Goal: Information Seeking & Learning: Learn about a topic

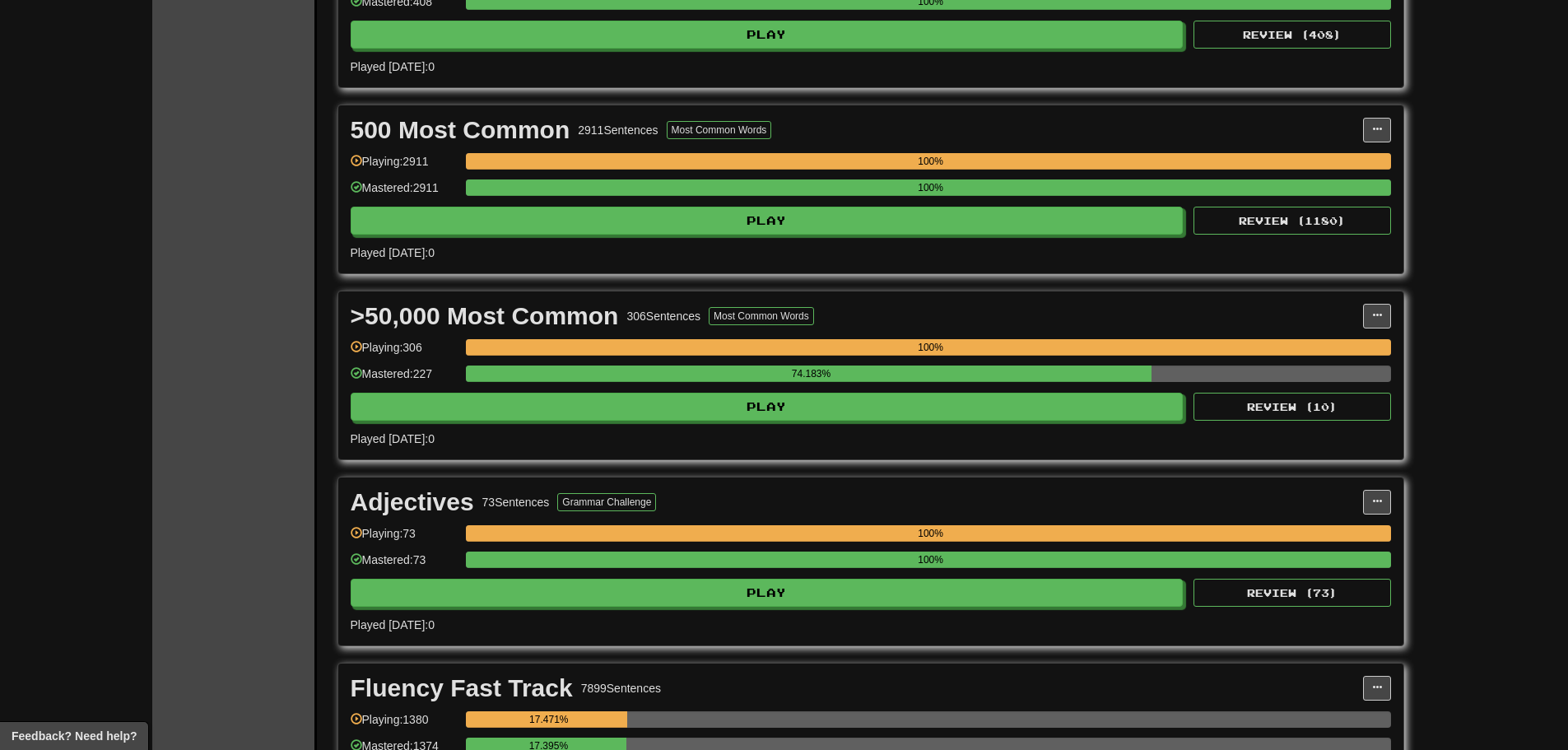
scroll to position [494, 0]
click at [971, 312] on div ">50,000 Most Common 306 Sentences Most Common Words" at bounding box center [856, 315] width 1012 height 25
click at [958, 444] on div "Played [DATE]: 0" at bounding box center [870, 438] width 1040 height 16
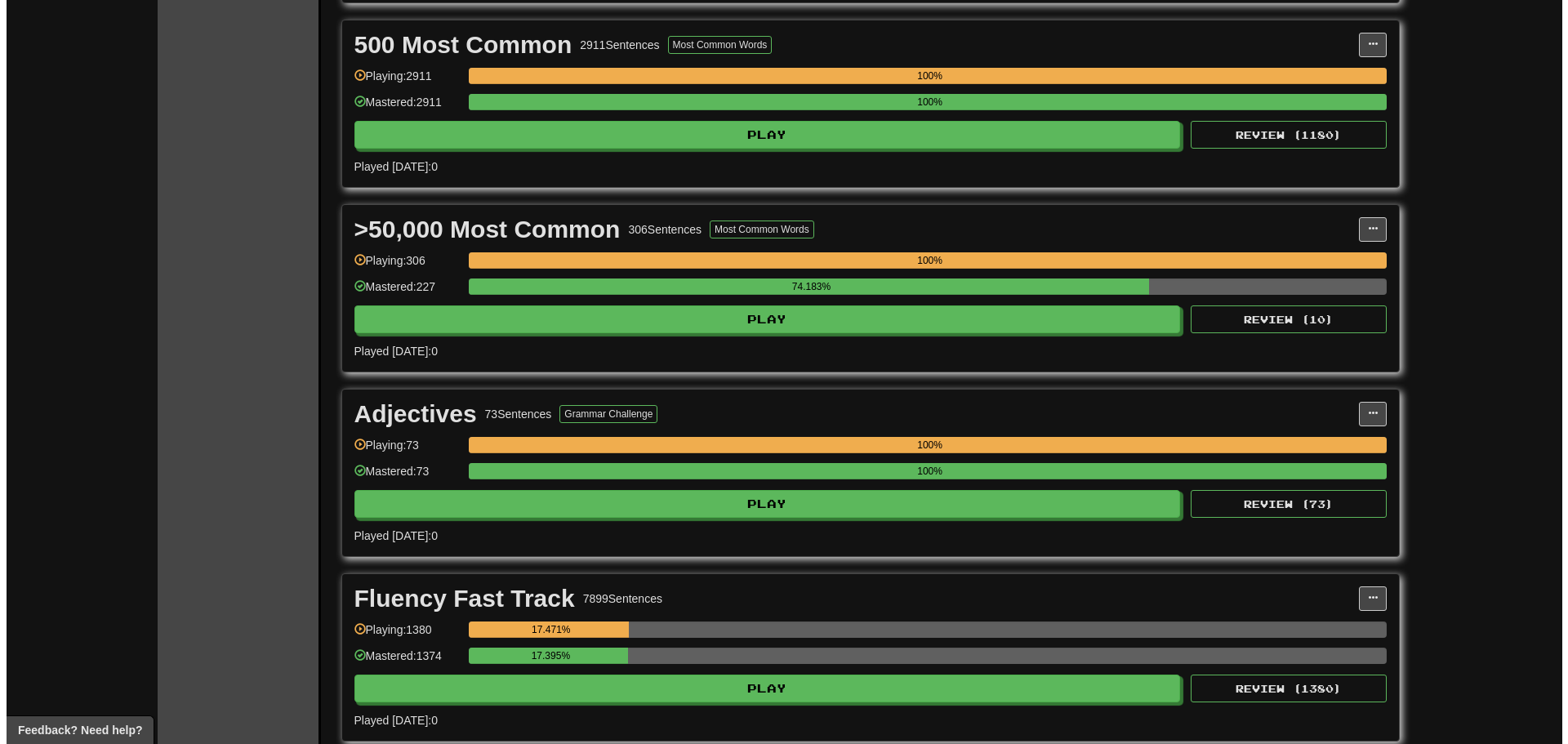
scroll to position [572, 0]
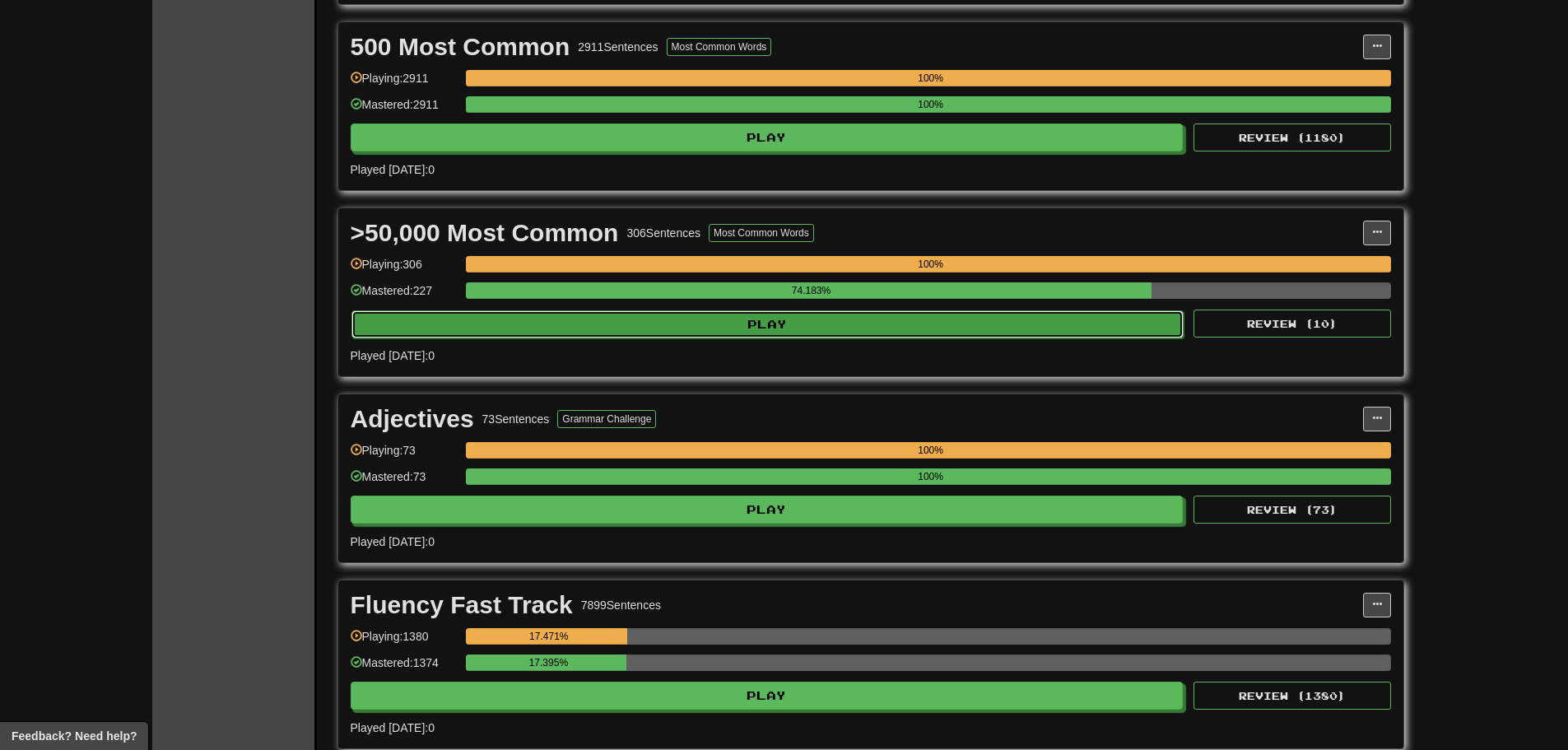
click at [918, 332] on button "Play" at bounding box center [768, 324] width 832 height 28
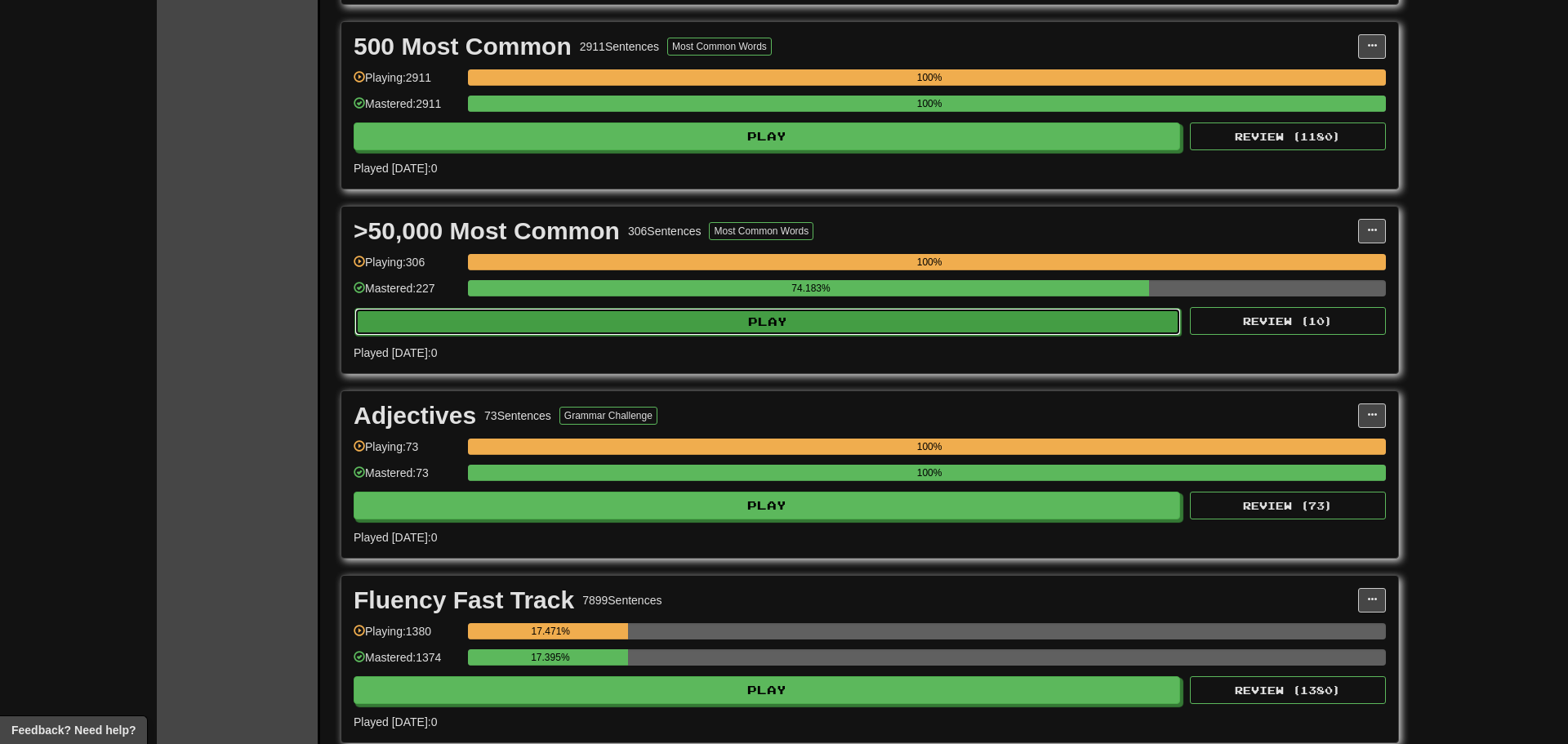
select select "**"
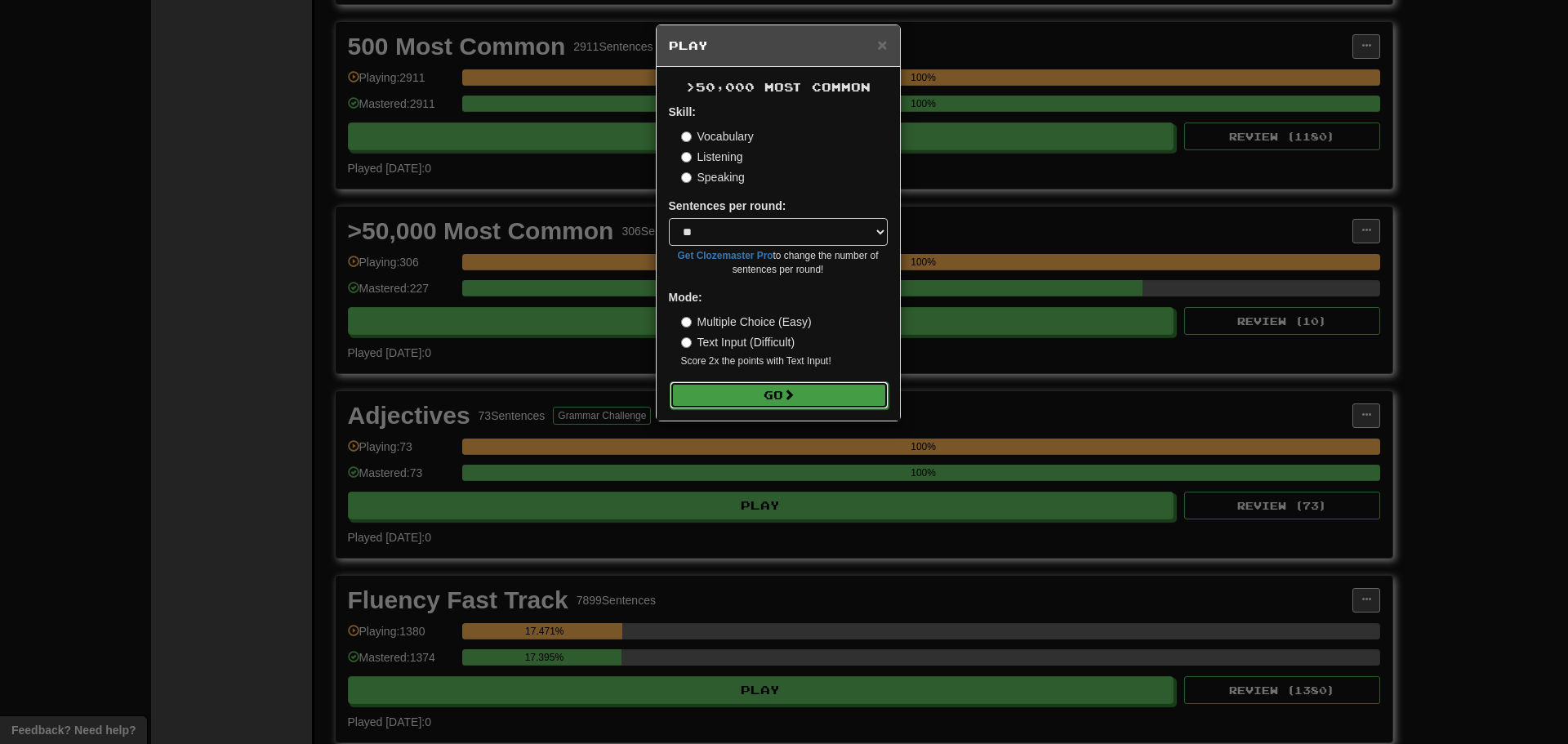
click at [794, 394] on span at bounding box center [789, 395] width 12 height 12
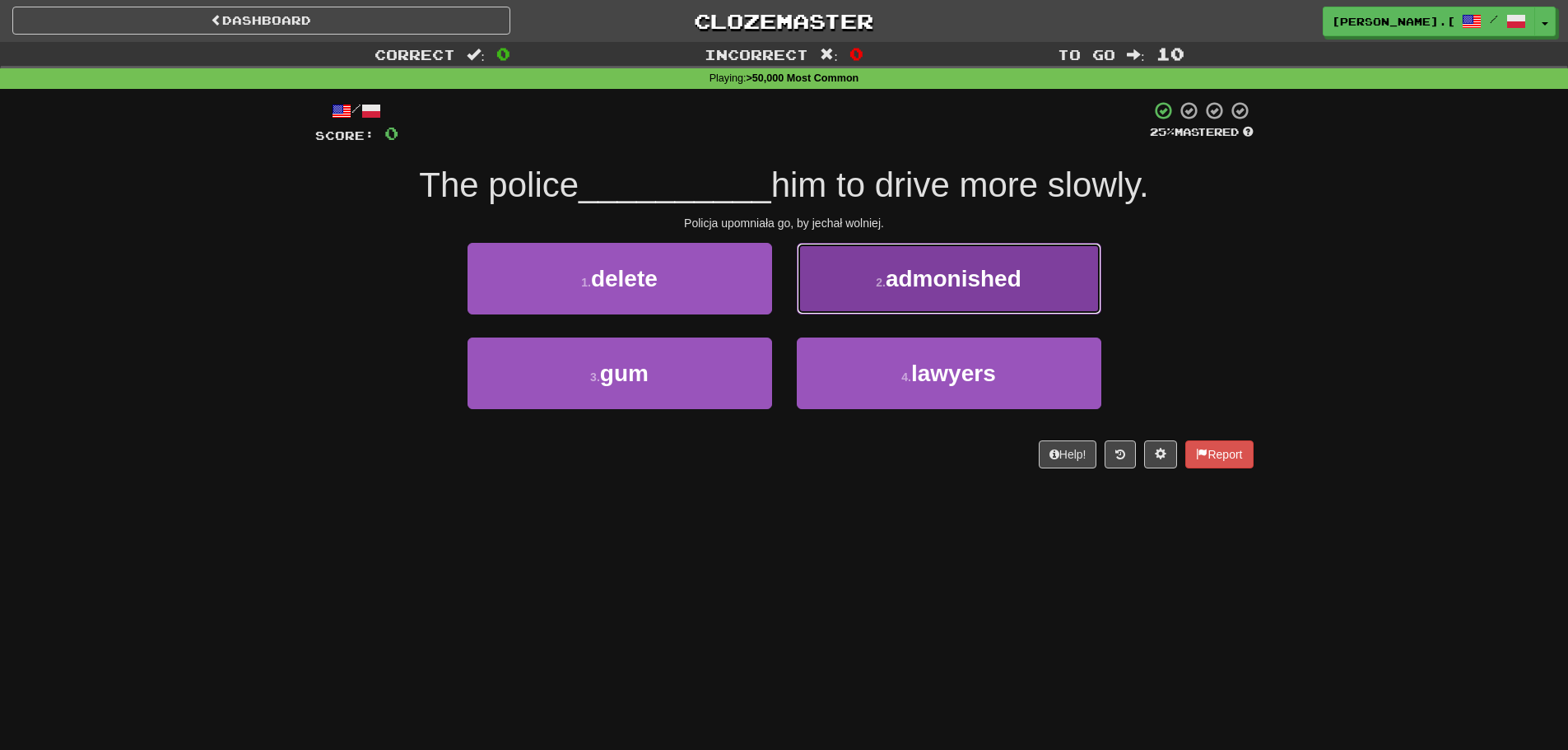
click at [950, 273] on span "admonished" at bounding box center [953, 279] width 136 height 26
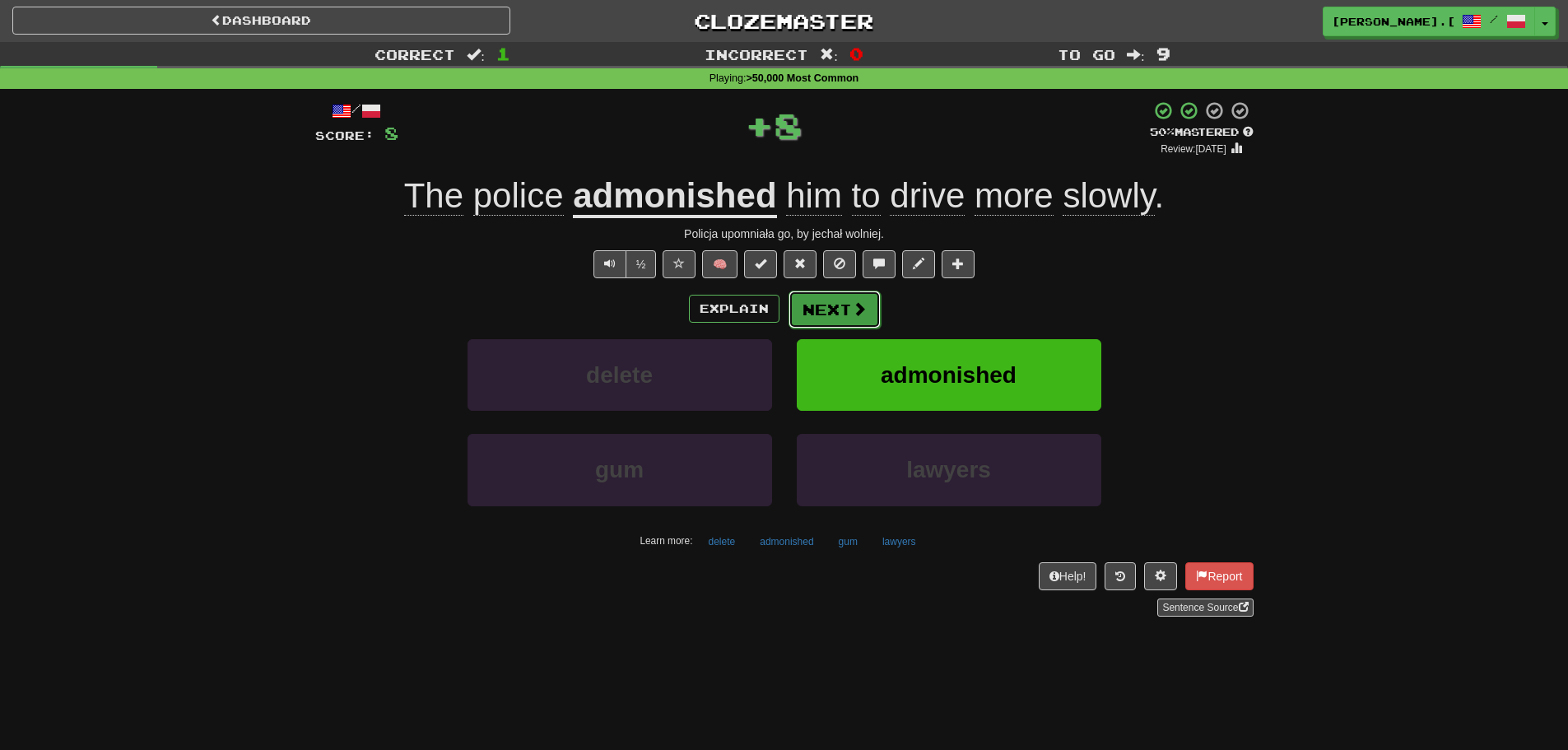
click at [817, 319] on button "Next" at bounding box center [834, 310] width 92 height 38
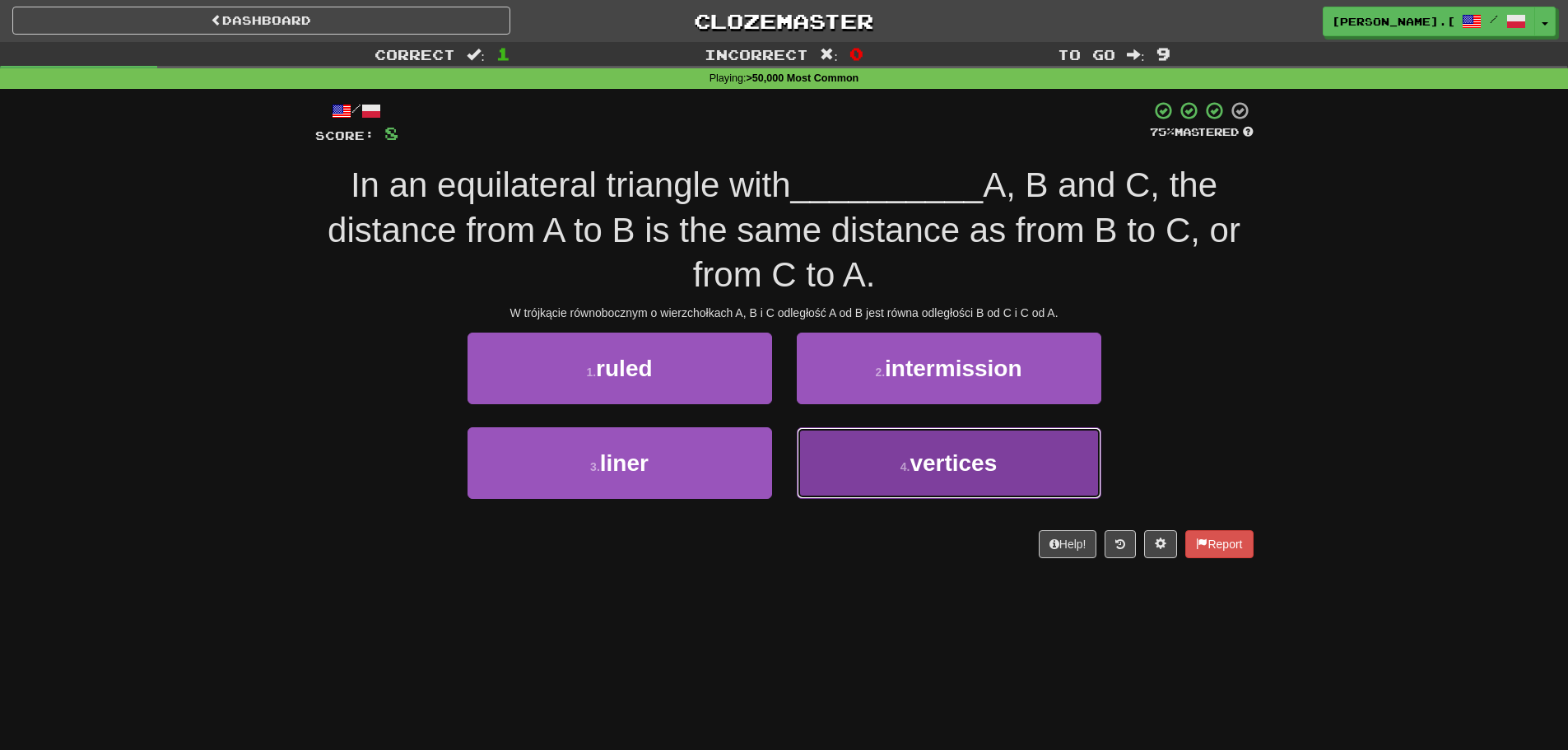
click at [935, 481] on button "4 . vertices" at bounding box center [948, 463] width 305 height 72
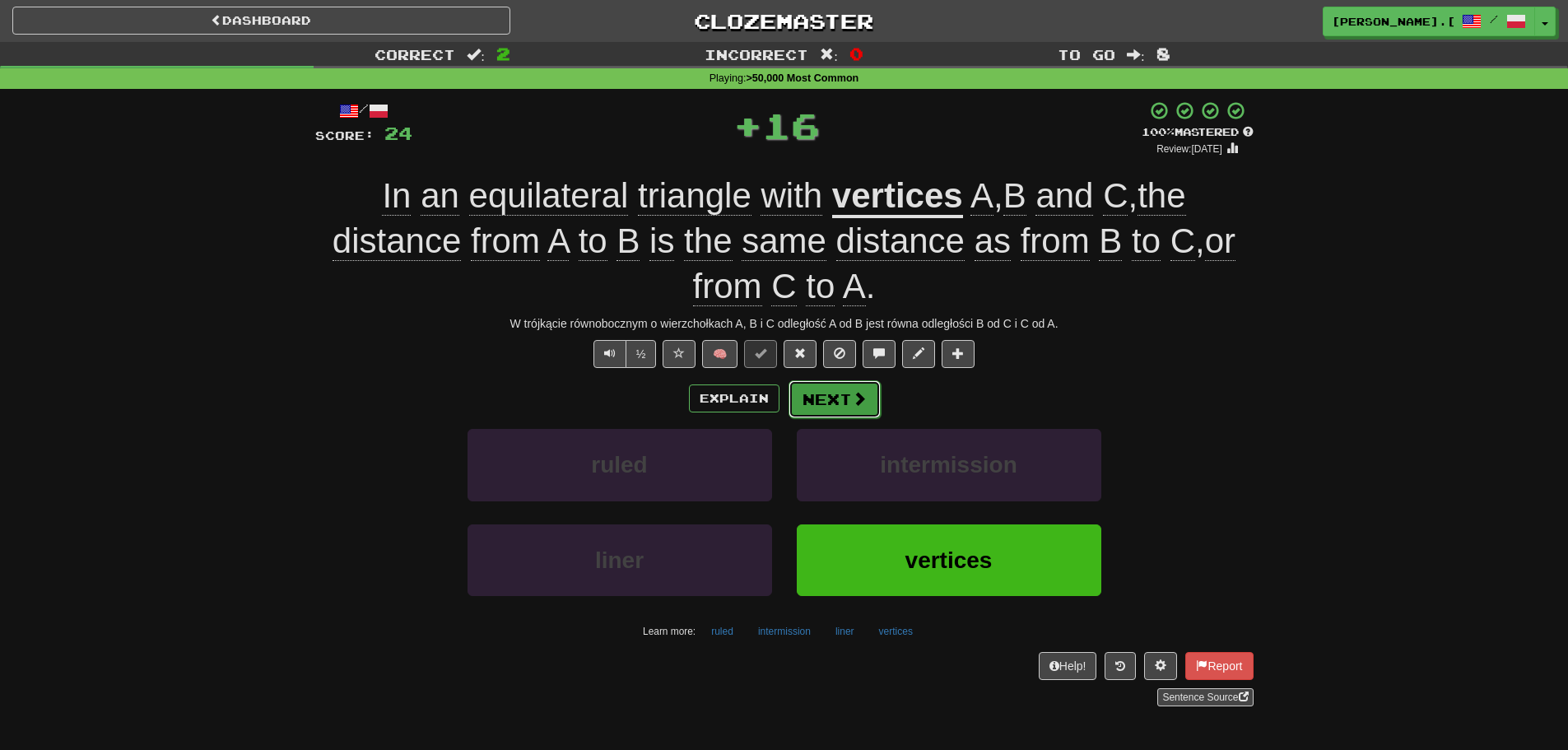
click at [860, 404] on span at bounding box center [858, 398] width 15 height 15
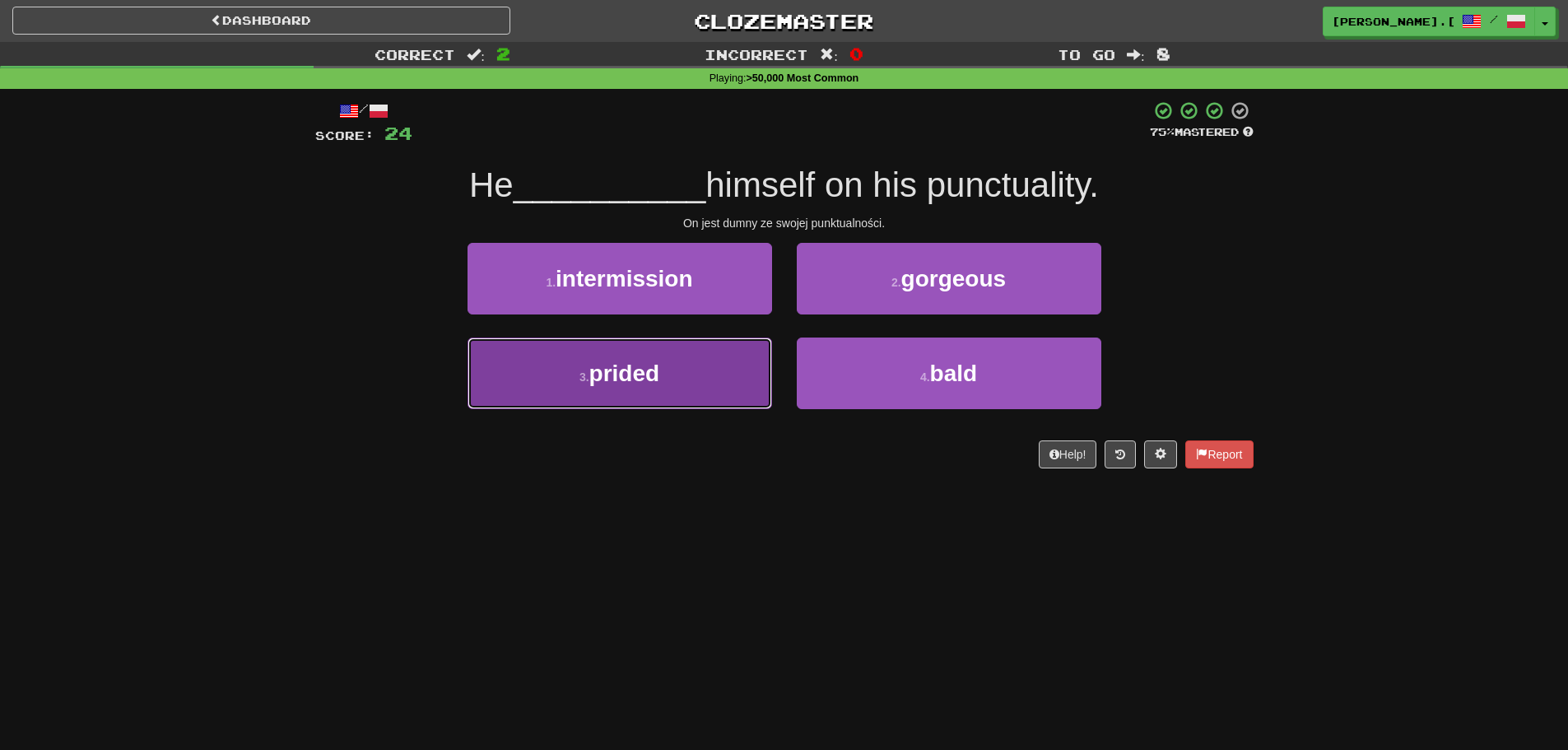
click at [634, 383] on span "prided" at bounding box center [625, 374] width 71 height 26
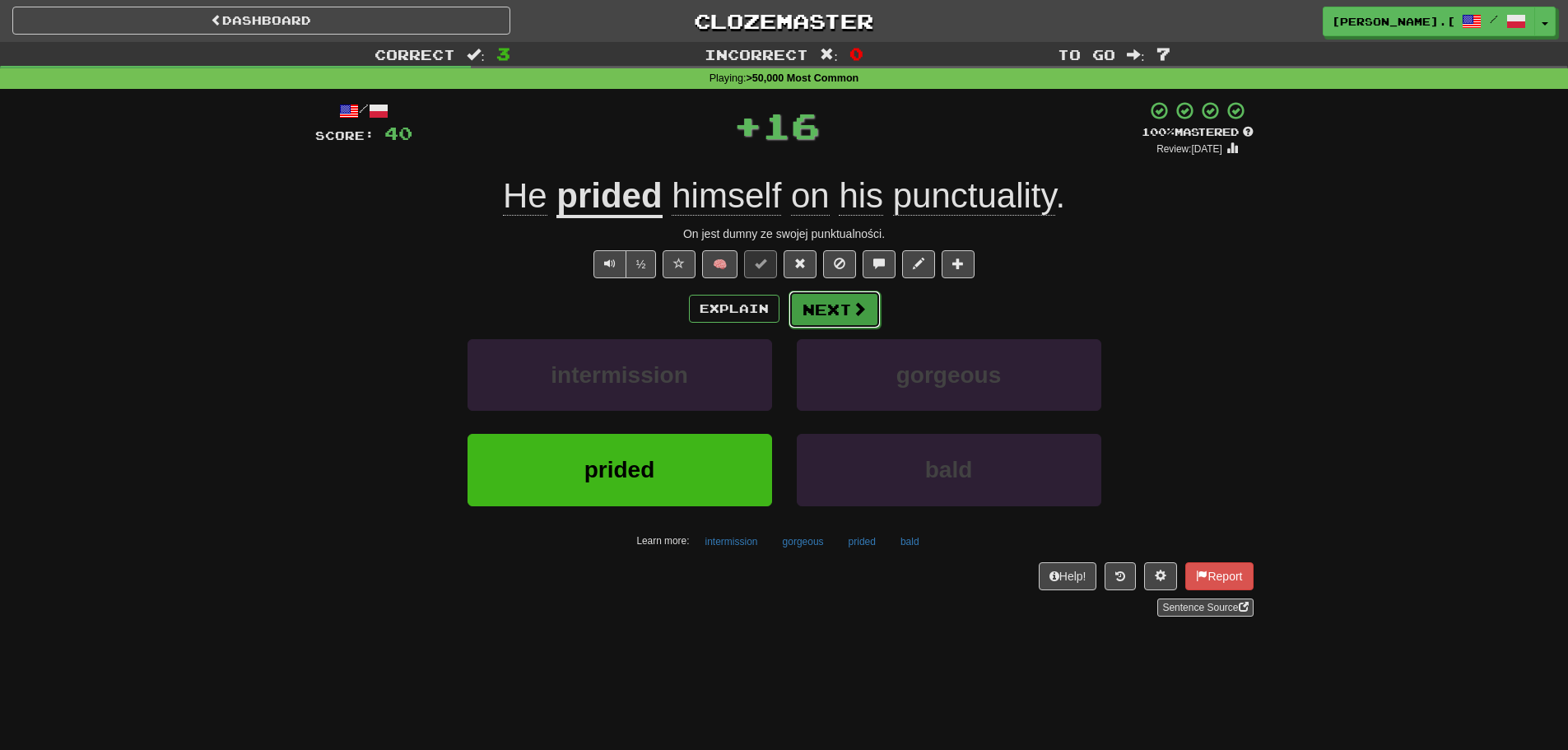
click at [822, 313] on button "Next" at bounding box center [834, 310] width 92 height 38
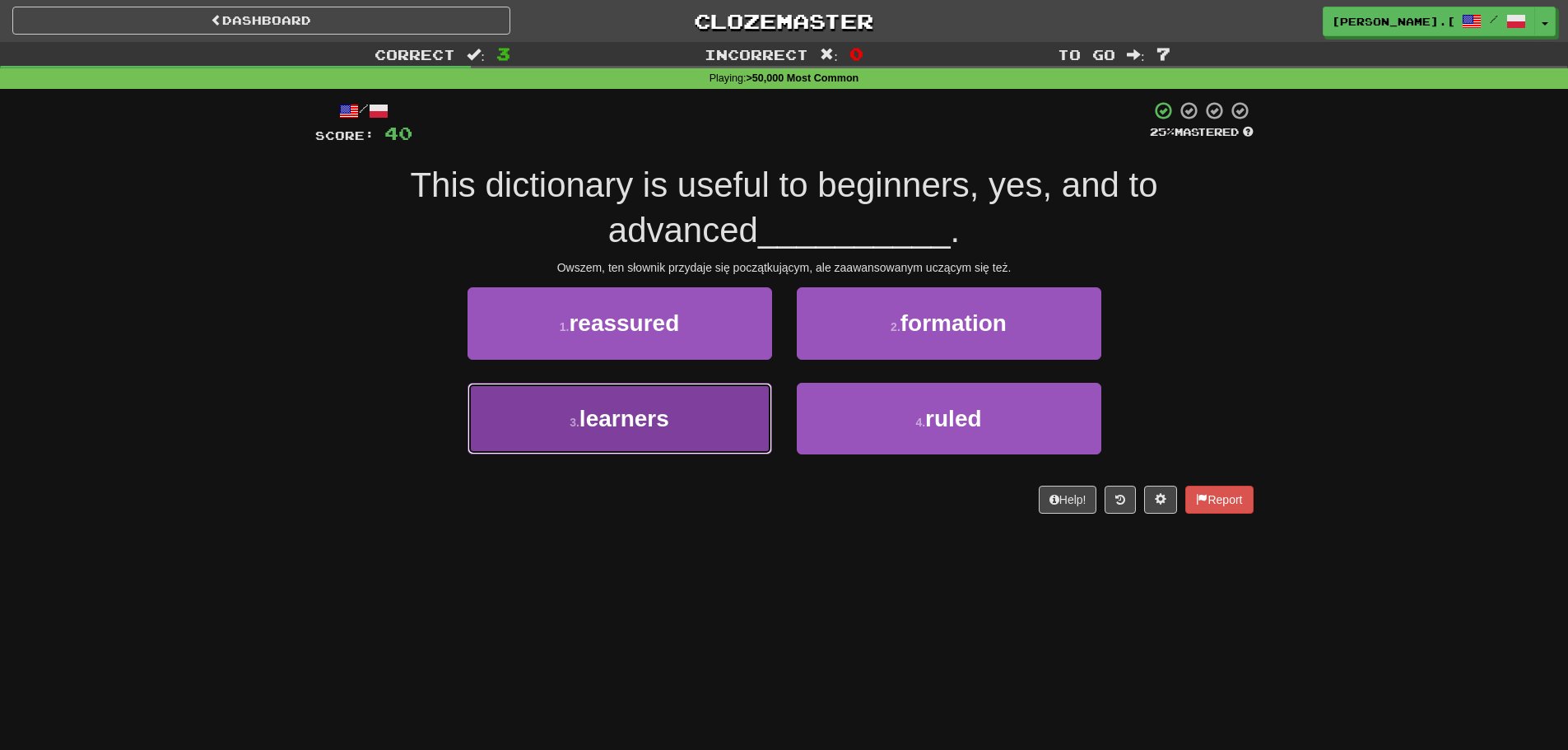
click at [684, 431] on button "3 . learners" at bounding box center [620, 419] width 305 height 72
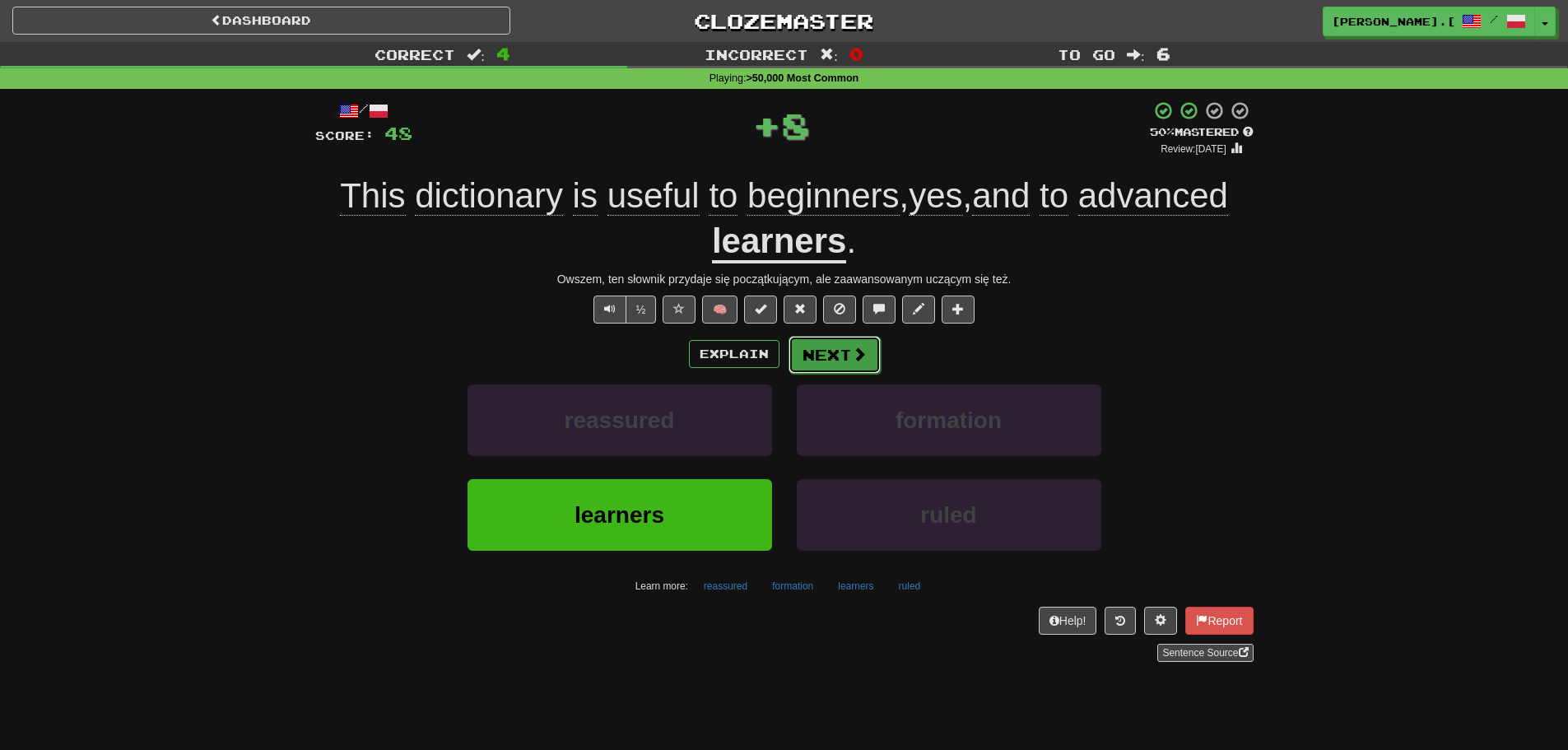
click at [836, 352] on button "Next" at bounding box center [834, 355] width 92 height 38
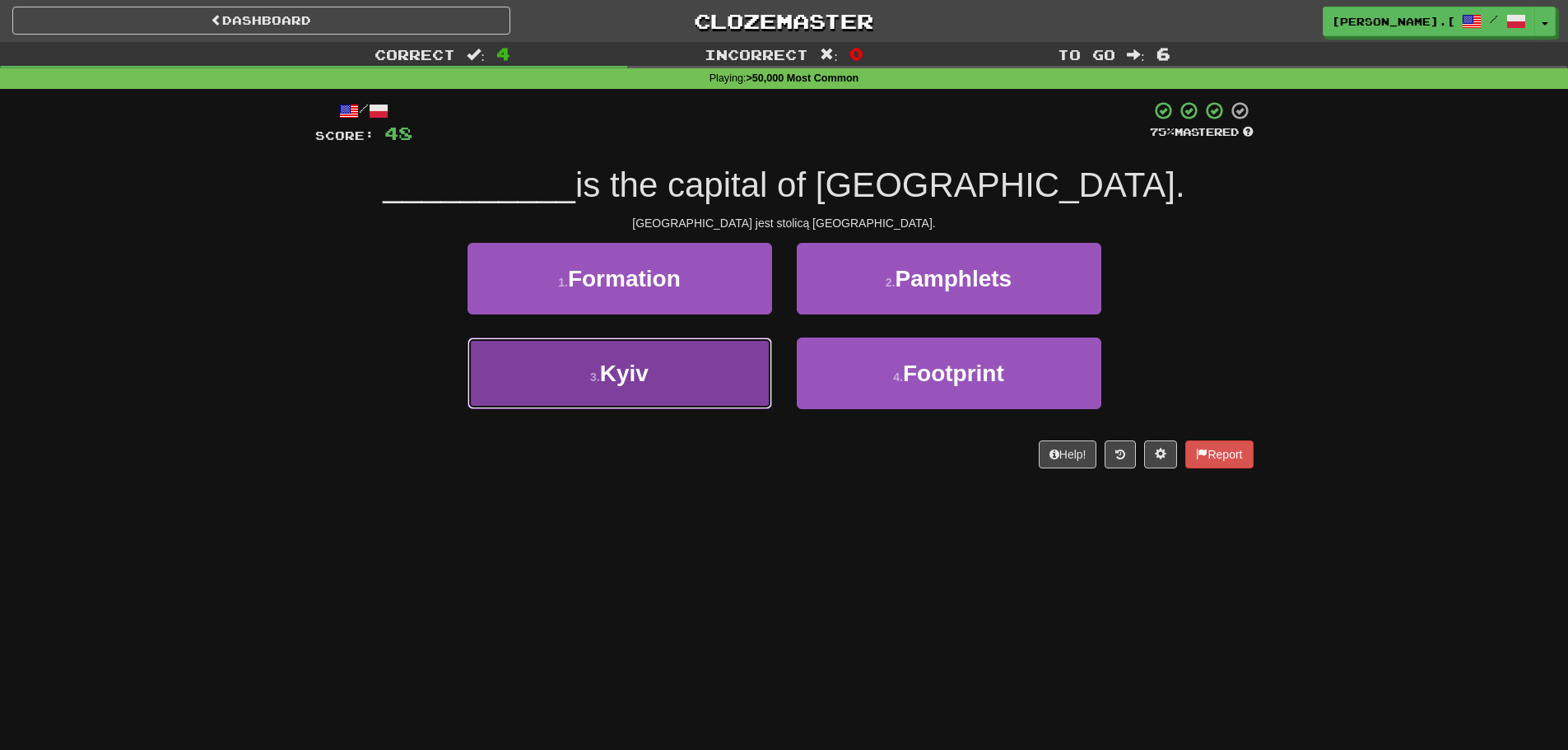
click at [615, 403] on button "3 . Kyiv" at bounding box center [620, 374] width 305 height 72
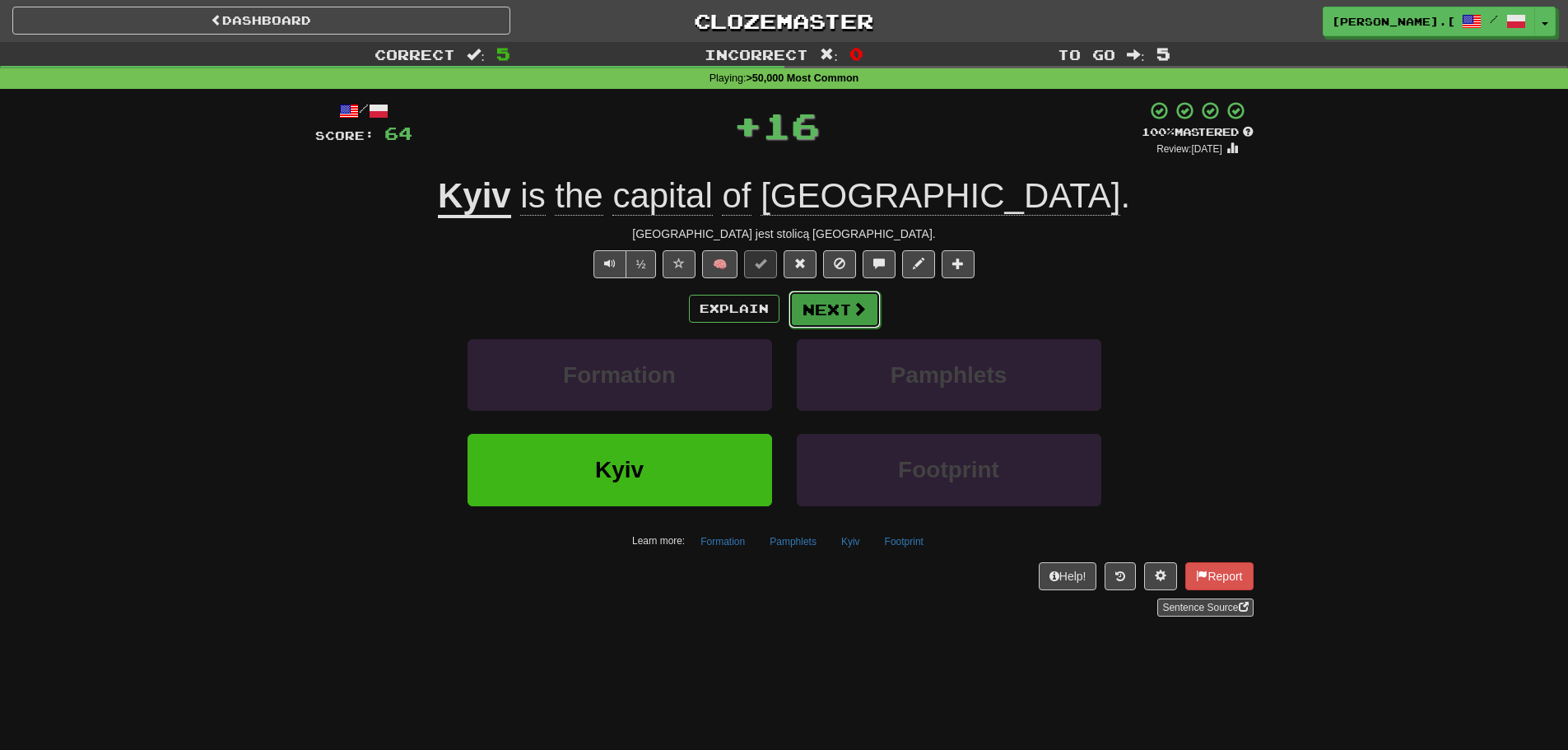
click at [844, 318] on button "Next" at bounding box center [834, 310] width 92 height 38
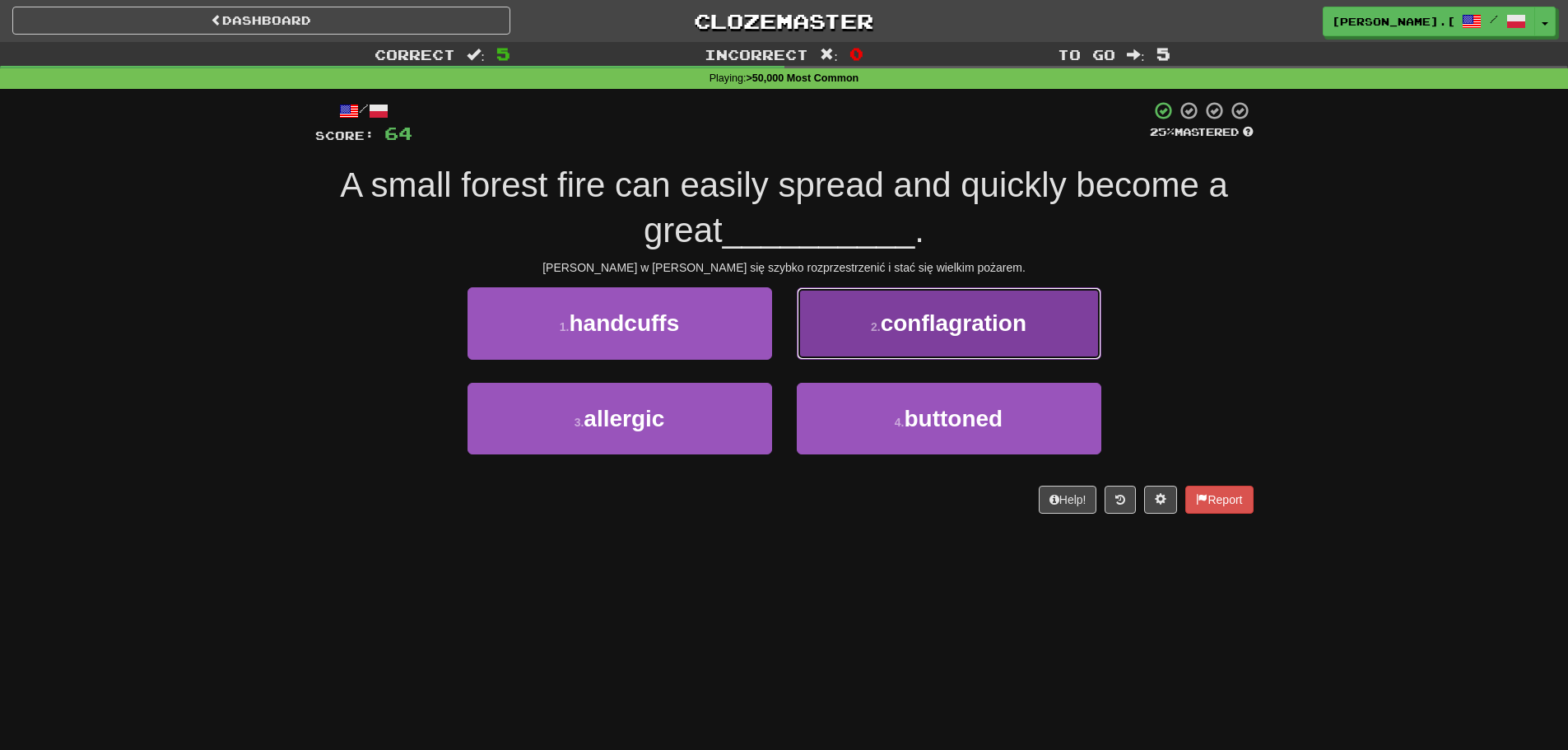
click at [958, 349] on button "2 . conflagration" at bounding box center [948, 323] width 305 height 72
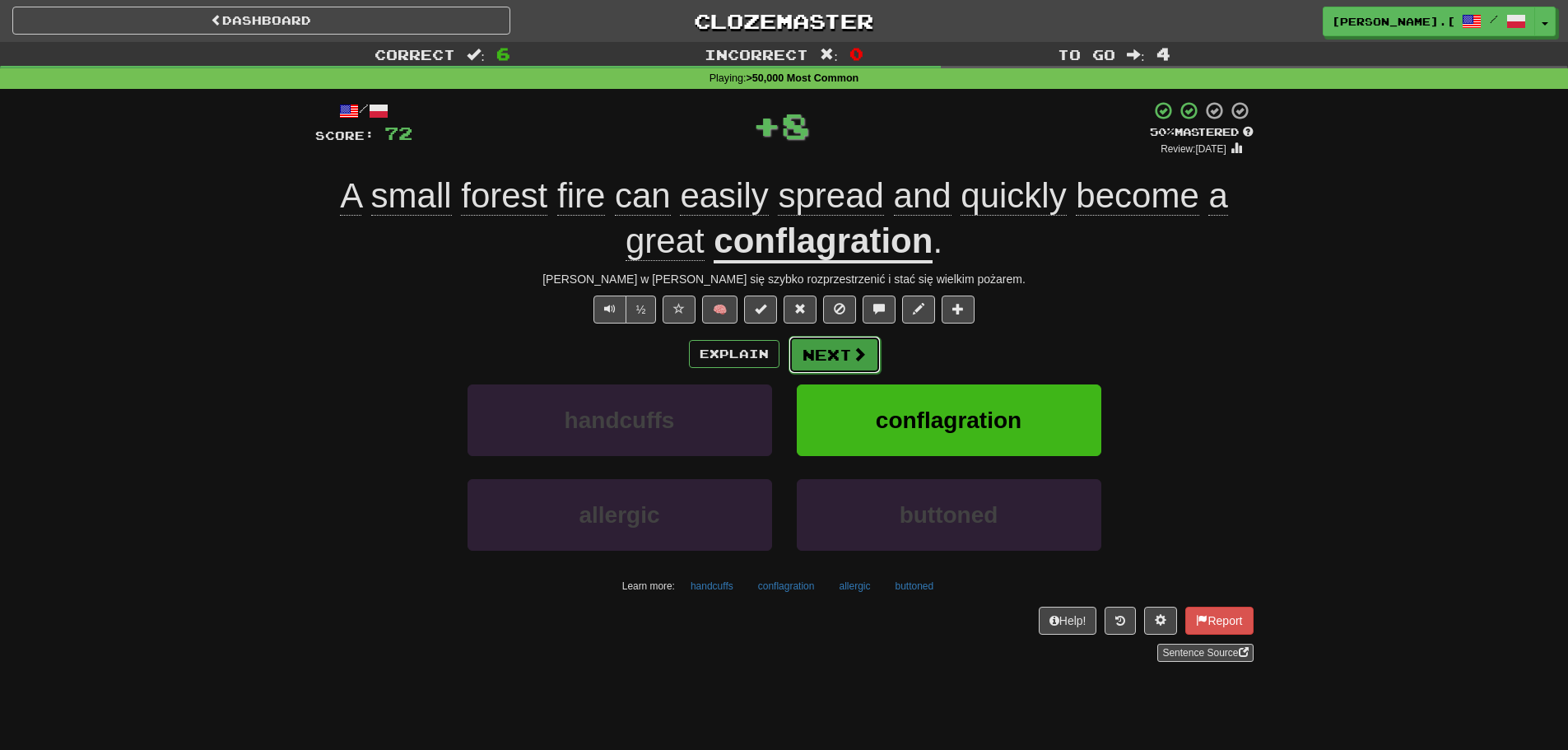
click at [851, 355] on span at bounding box center [858, 354] width 15 height 15
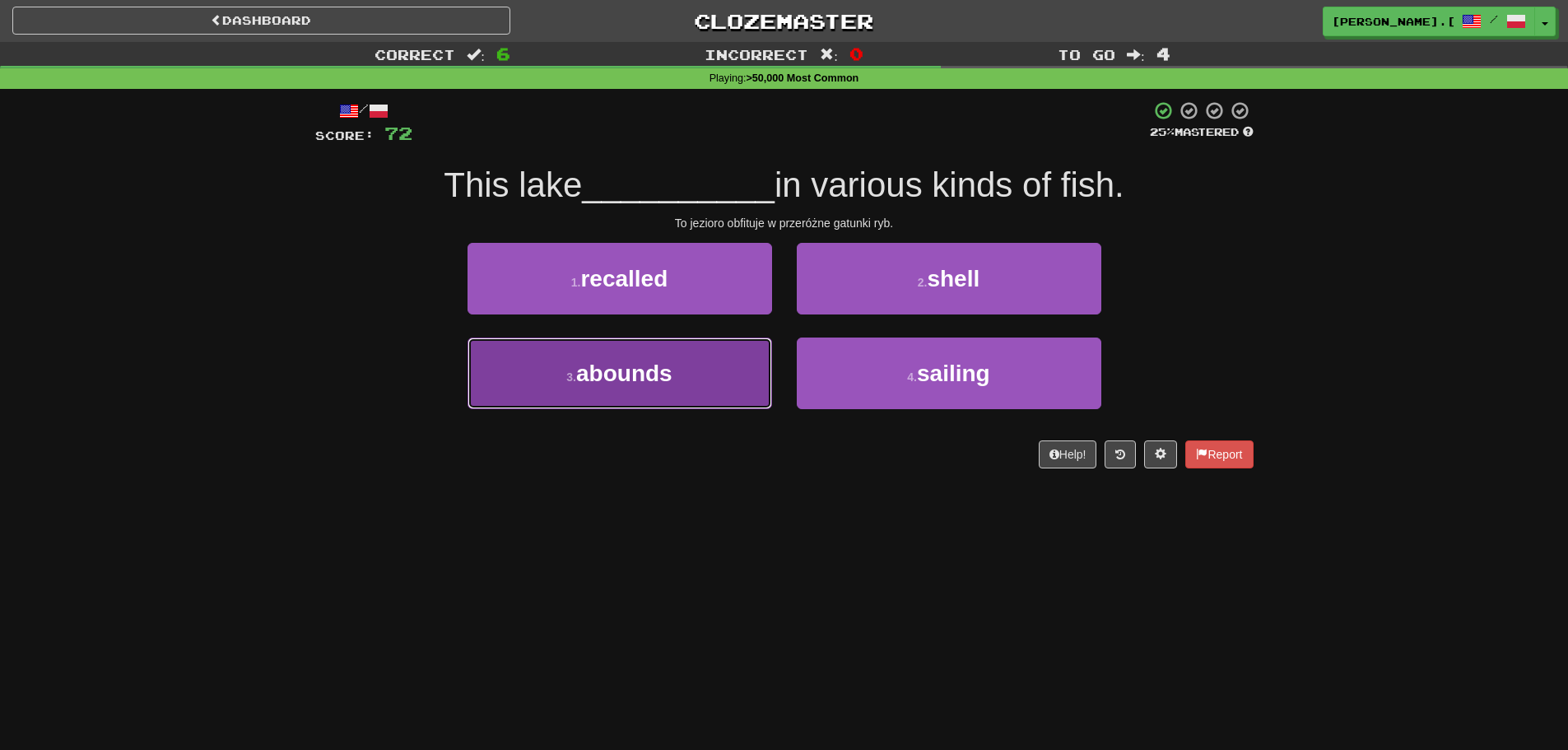
click at [650, 384] on span "abounds" at bounding box center [625, 374] width 96 height 26
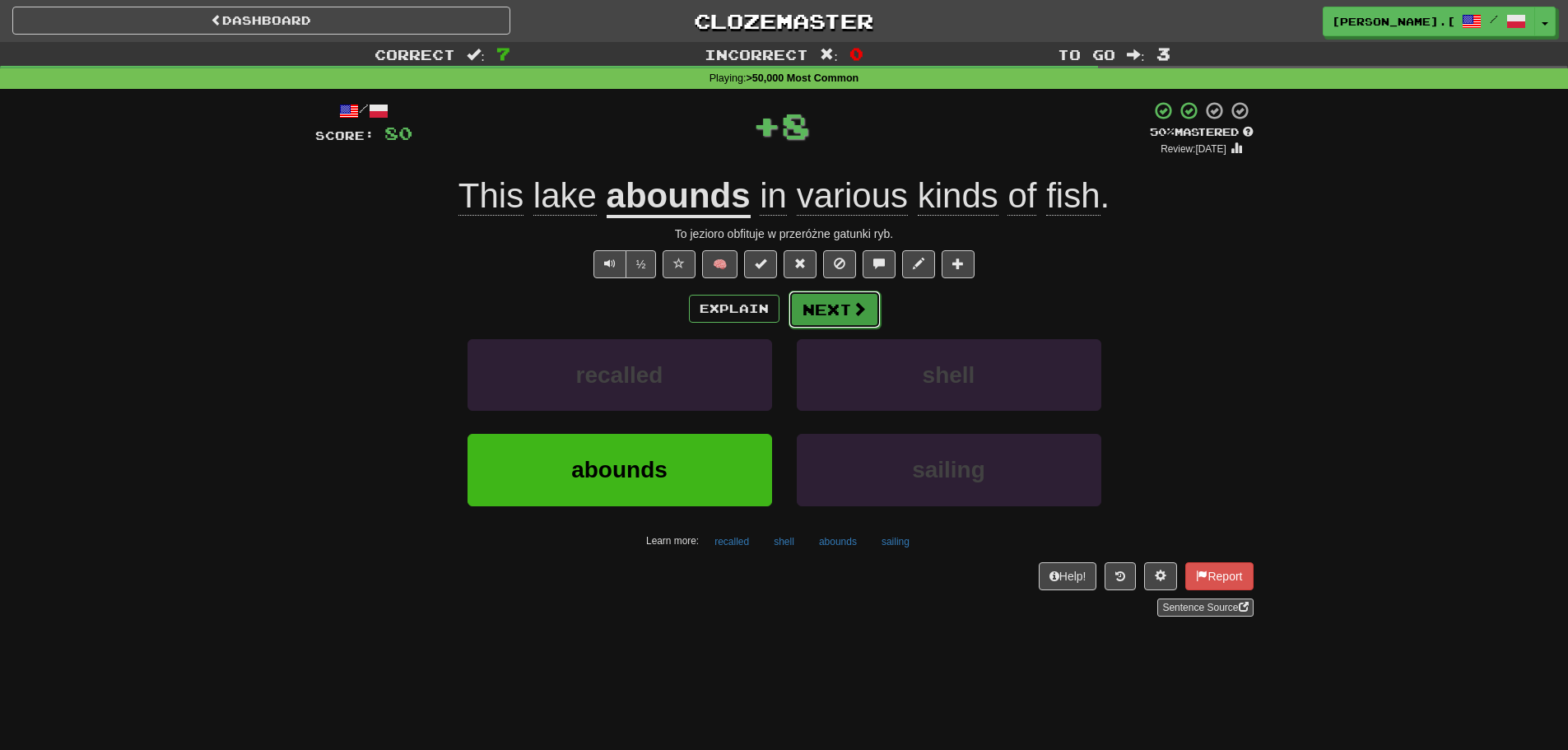
click at [875, 310] on button "Next" at bounding box center [834, 310] width 92 height 38
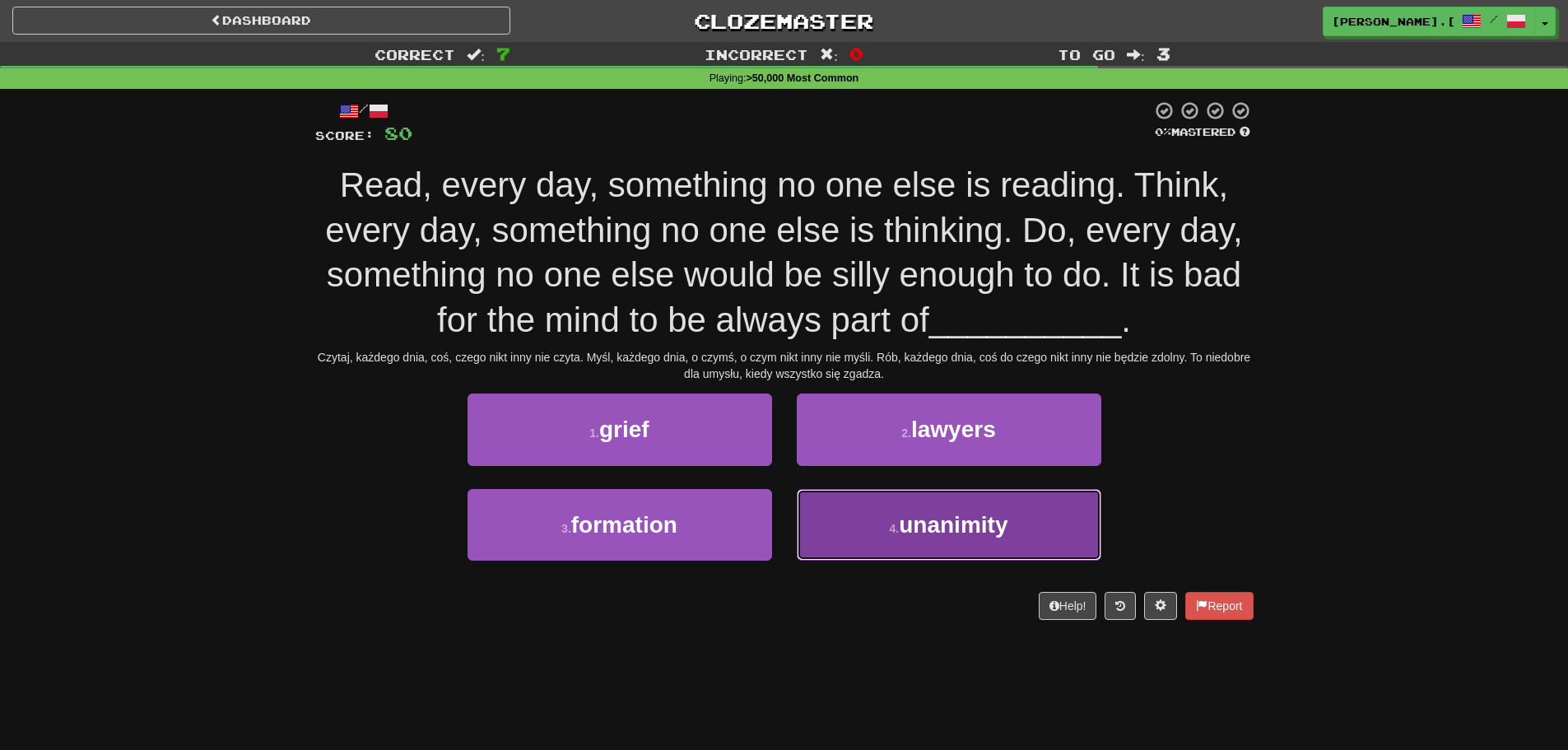
click at [968, 528] on span "unanimity" at bounding box center [952, 525] width 109 height 26
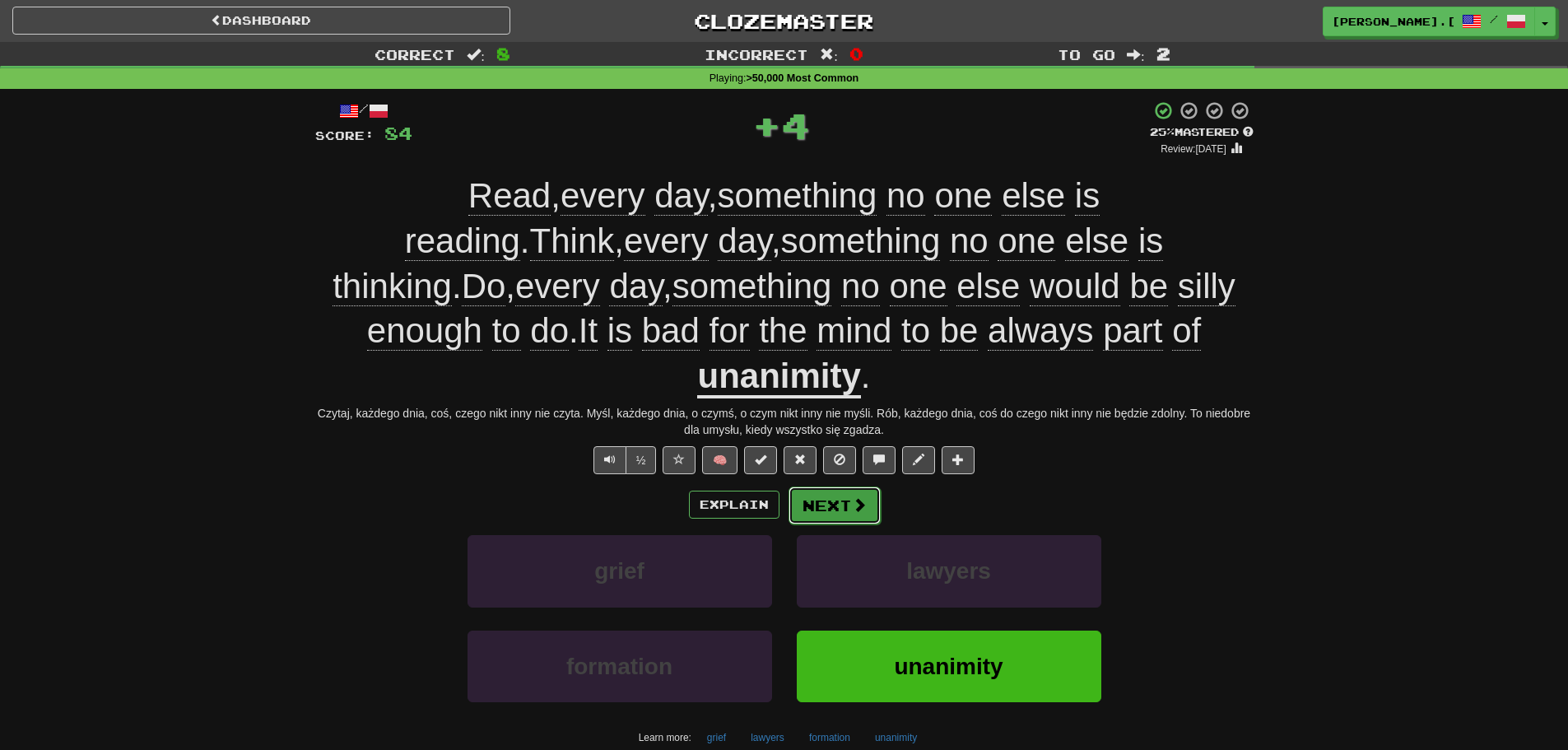
click at [854, 497] on span at bounding box center [858, 504] width 15 height 15
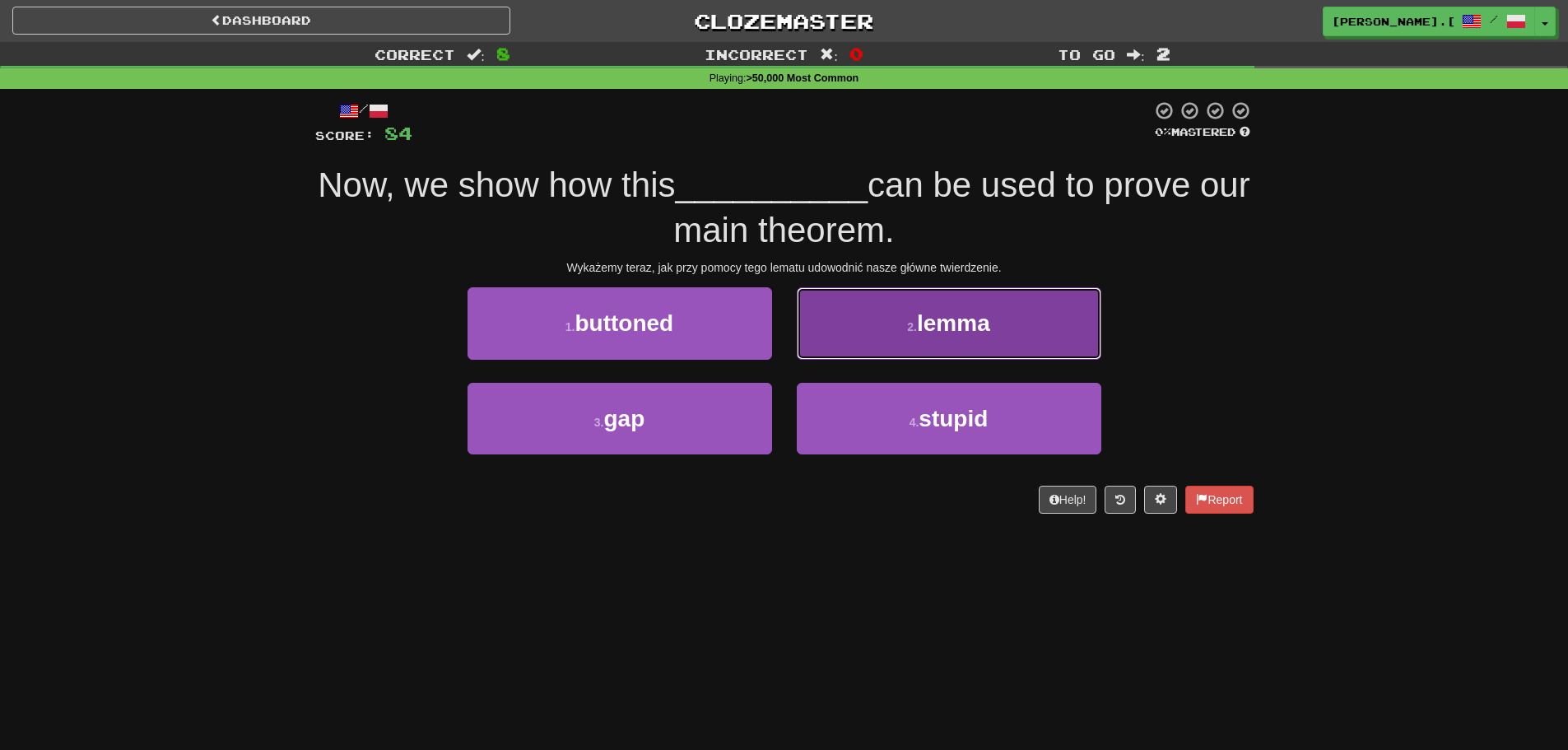
click at [1054, 329] on button "2 . lemma" at bounding box center [948, 323] width 305 height 72
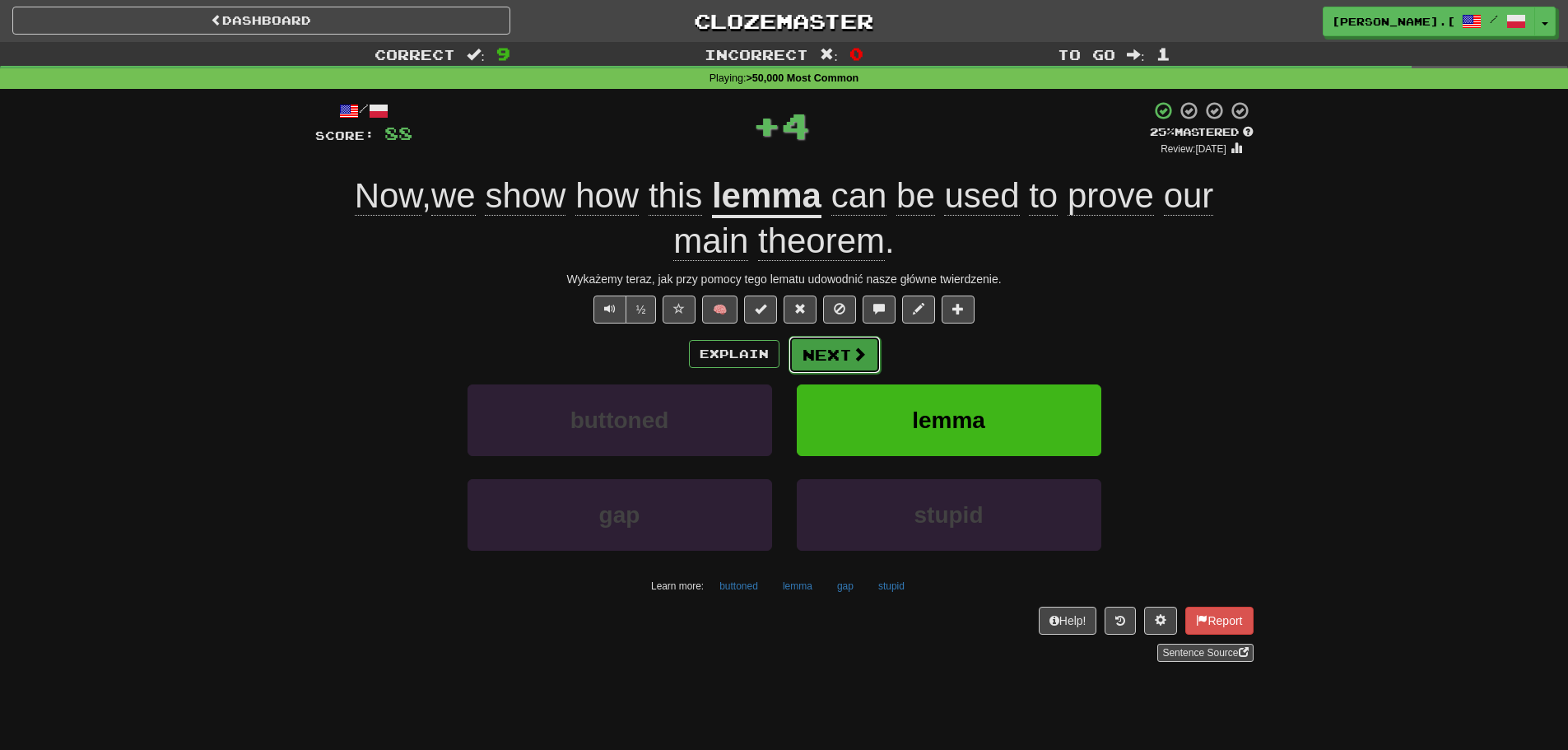
click at [858, 356] on span at bounding box center [858, 354] width 15 height 15
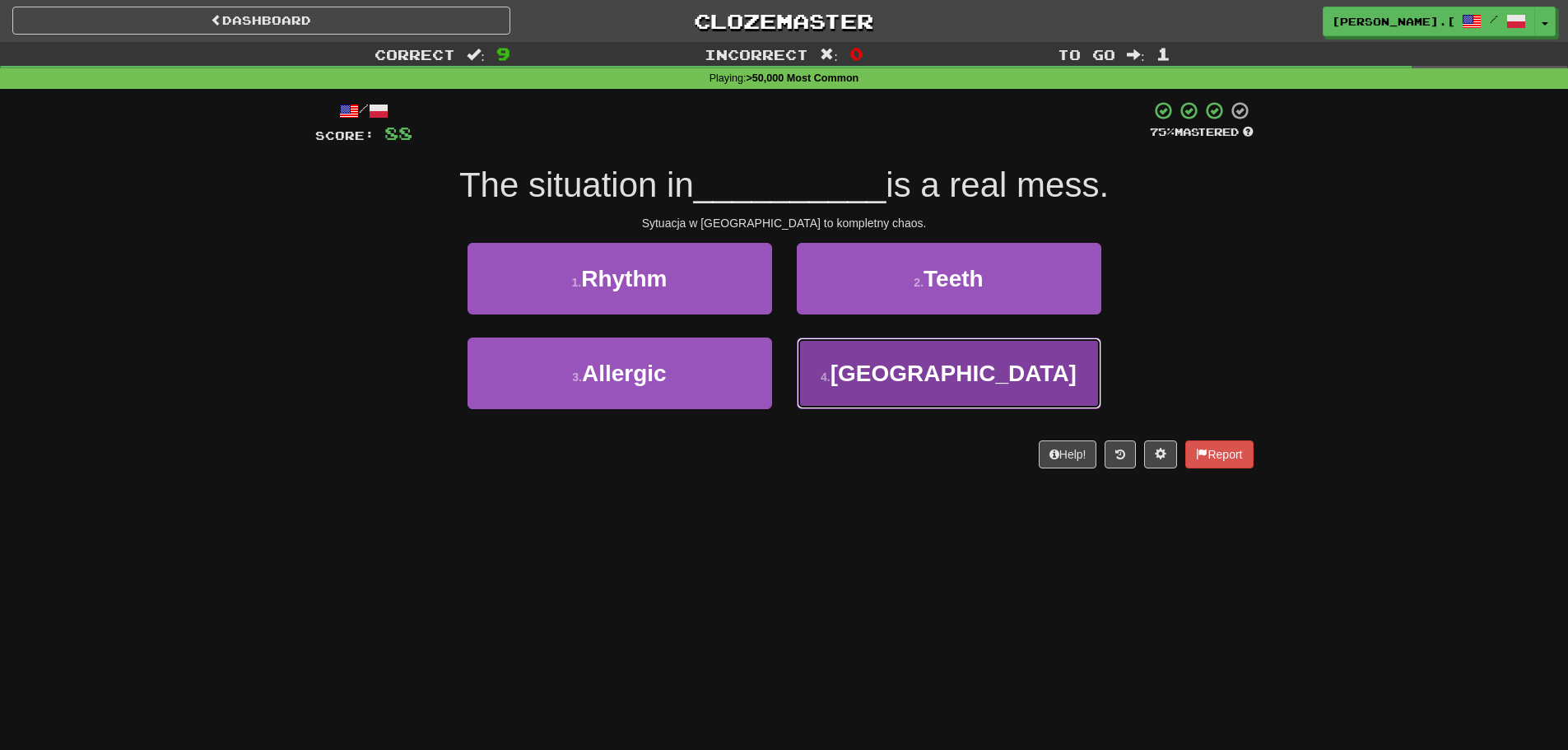
click at [1000, 367] on span "Kyrgyzstan" at bounding box center [953, 374] width 246 height 26
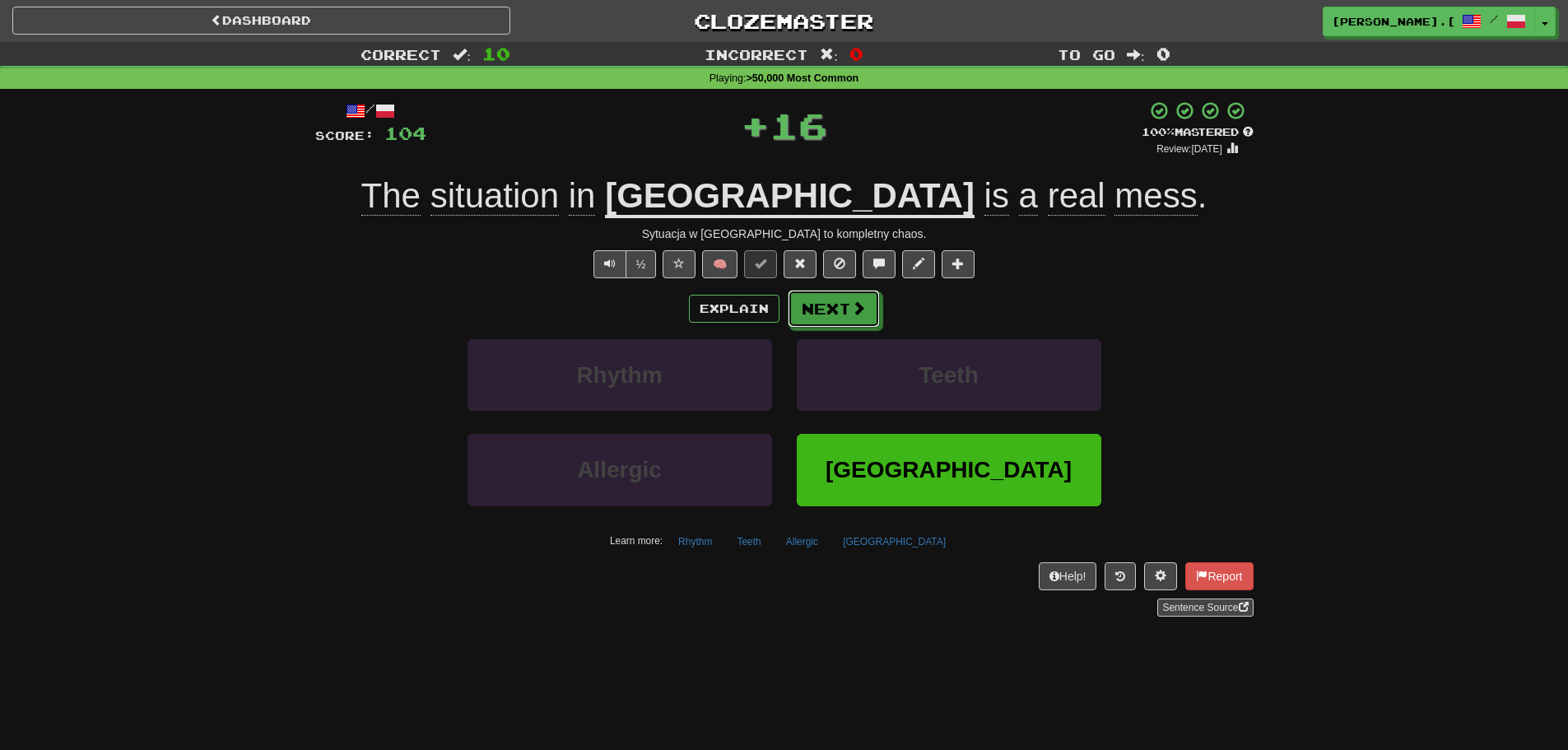
click at [838, 319] on button "Next" at bounding box center [833, 309] width 92 height 38
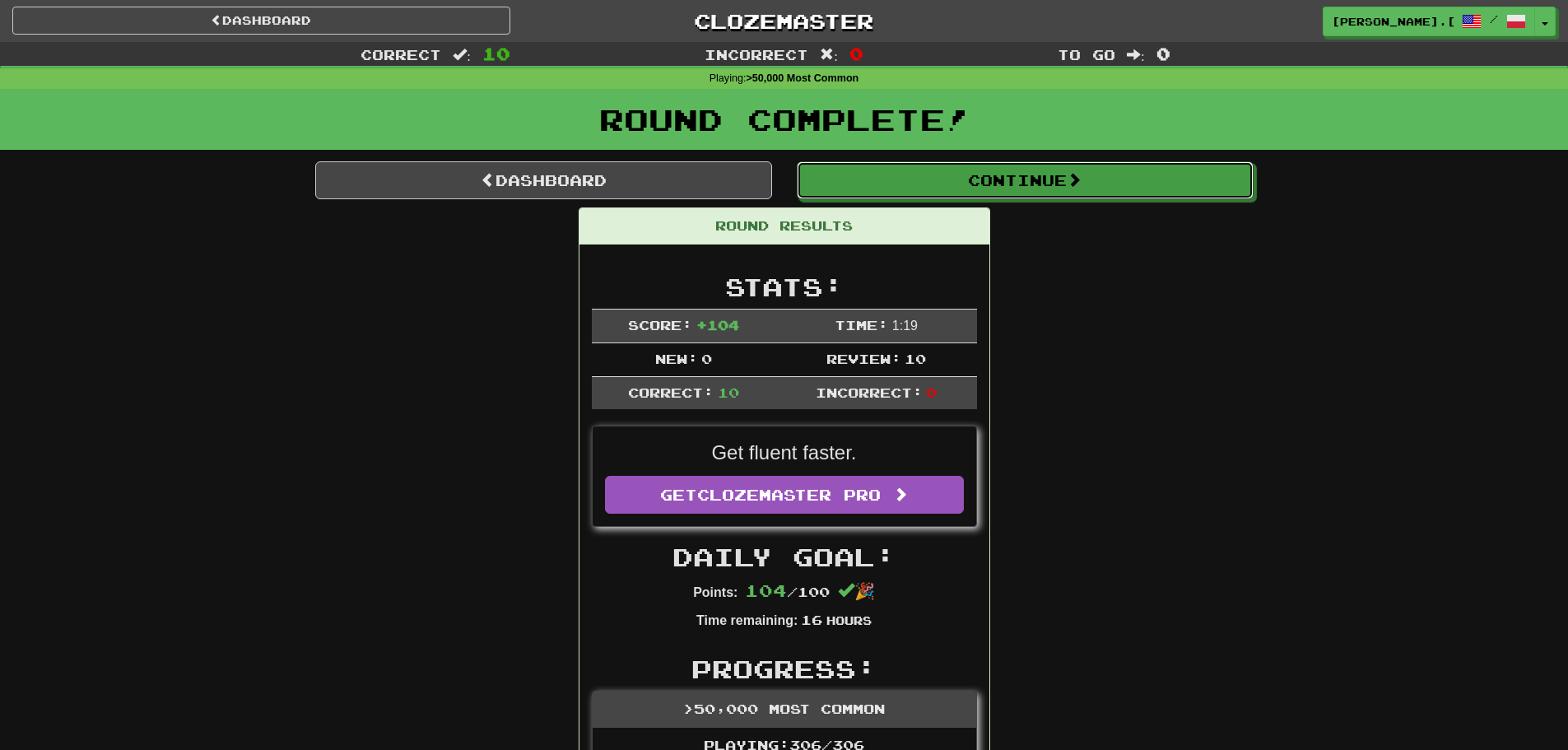
click at [1050, 184] on button "Continue" at bounding box center [1024, 180] width 457 height 38
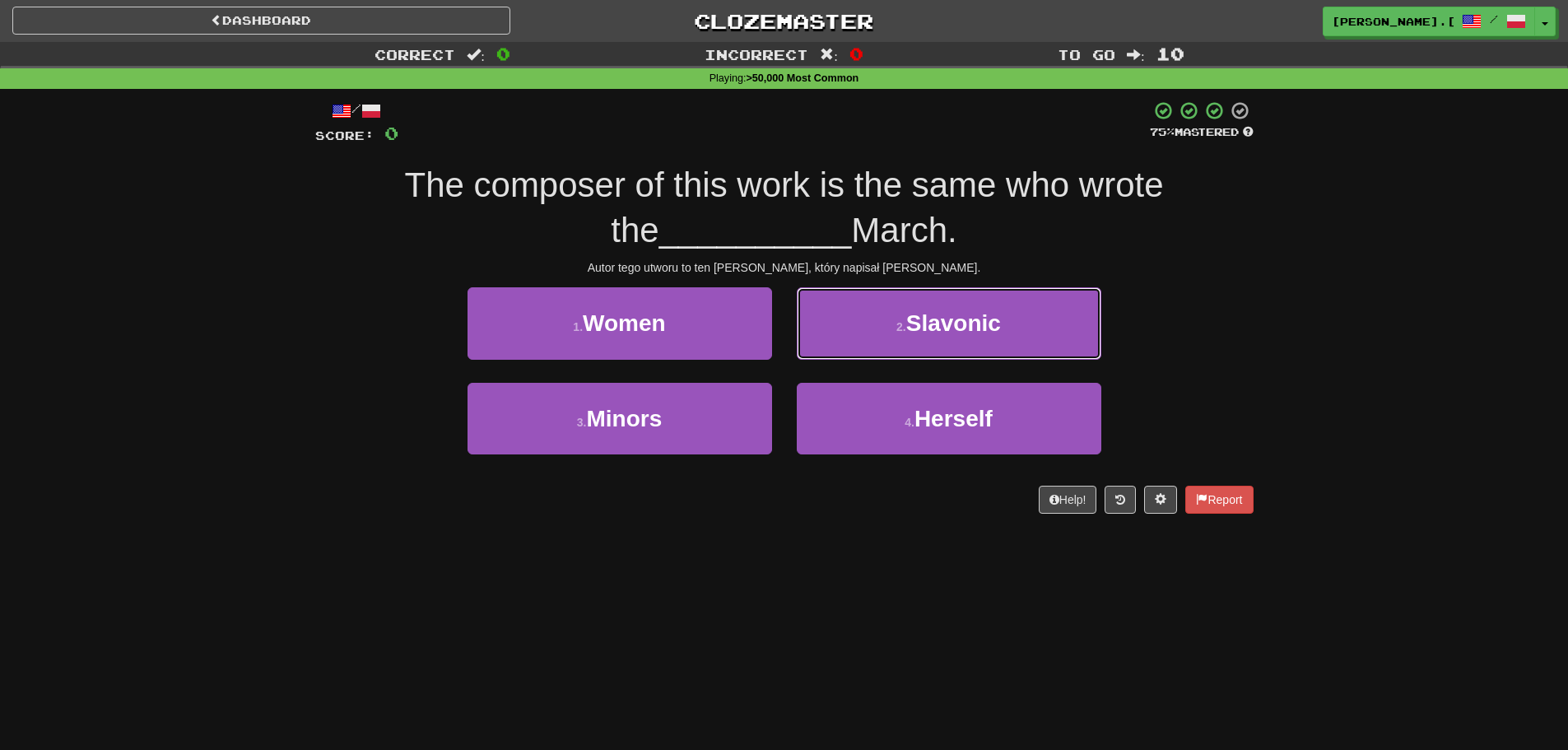
click at [896, 333] on small "2 ." at bounding box center [901, 326] width 10 height 13
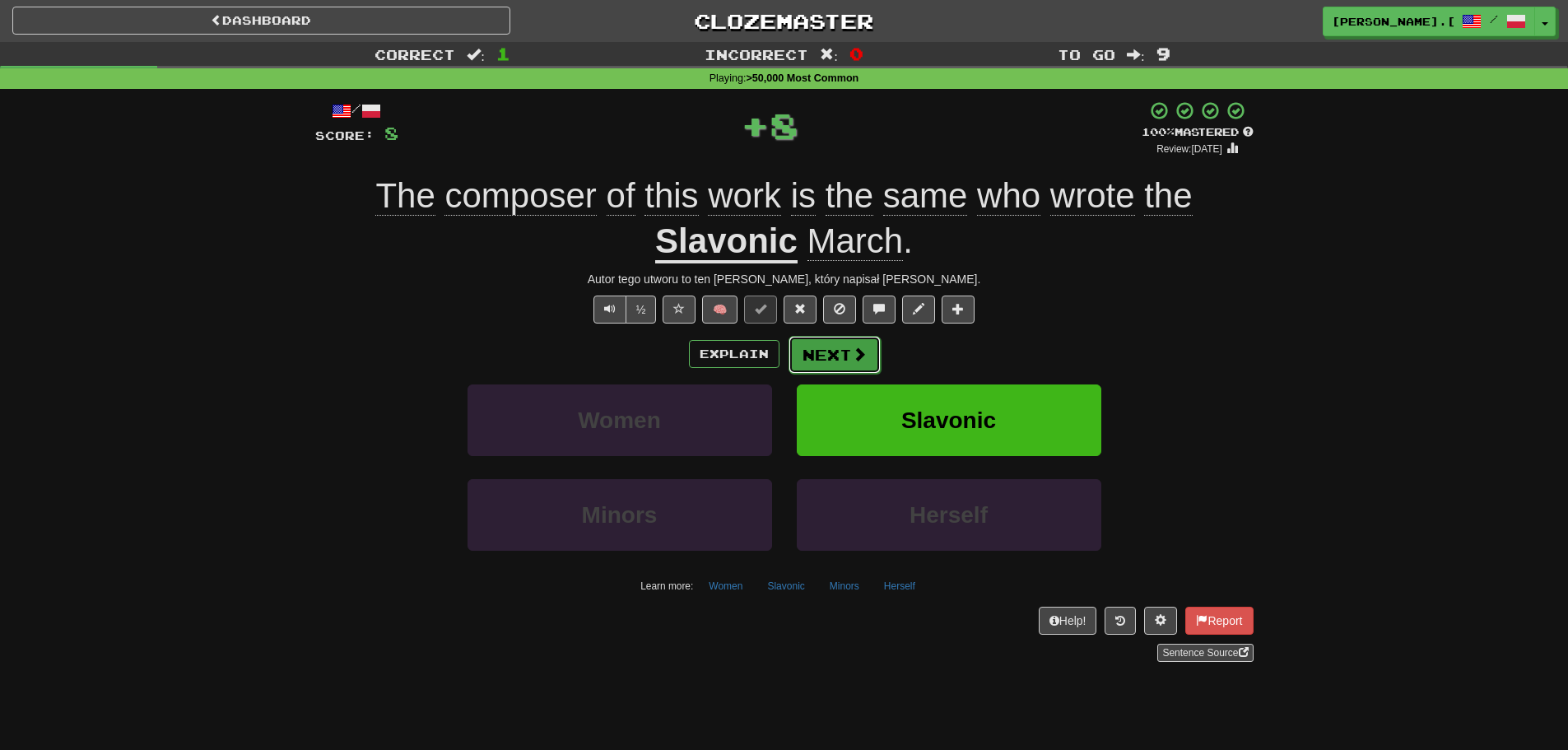
click at [823, 358] on button "Next" at bounding box center [834, 355] width 92 height 38
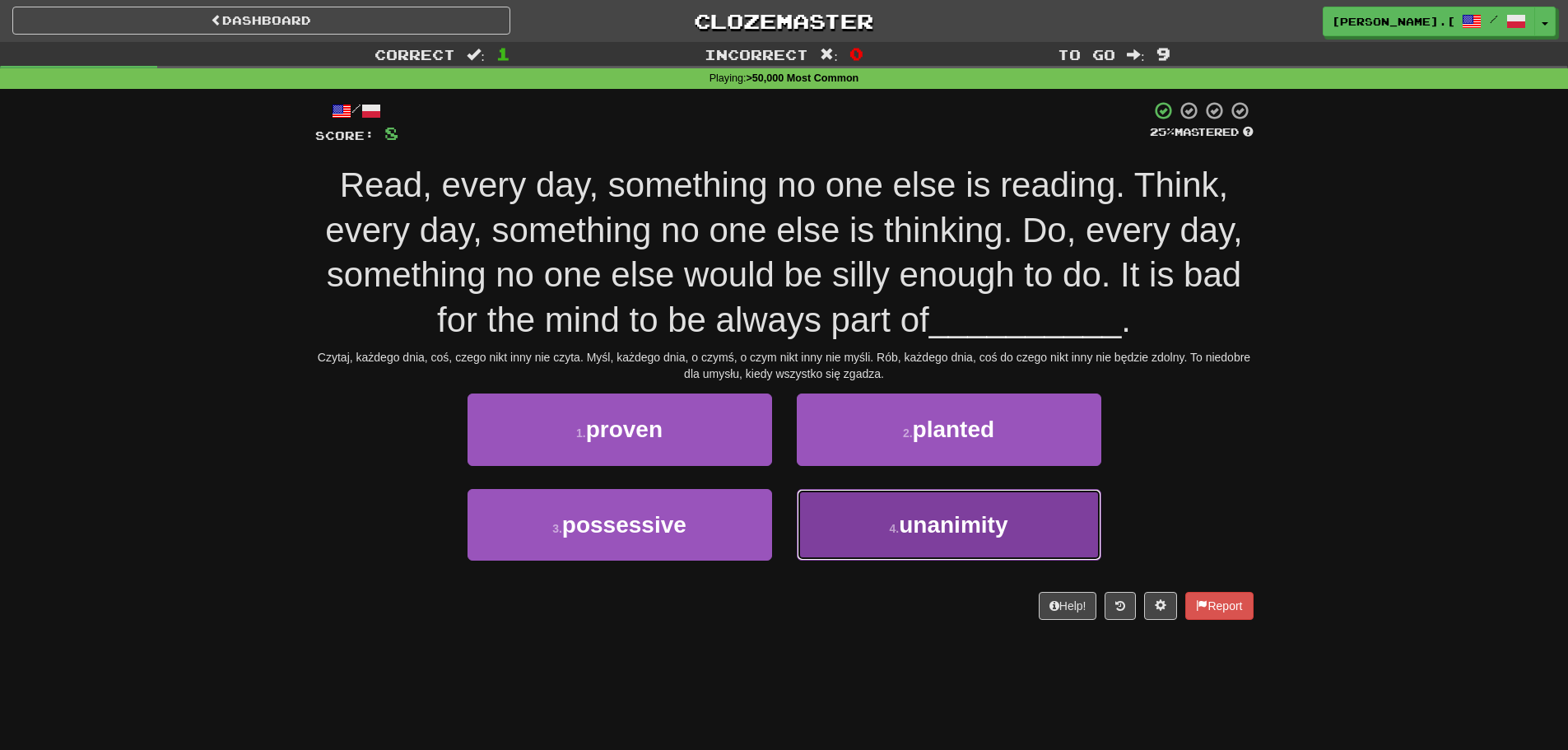
click at [903, 531] on span "unanimity" at bounding box center [952, 525] width 109 height 26
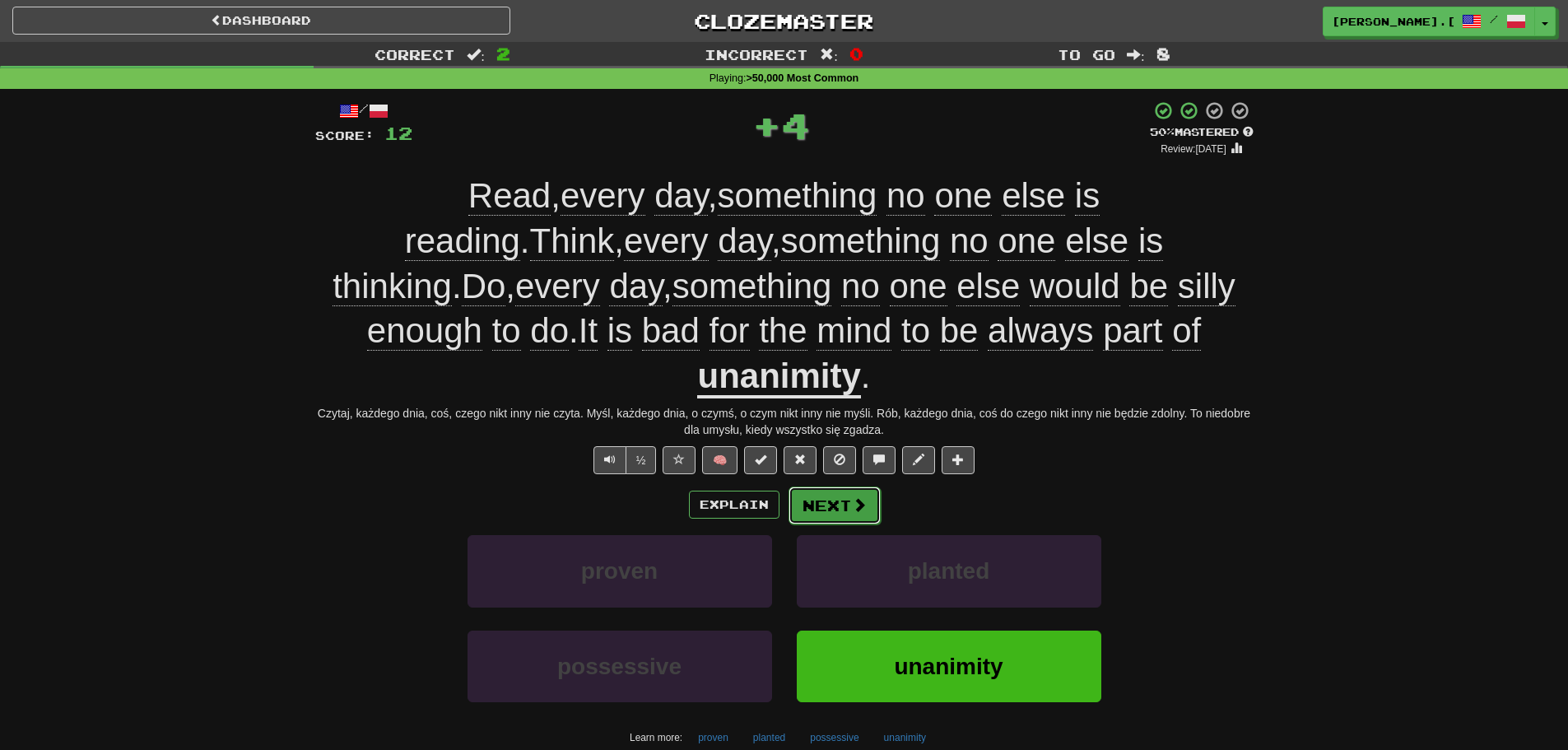
click at [851, 497] on span at bounding box center [858, 504] width 15 height 15
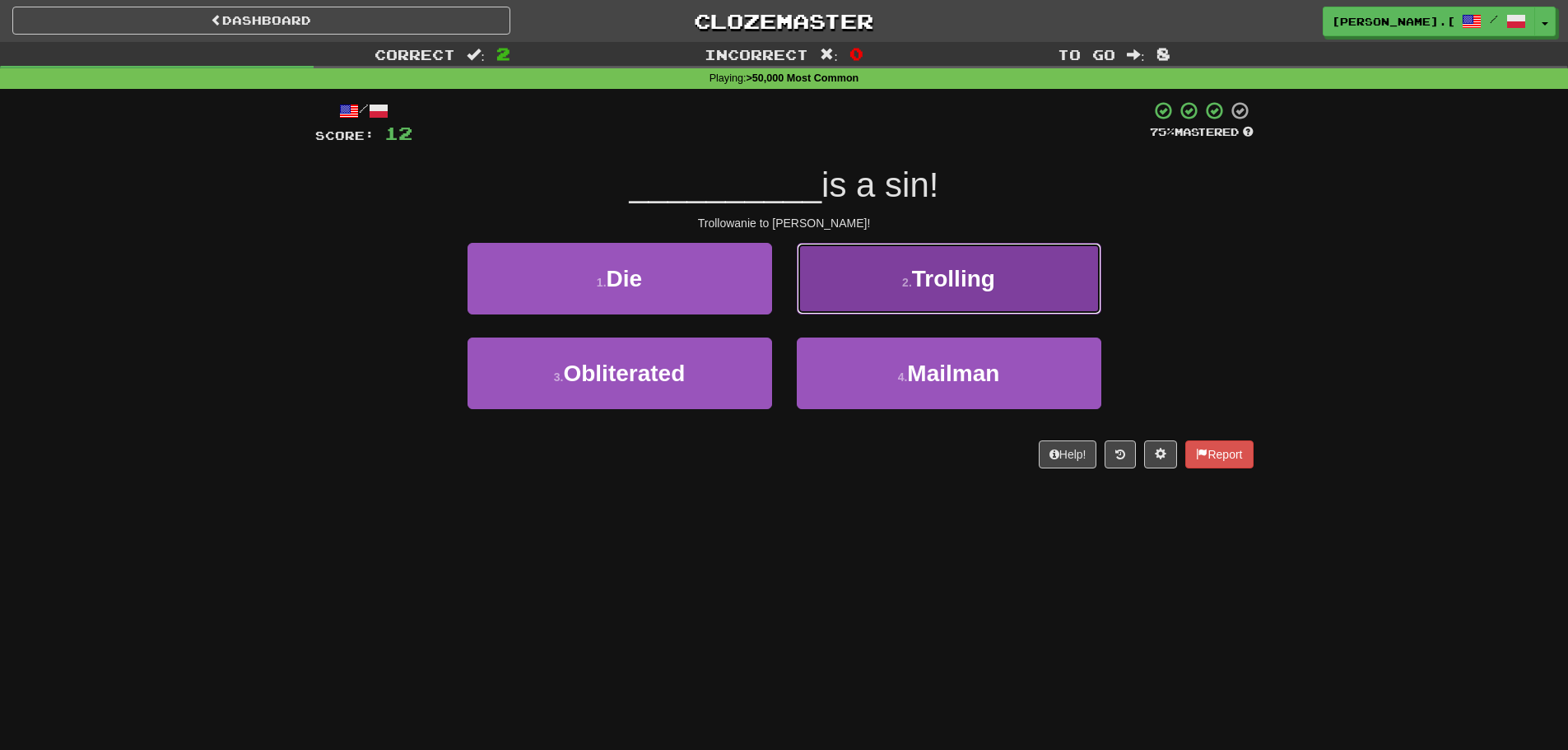
click at [933, 296] on button "2 . Trolling" at bounding box center [948, 279] width 305 height 72
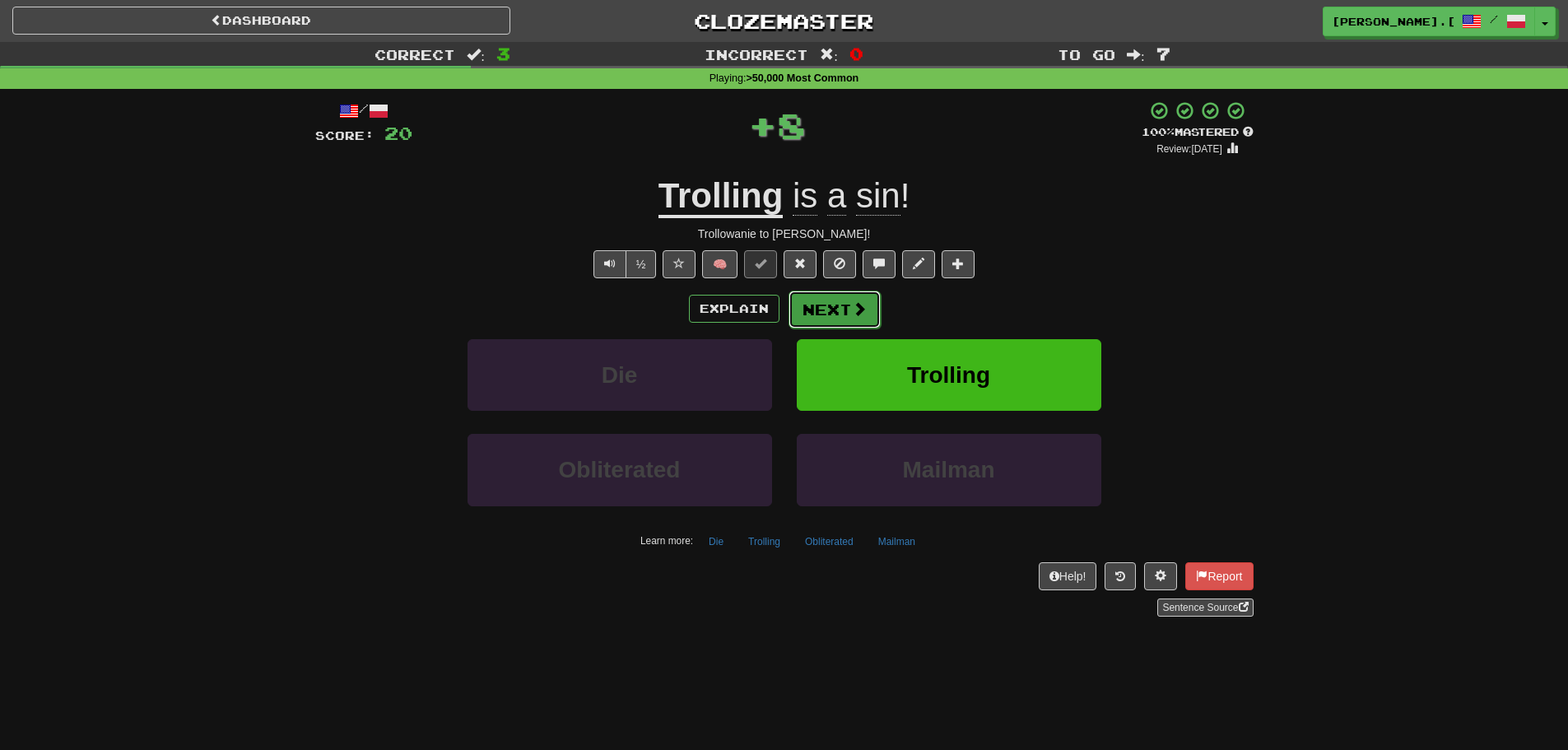
click at [840, 301] on button "Next" at bounding box center [834, 310] width 92 height 38
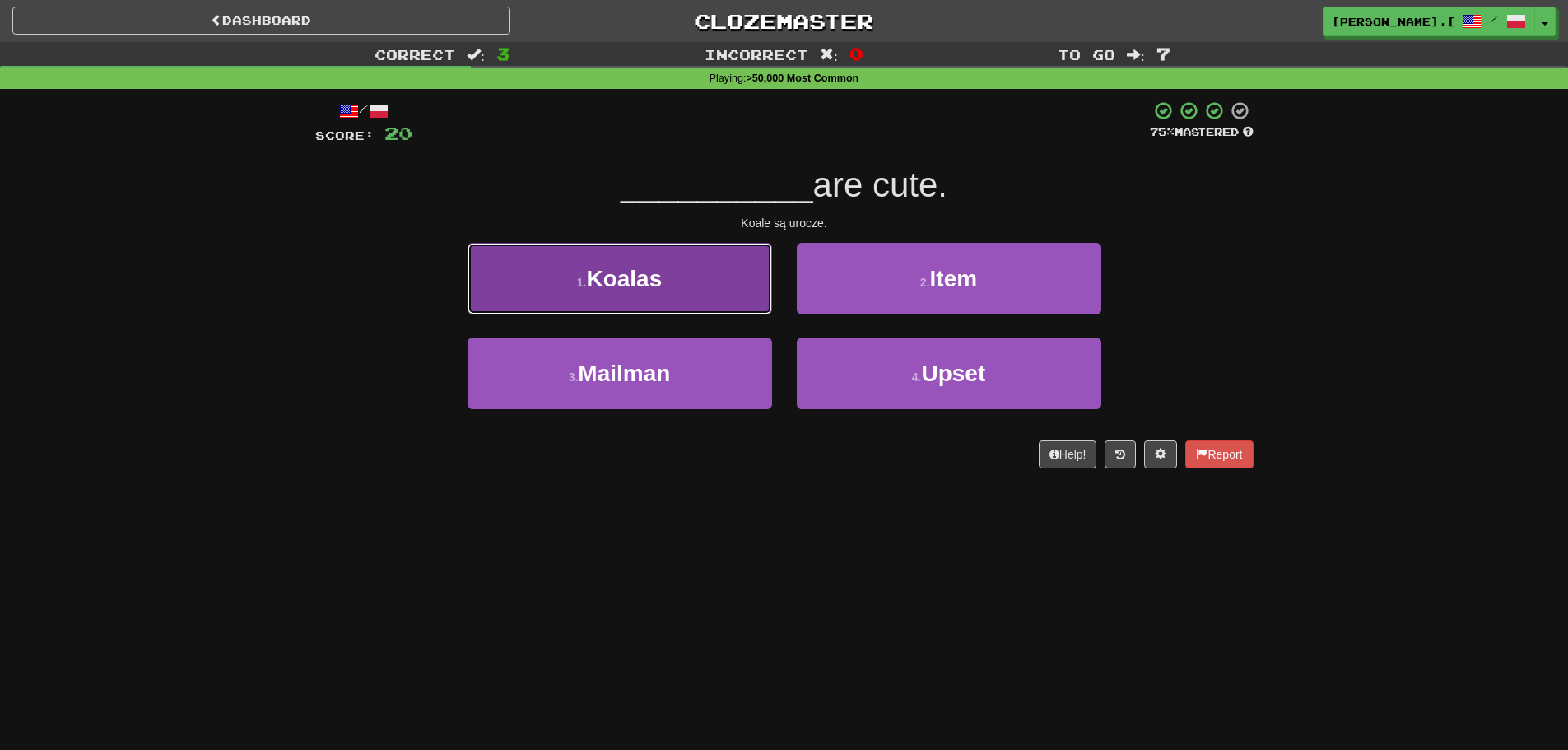
click at [676, 297] on button "1 . Koalas" at bounding box center [620, 279] width 305 height 72
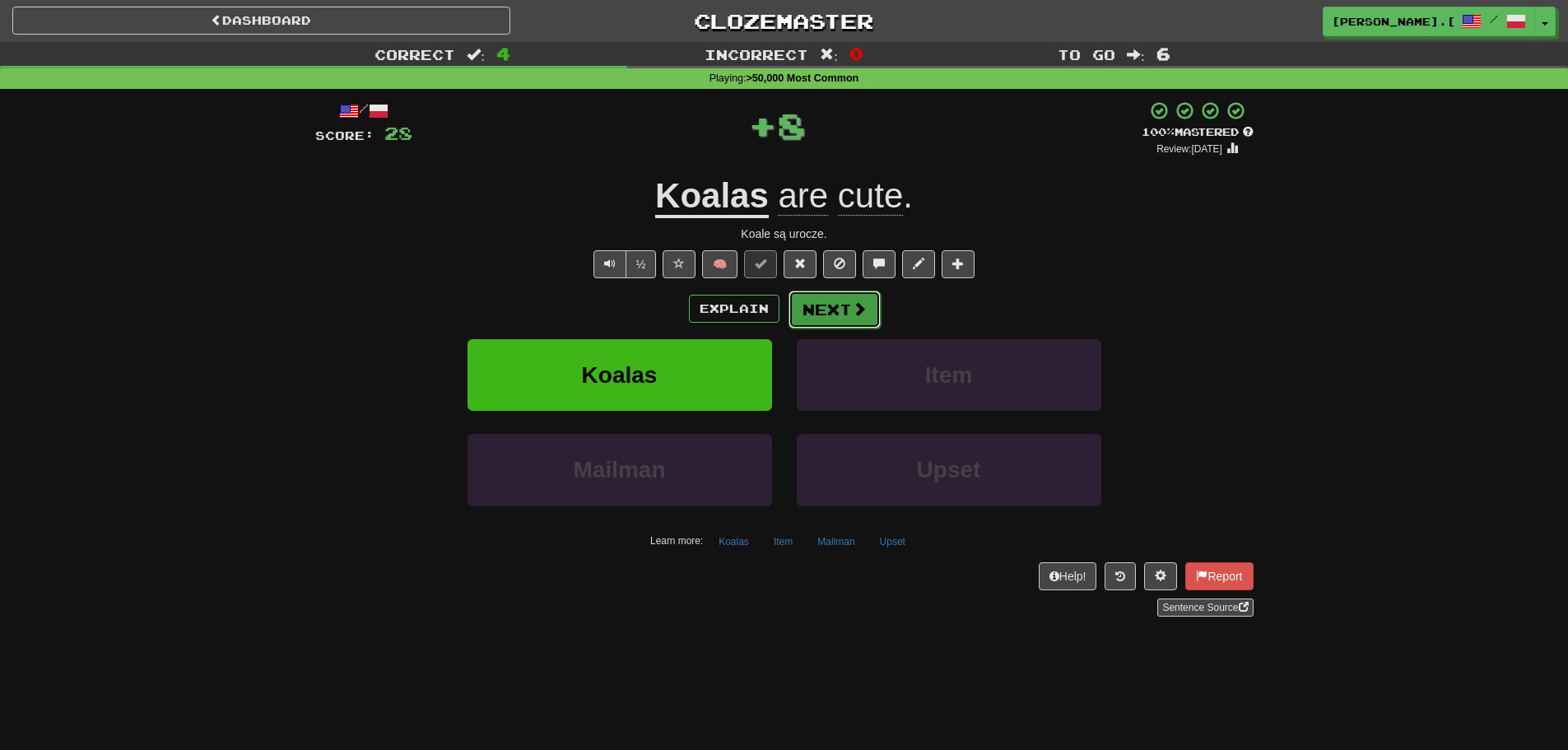
click at [848, 304] on button "Next" at bounding box center [834, 310] width 92 height 38
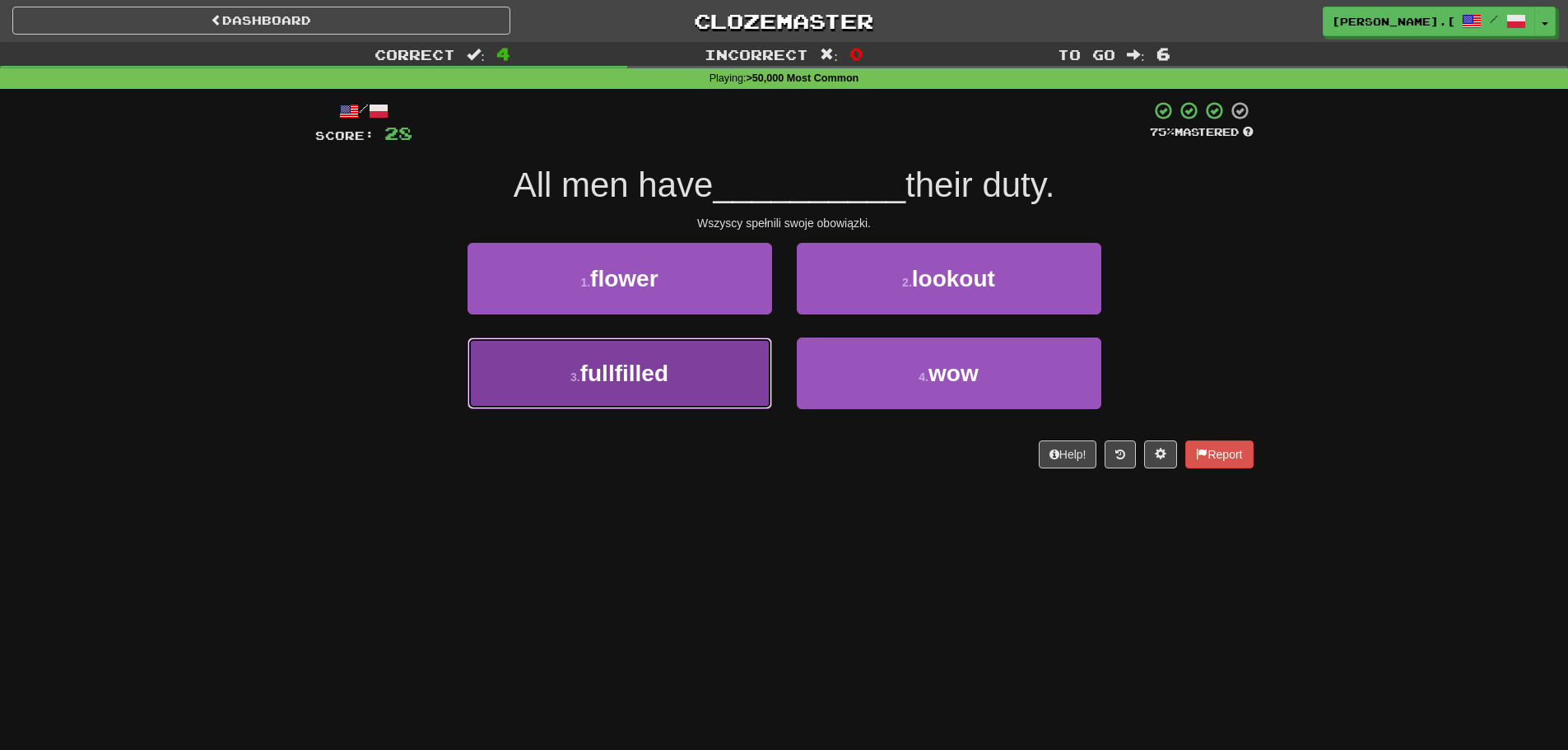
click at [647, 402] on button "3 . fullfilled" at bounding box center [620, 374] width 305 height 72
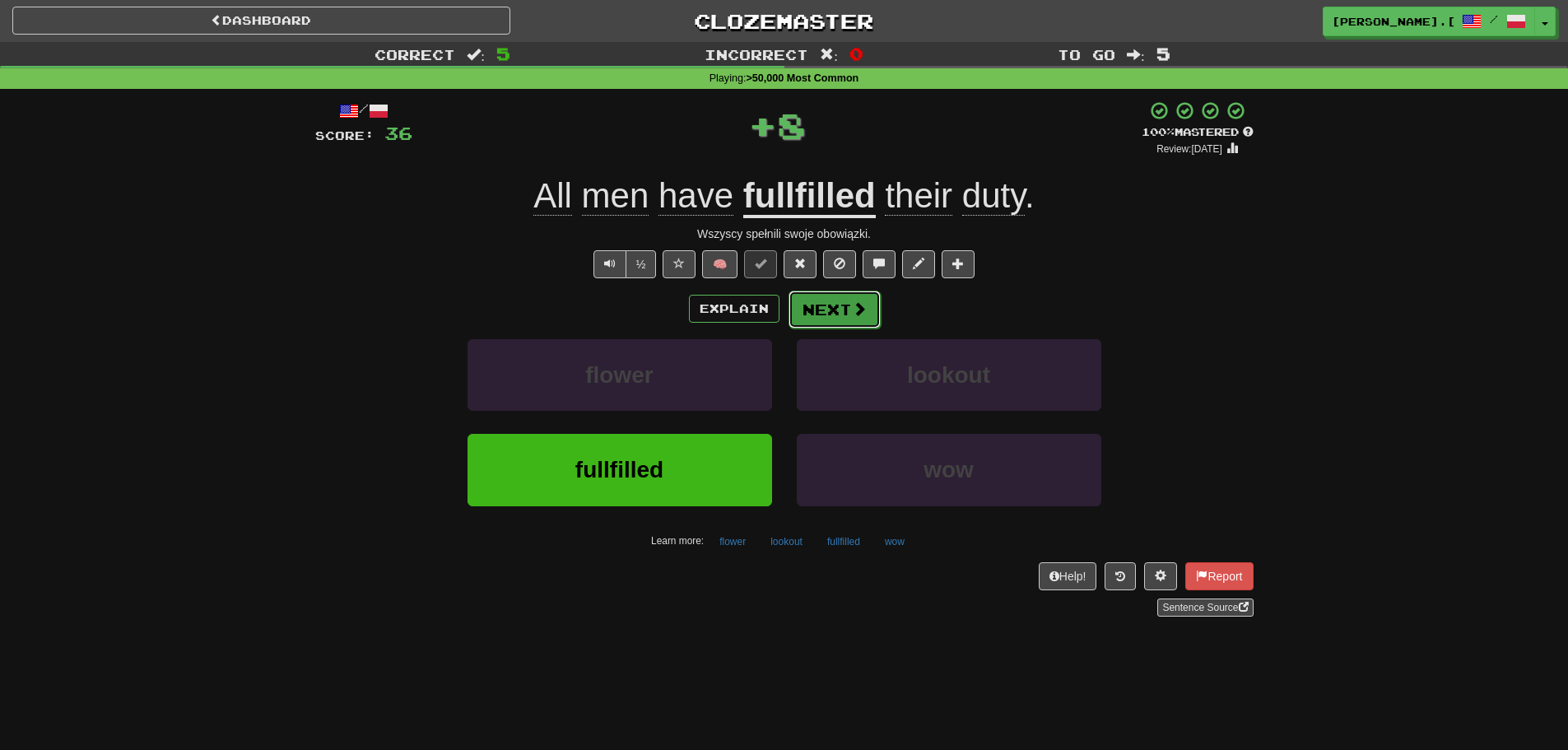
click at [818, 317] on button "Next" at bounding box center [834, 310] width 92 height 38
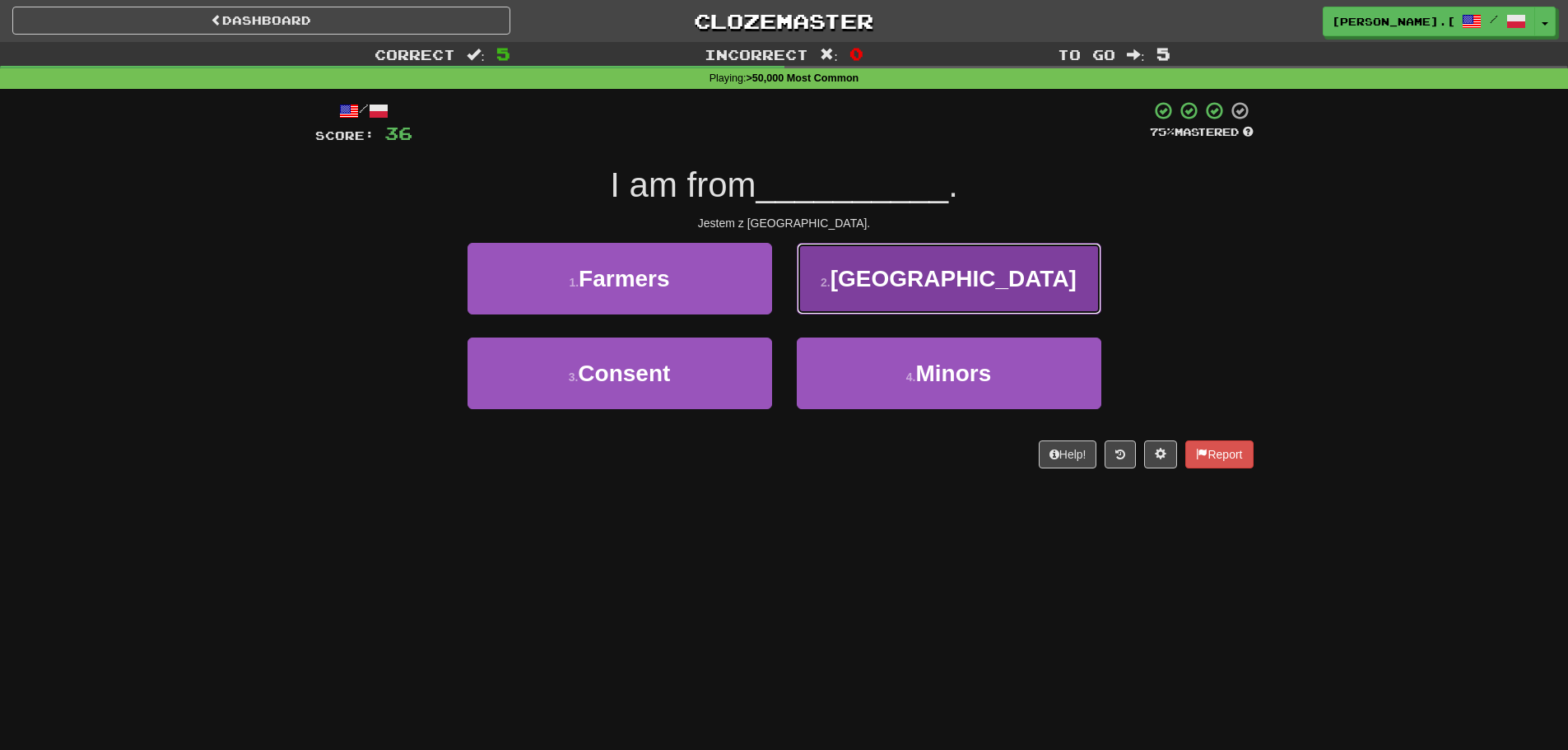
click at [937, 295] on button "2 . Shizuoka" at bounding box center [948, 279] width 305 height 72
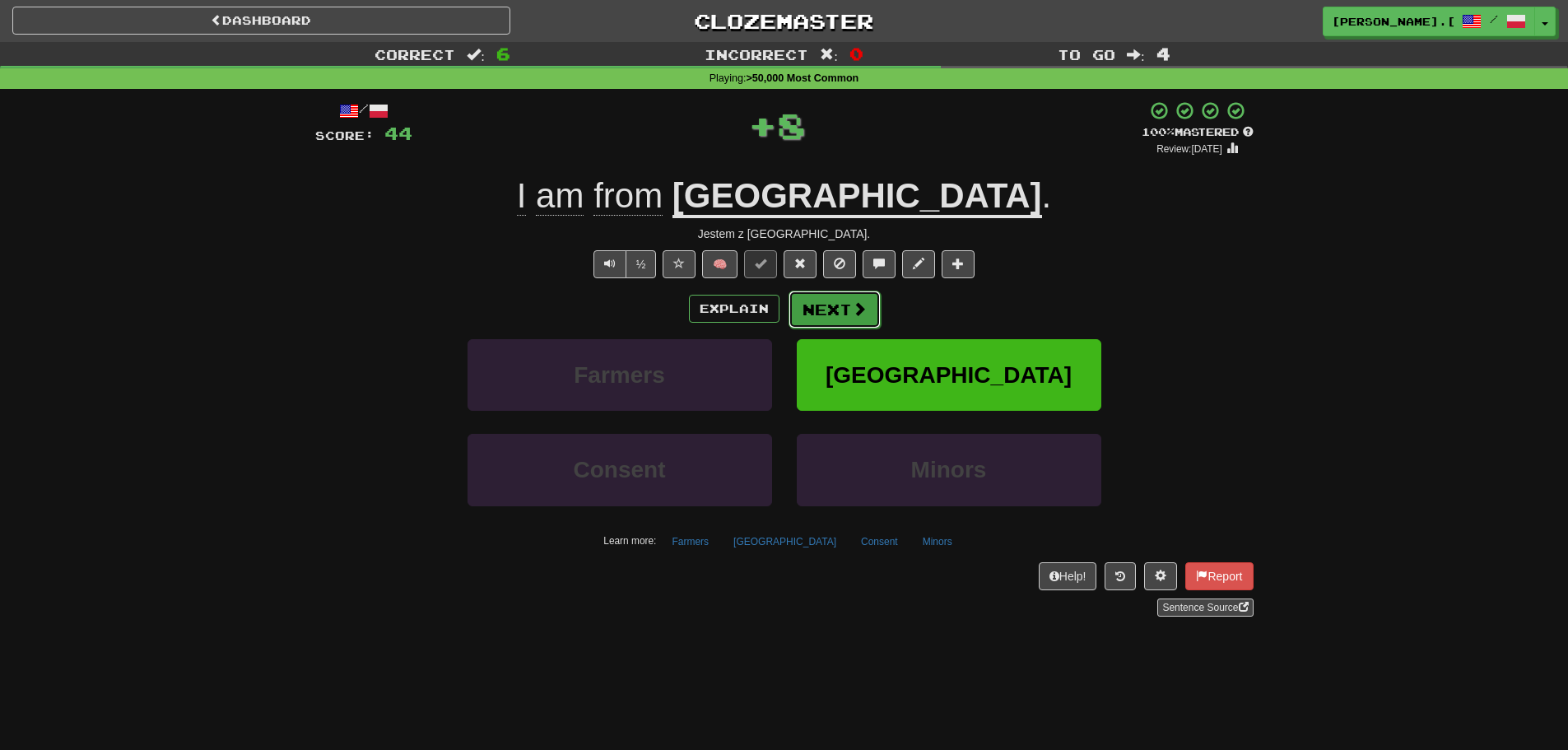
click at [836, 304] on button "Next" at bounding box center [834, 310] width 92 height 38
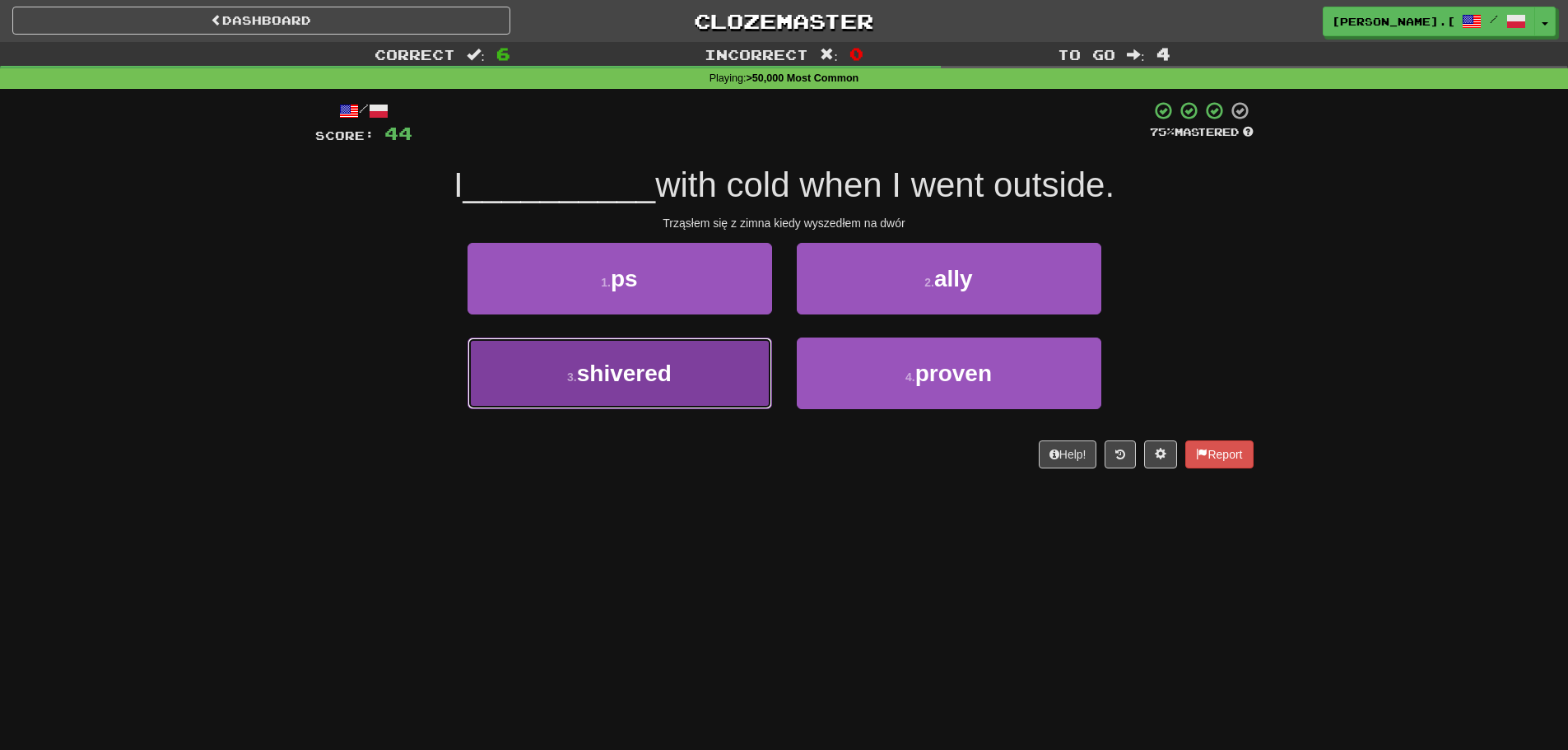
click at [635, 395] on button "3 . shivered" at bounding box center [620, 374] width 305 height 72
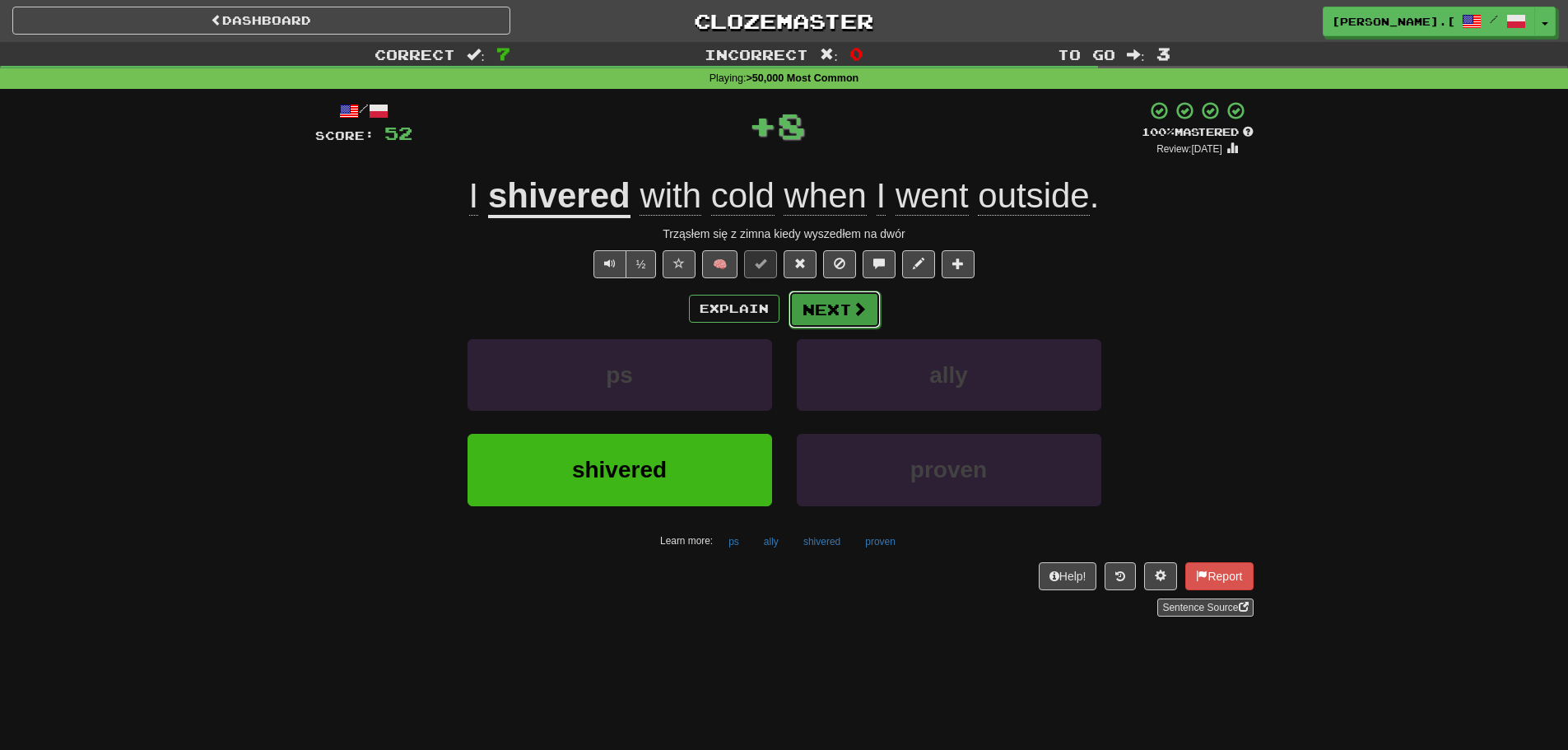
click at [827, 322] on button "Next" at bounding box center [834, 310] width 92 height 38
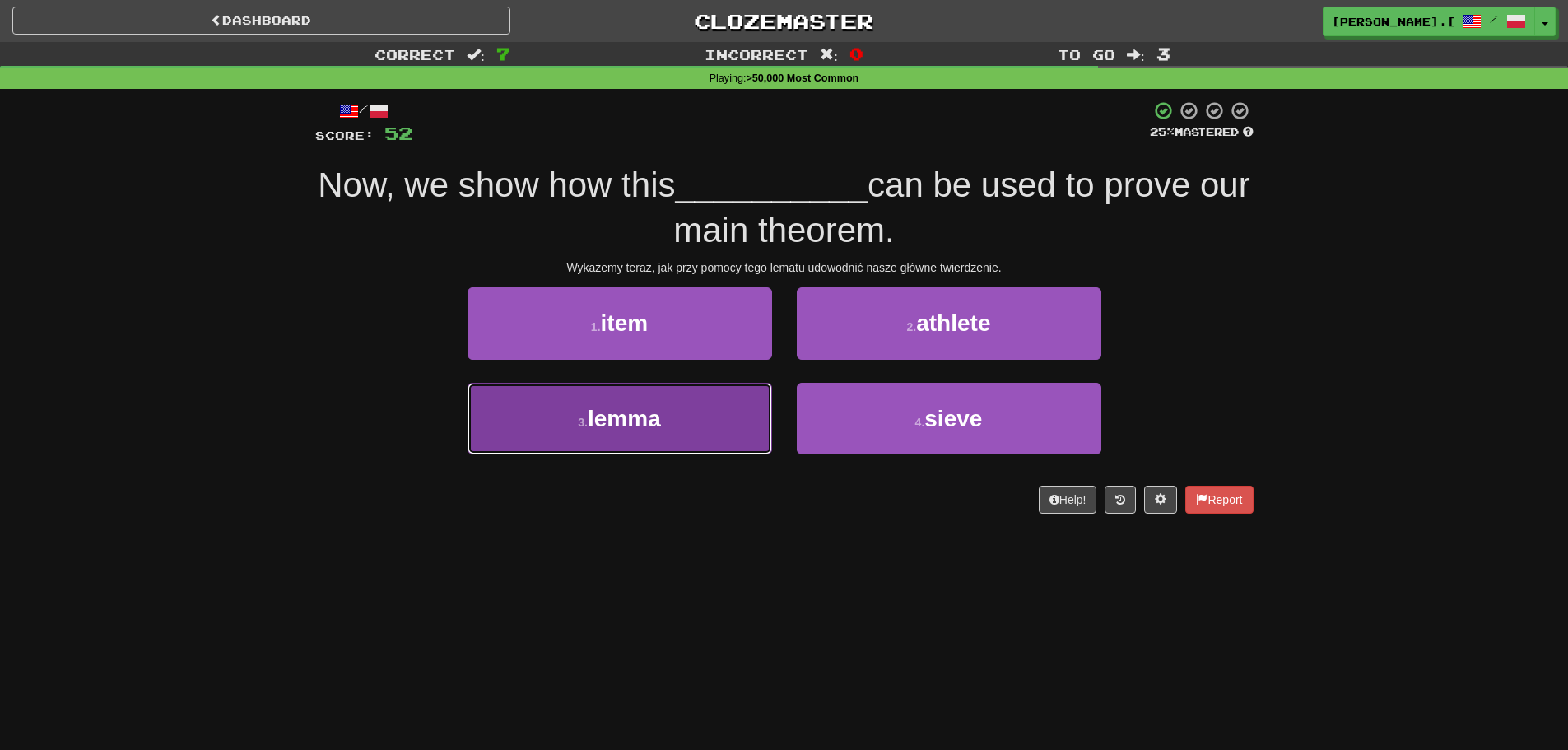
click at [656, 419] on span "lemma" at bounding box center [624, 419] width 73 height 26
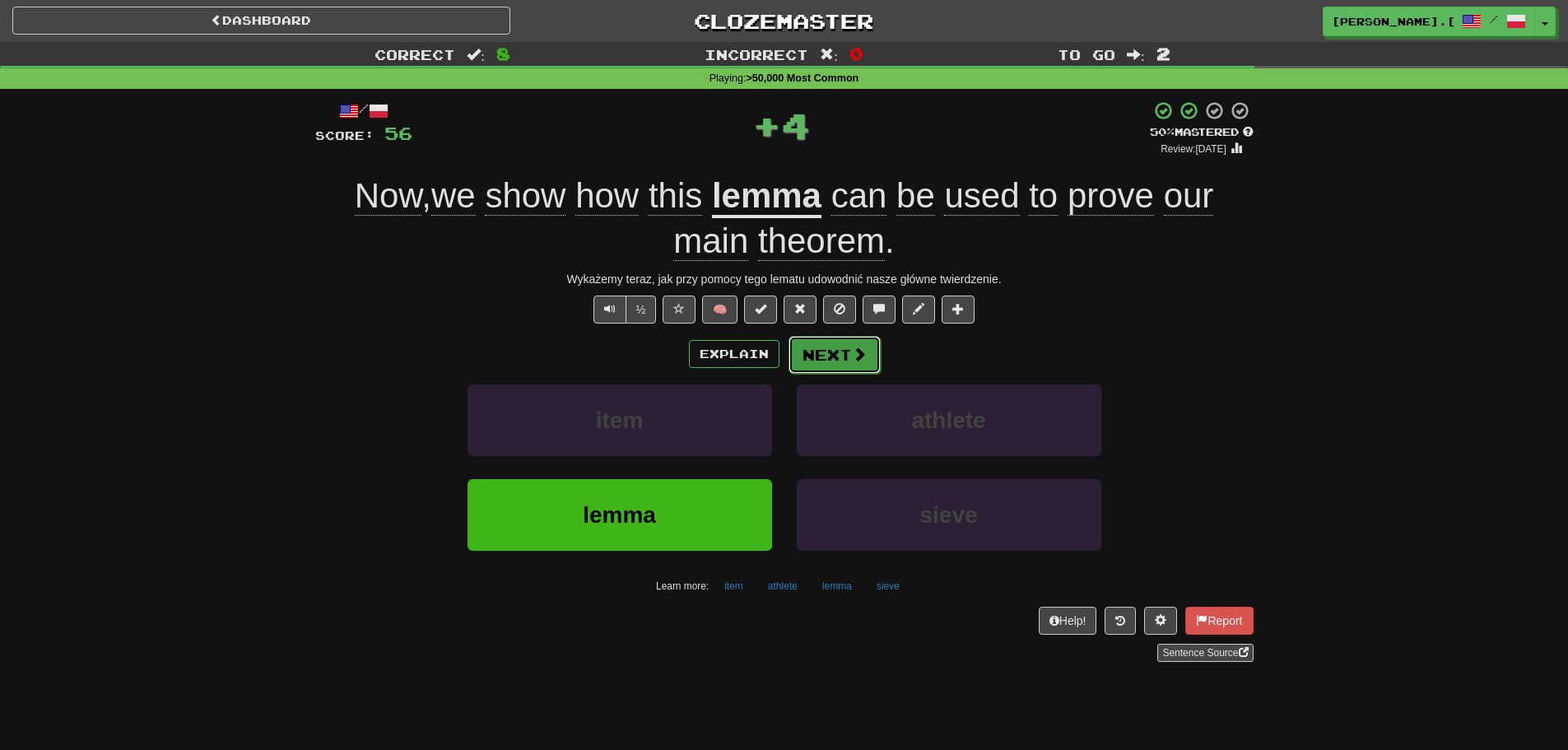
click at [847, 356] on button "Next" at bounding box center [834, 355] width 92 height 38
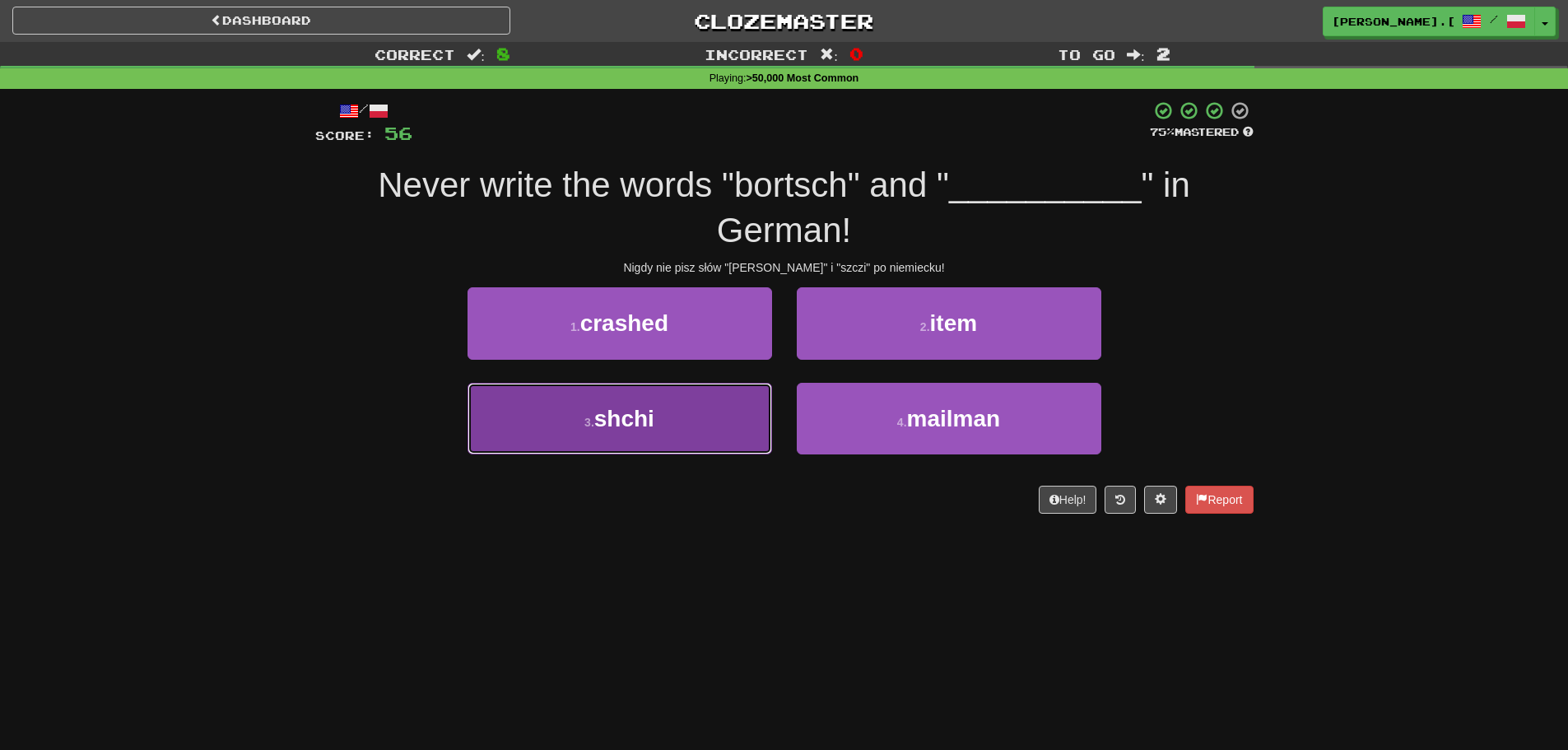
click at [669, 422] on button "3 . shchi" at bounding box center [620, 419] width 305 height 72
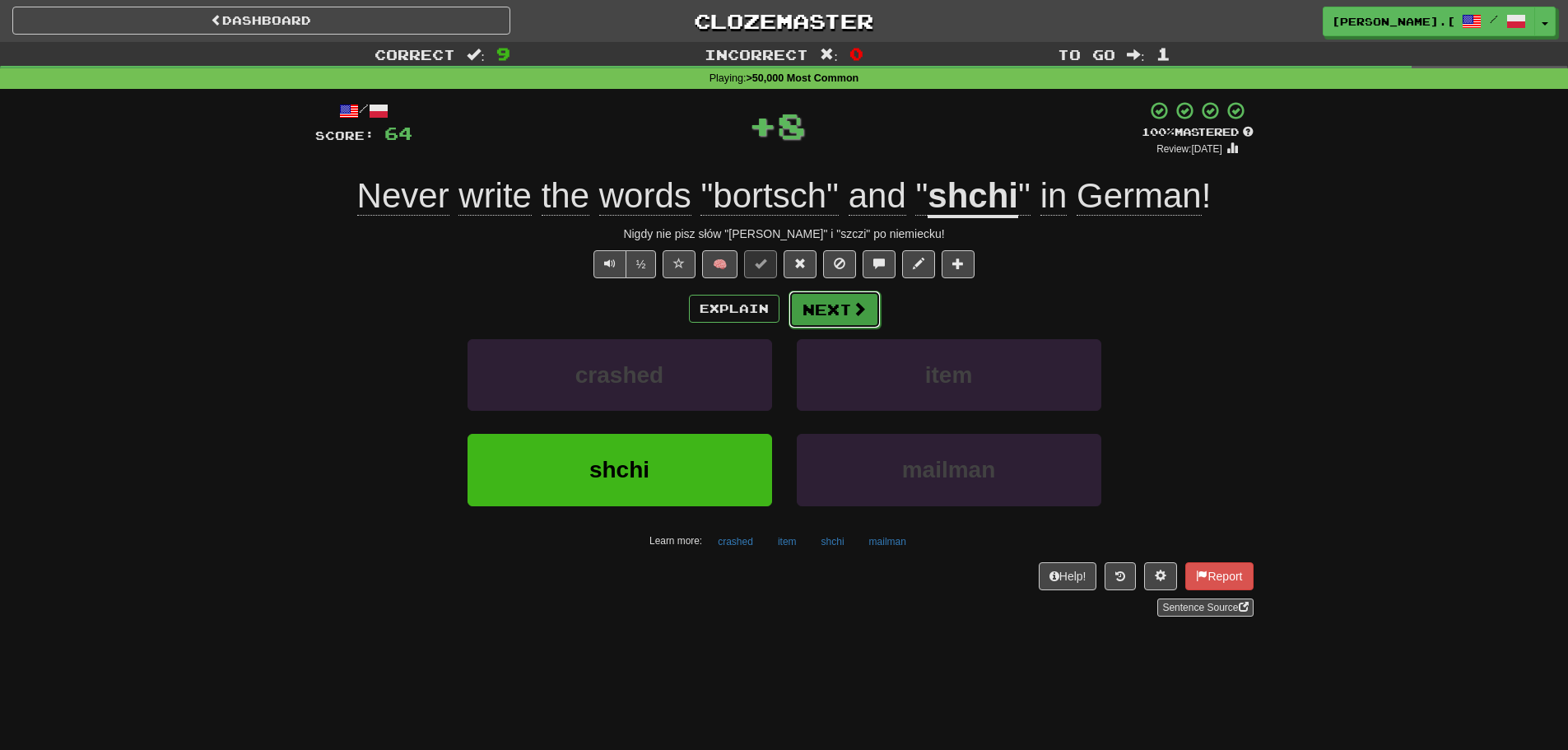
click at [829, 323] on button "Next" at bounding box center [834, 310] width 92 height 38
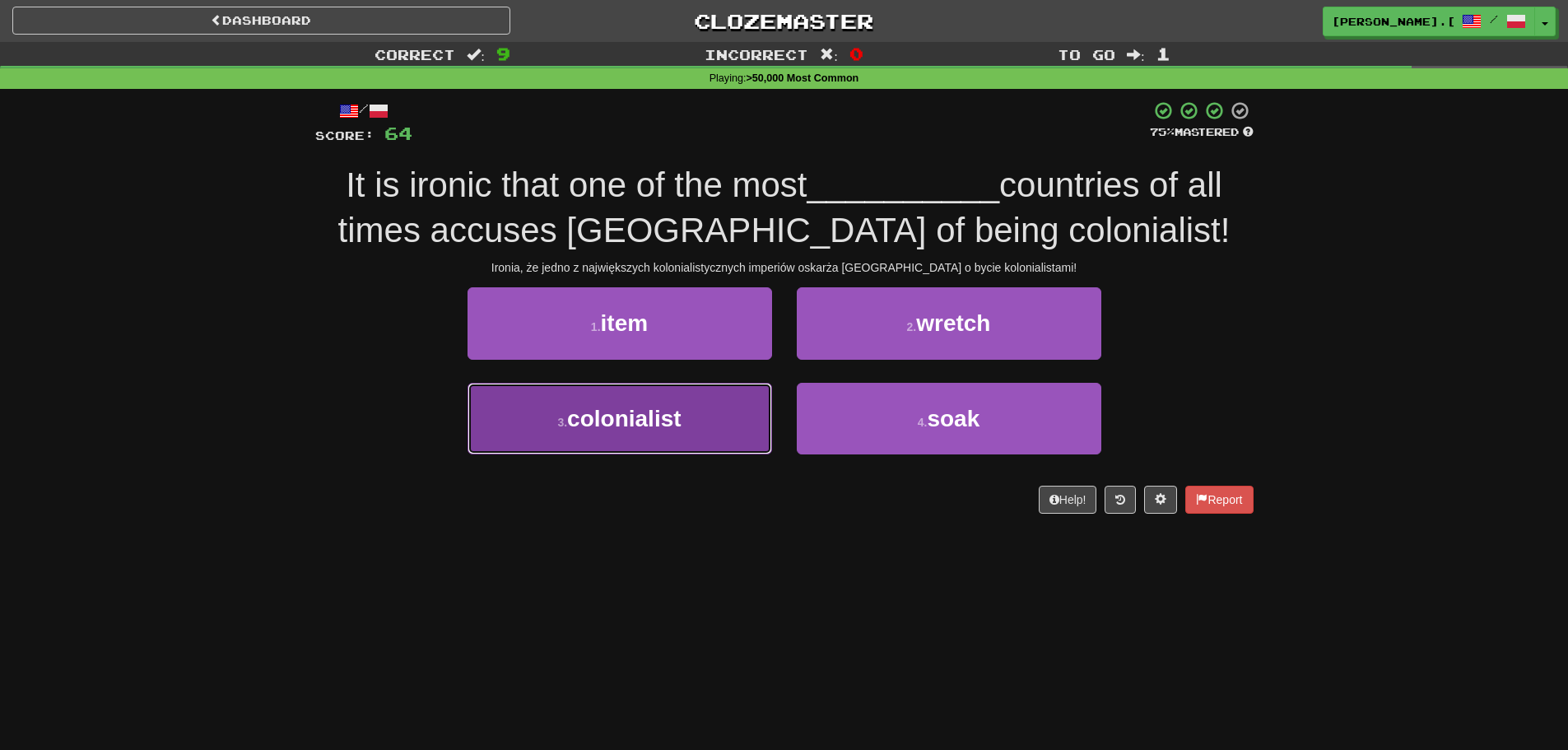
click at [674, 439] on button "3 . colonialist" at bounding box center [620, 419] width 305 height 72
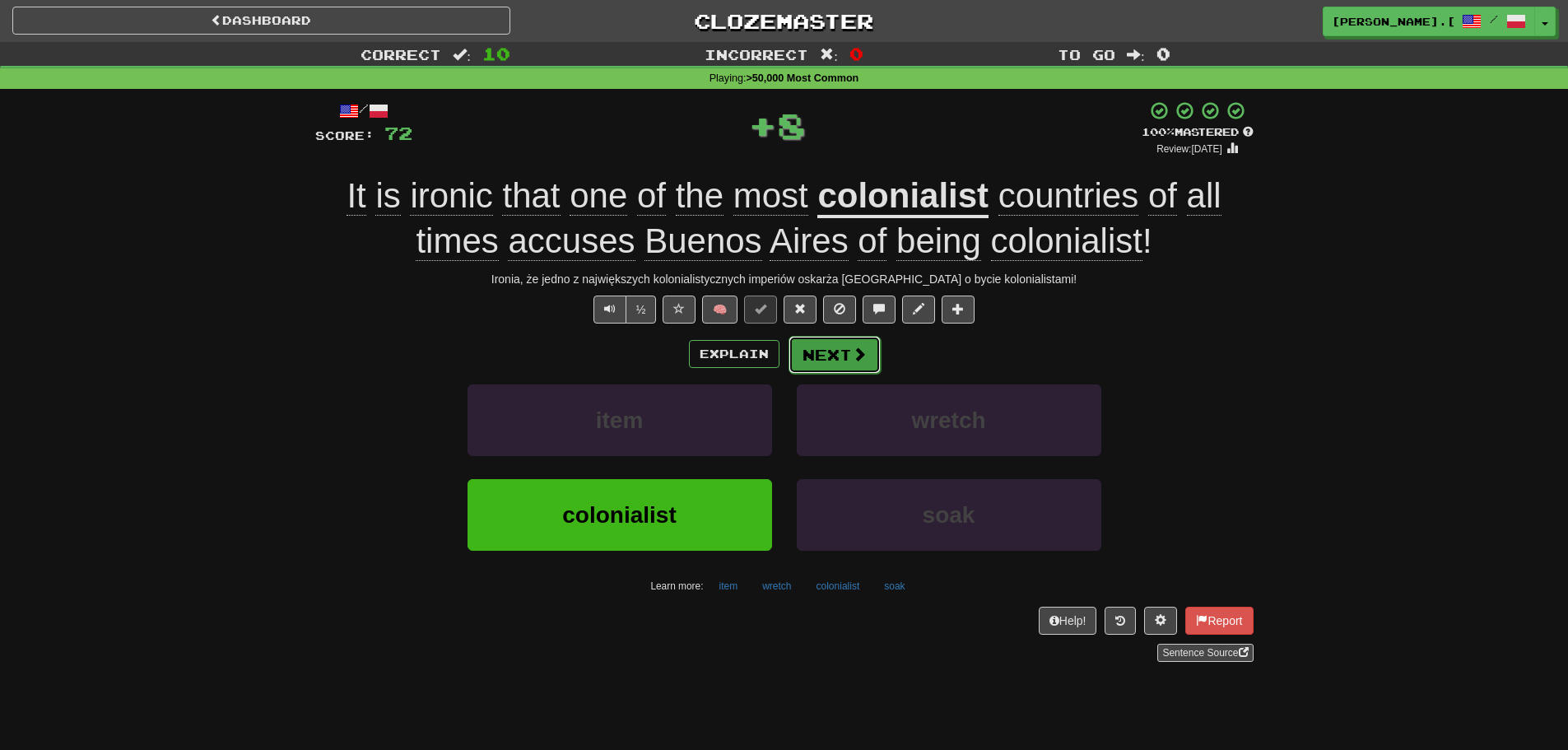
click at [851, 353] on span at bounding box center [858, 354] width 15 height 15
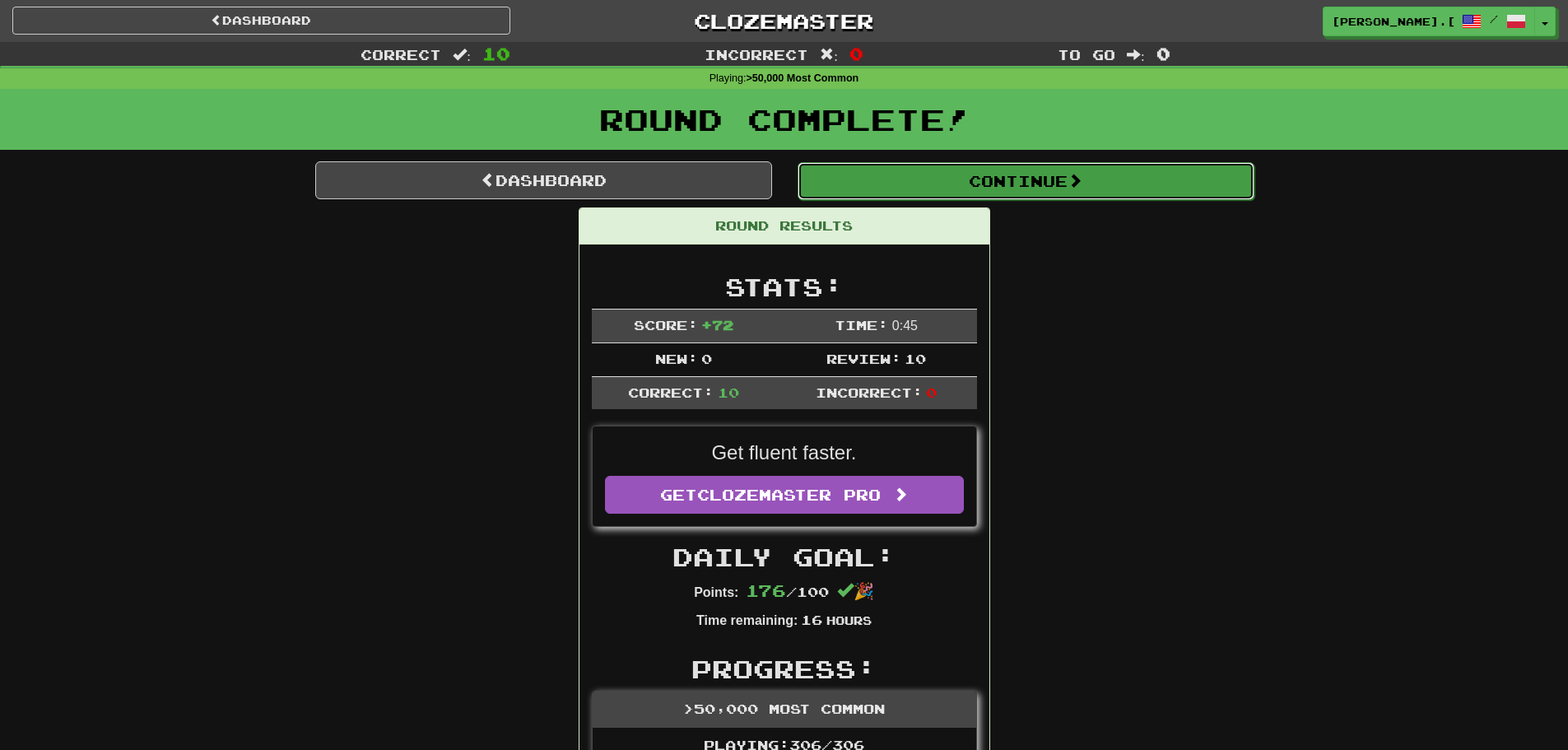
click at [1112, 184] on button "Continue" at bounding box center [1025, 181] width 457 height 38
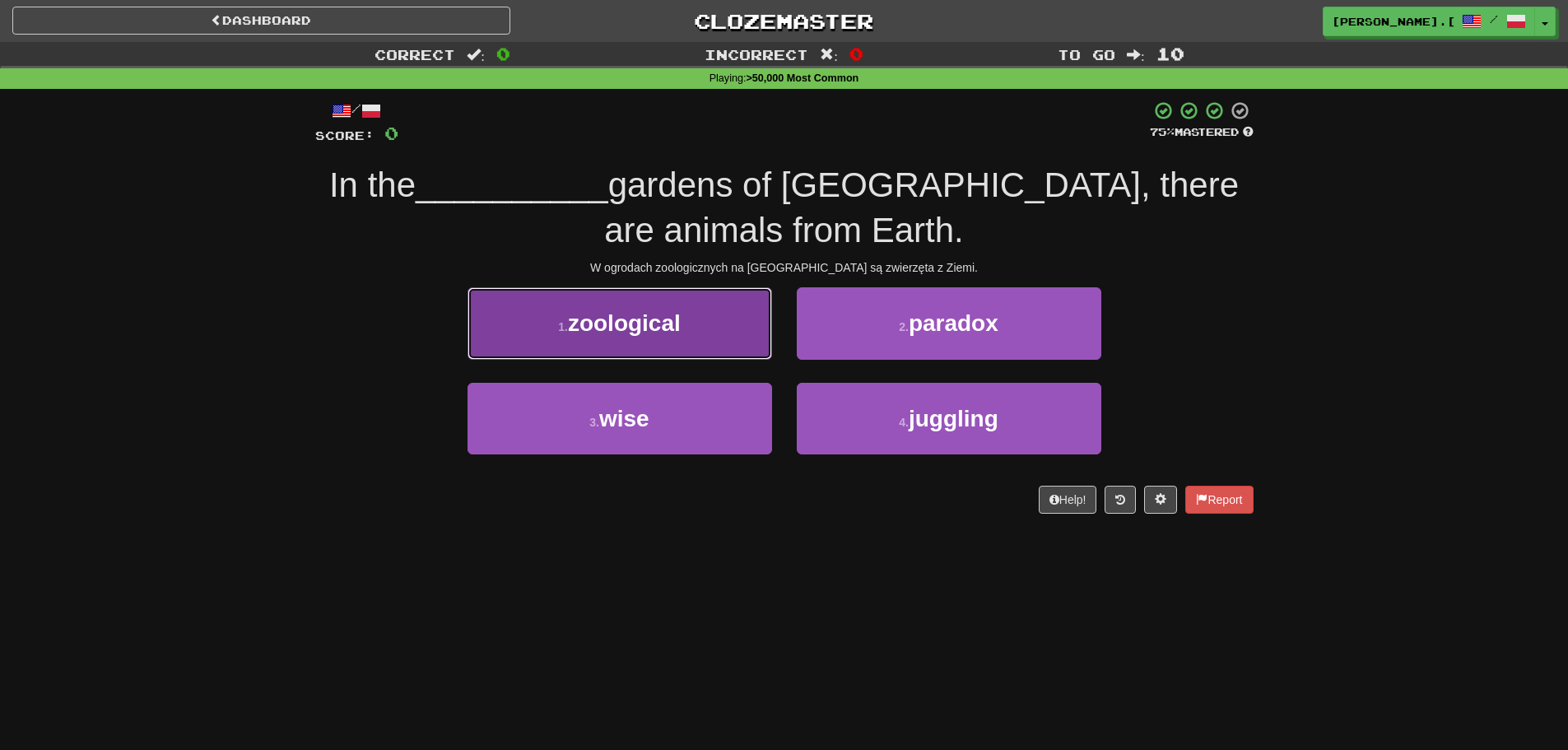
click at [640, 342] on button "1 . zoological" at bounding box center [620, 323] width 305 height 72
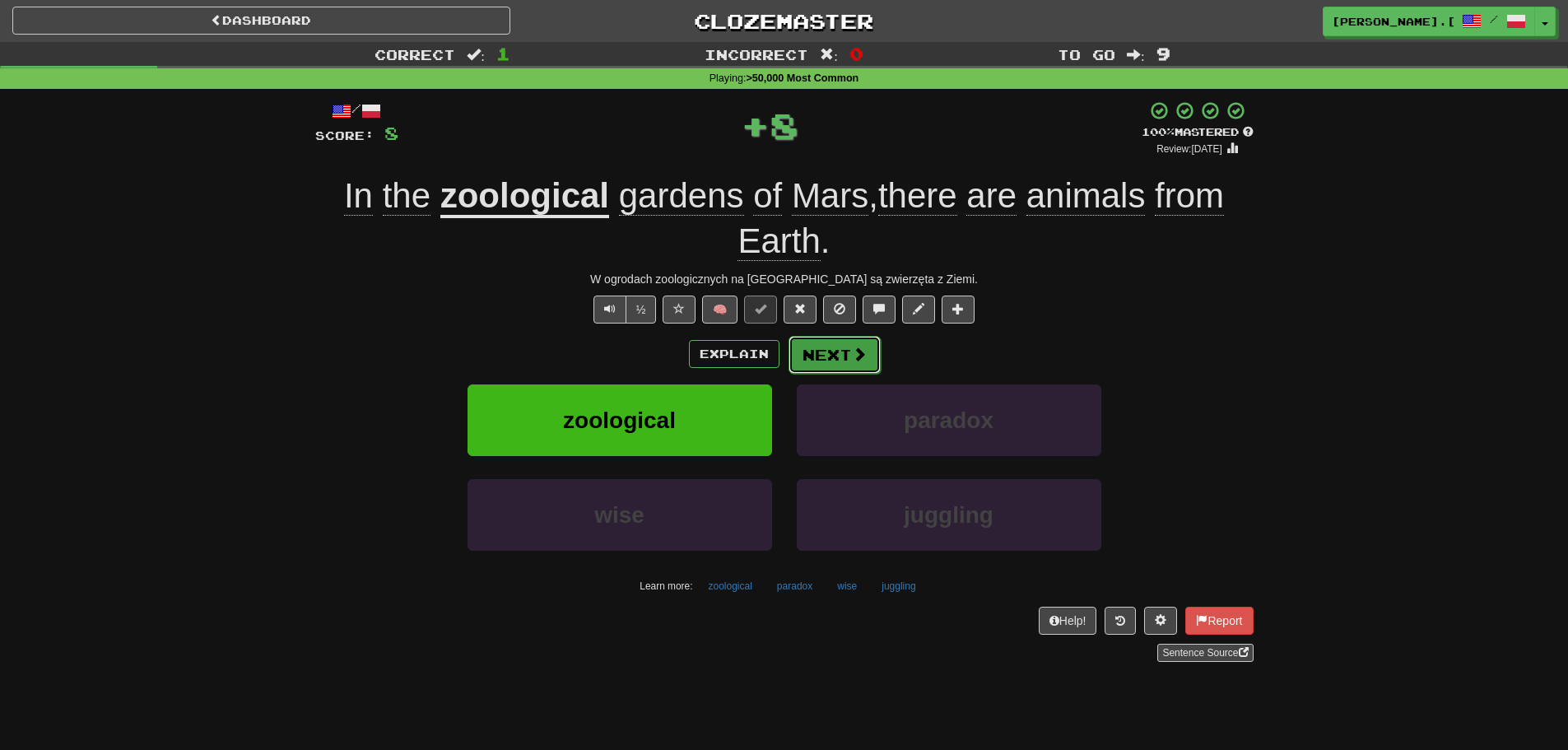
click at [842, 346] on button "Next" at bounding box center [834, 355] width 92 height 38
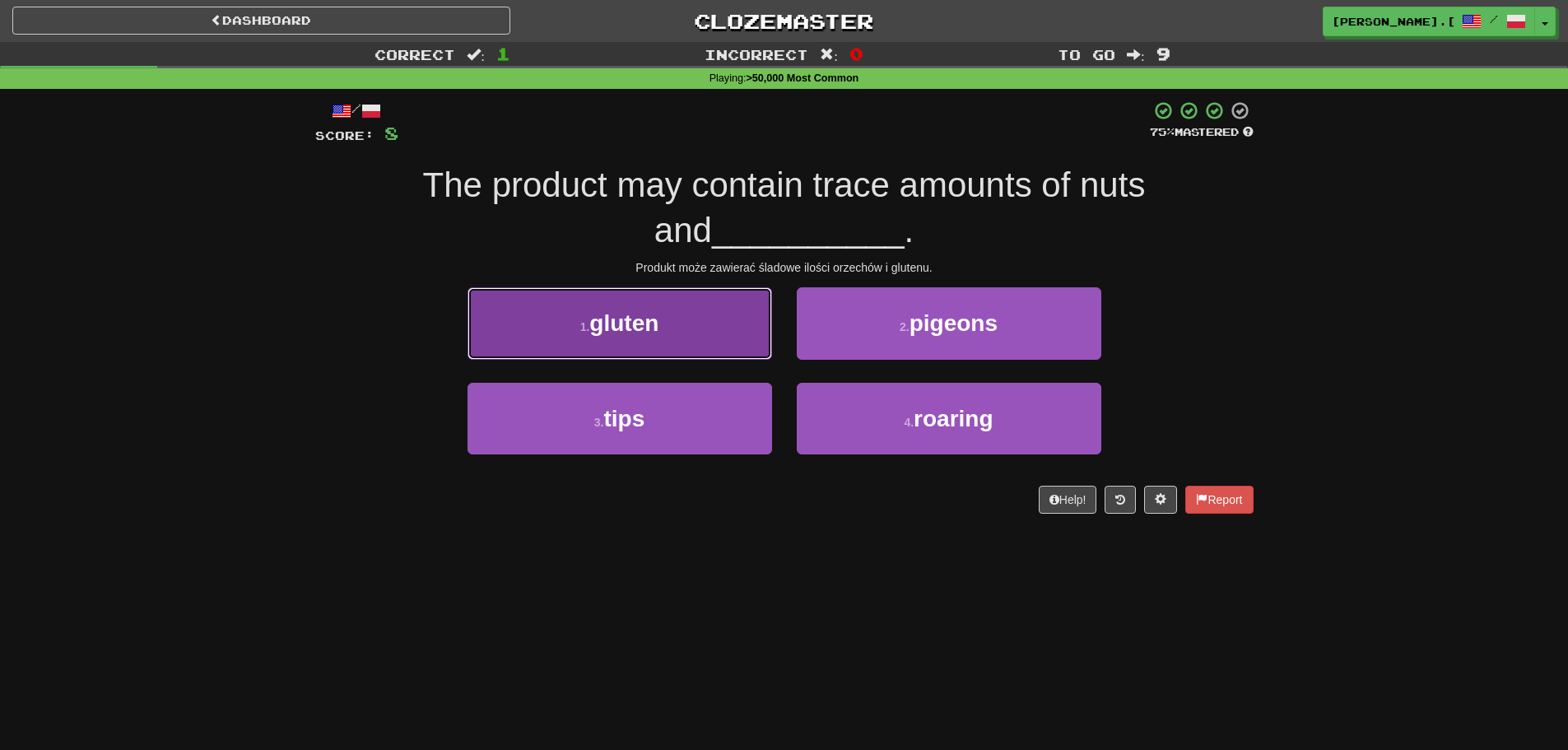
click at [661, 338] on button "1 . gluten" at bounding box center [620, 323] width 305 height 72
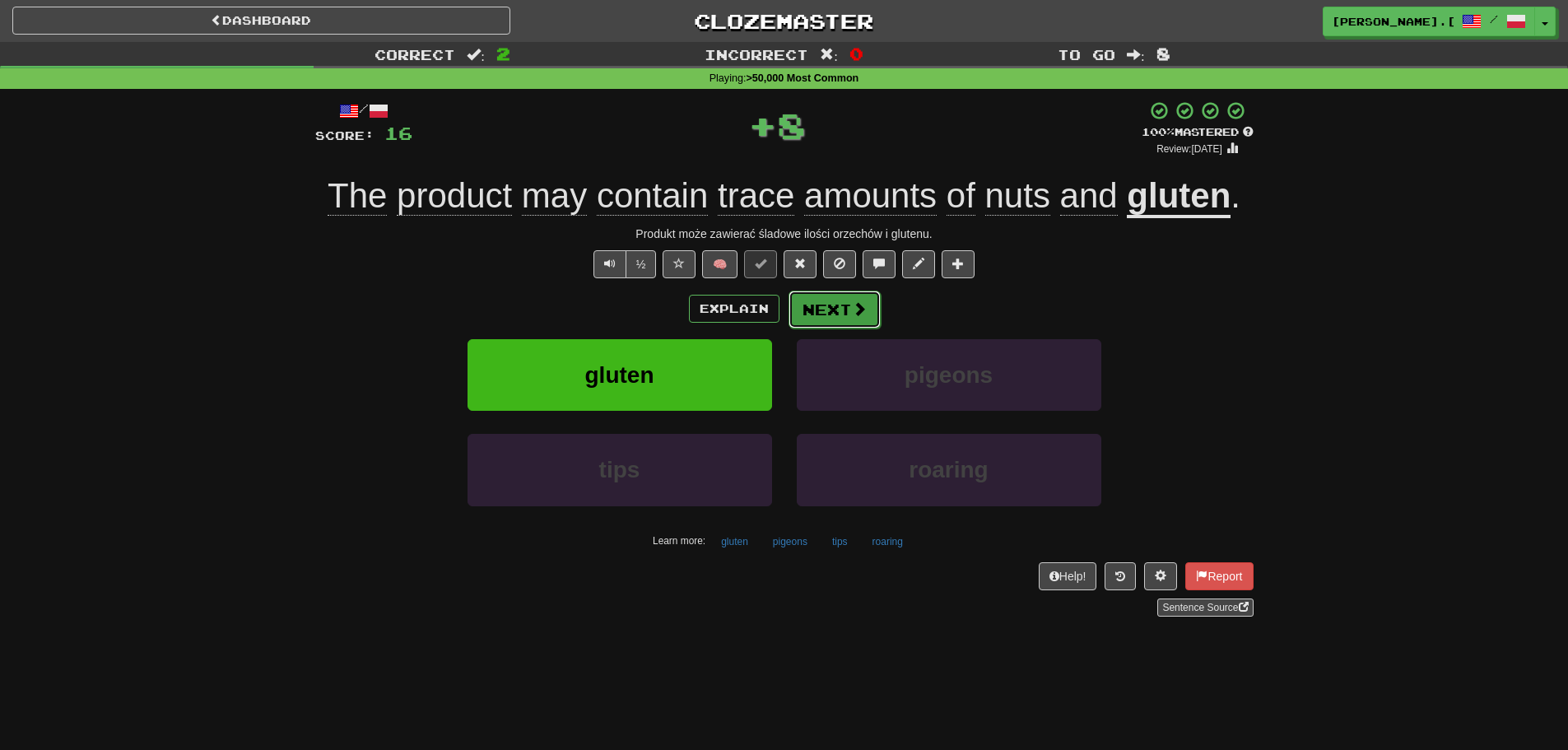
click at [819, 317] on button "Next" at bounding box center [834, 310] width 92 height 38
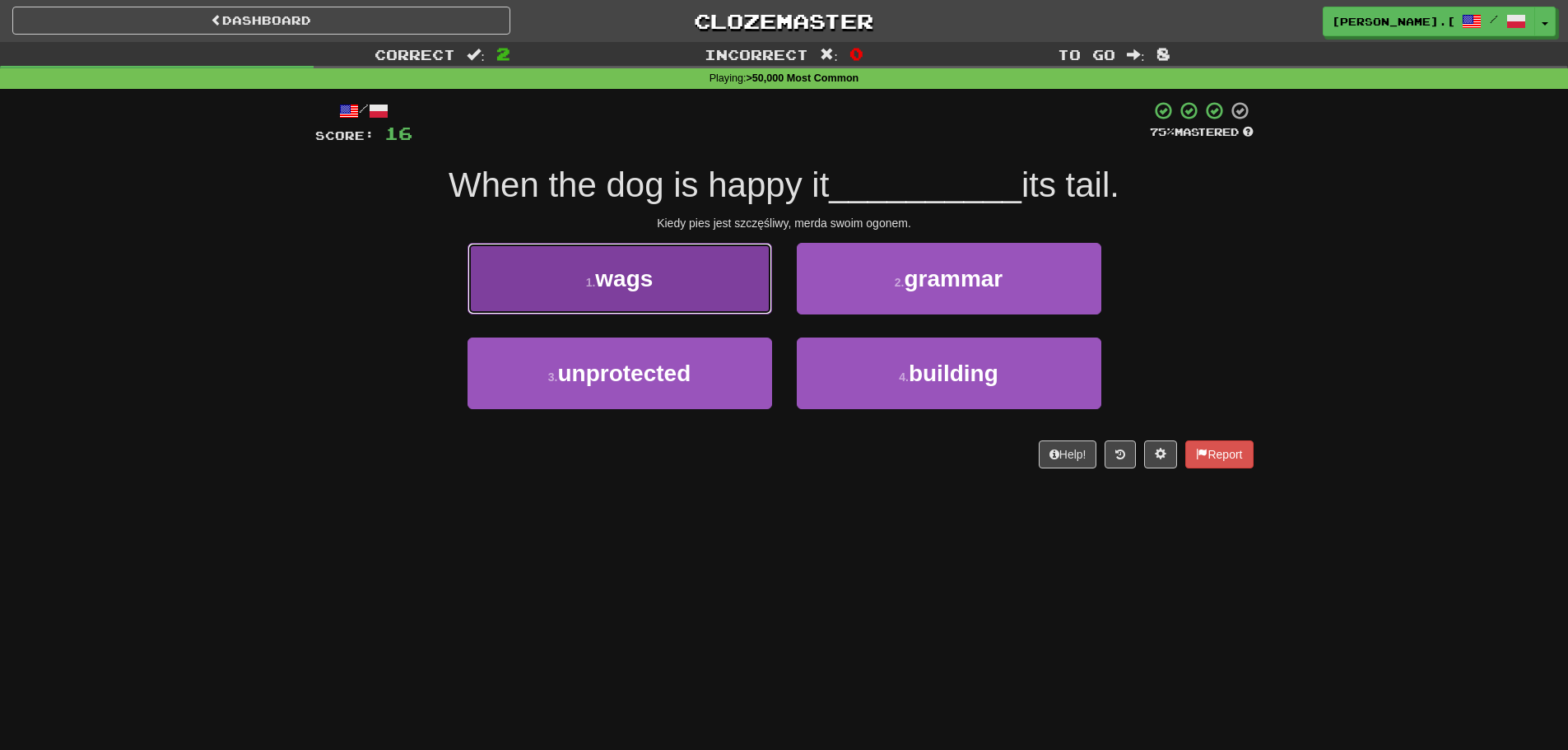
click at [657, 298] on button "1 . wags" at bounding box center [620, 279] width 305 height 72
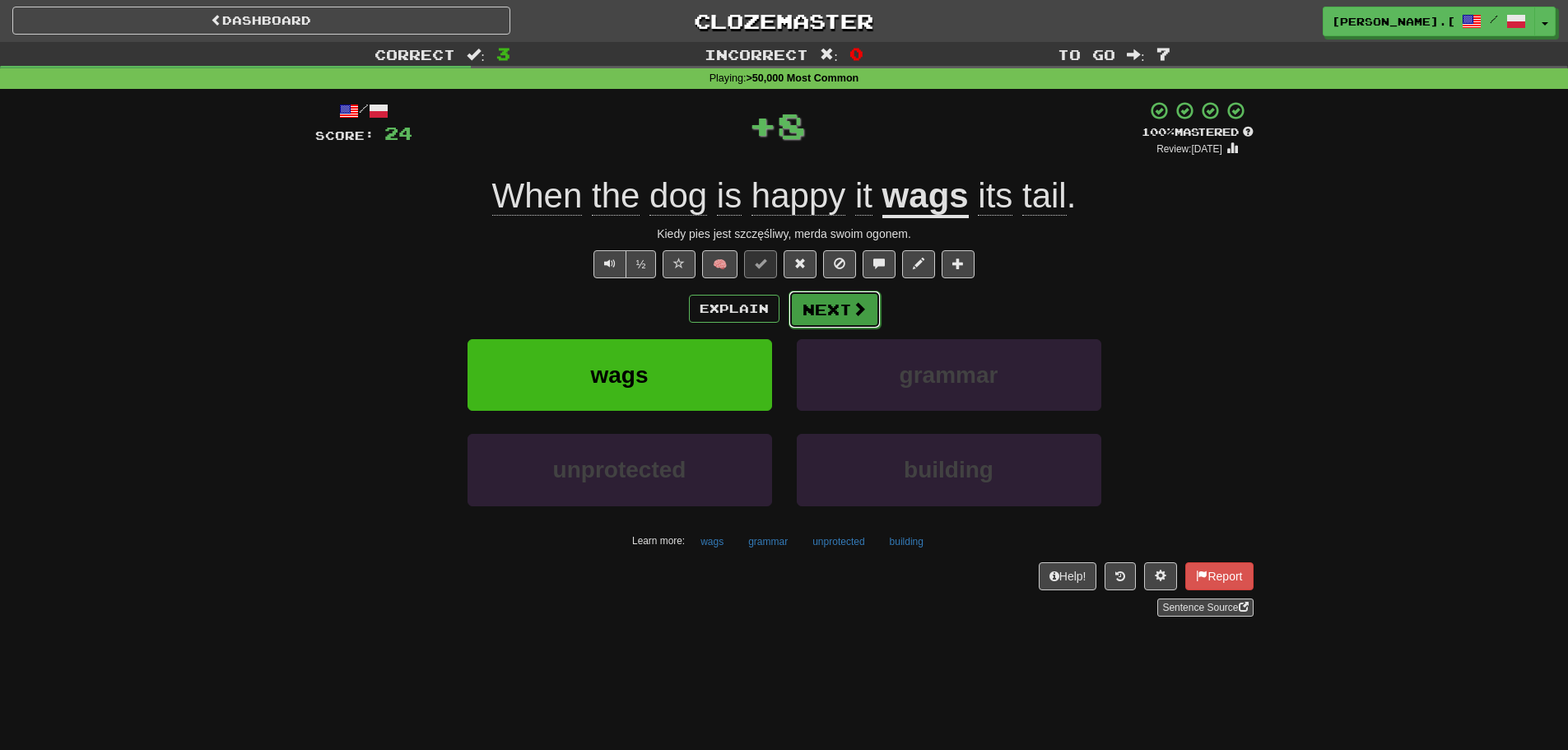
click at [857, 310] on span at bounding box center [858, 308] width 15 height 15
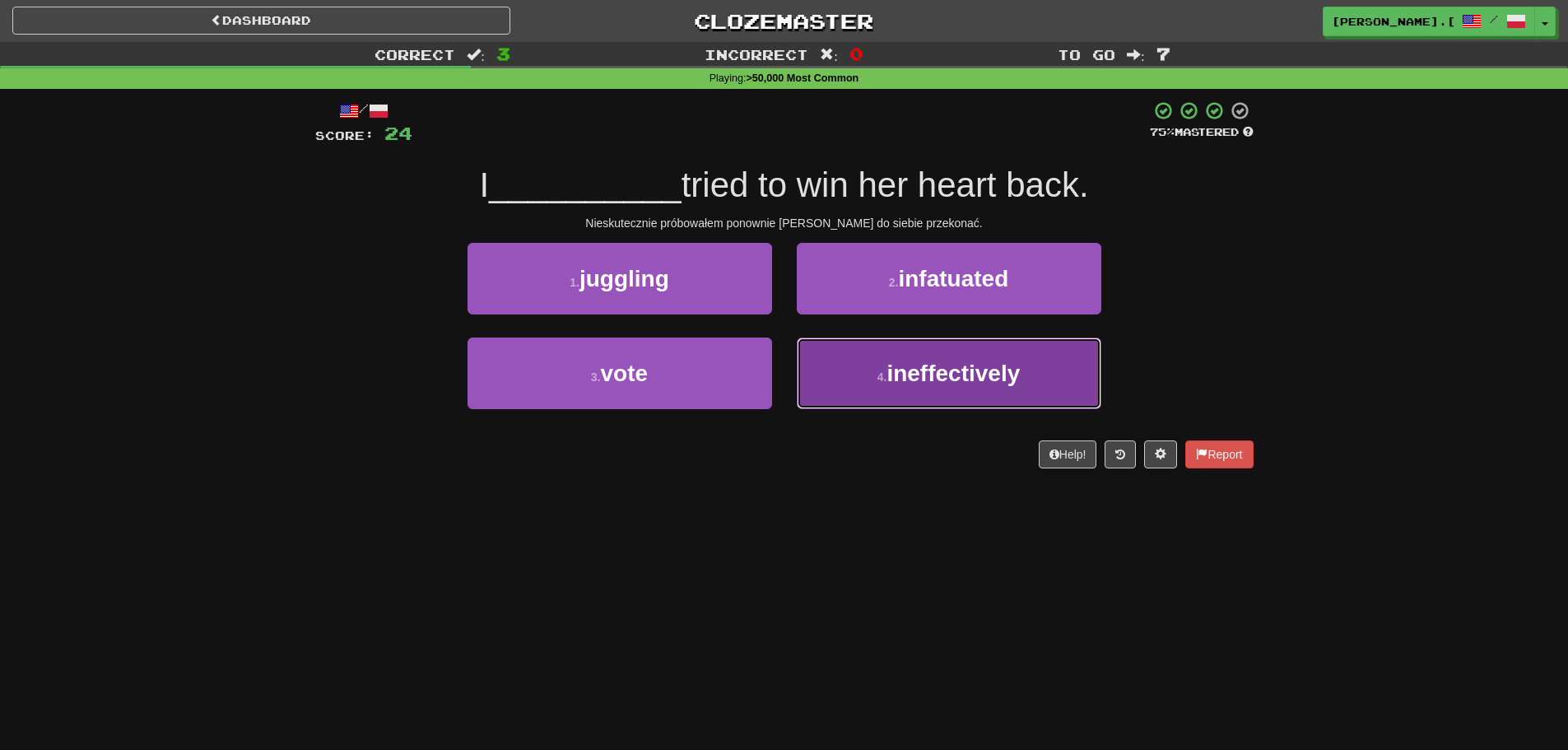
click at [941, 385] on span "ineffectively" at bounding box center [952, 374] width 133 height 26
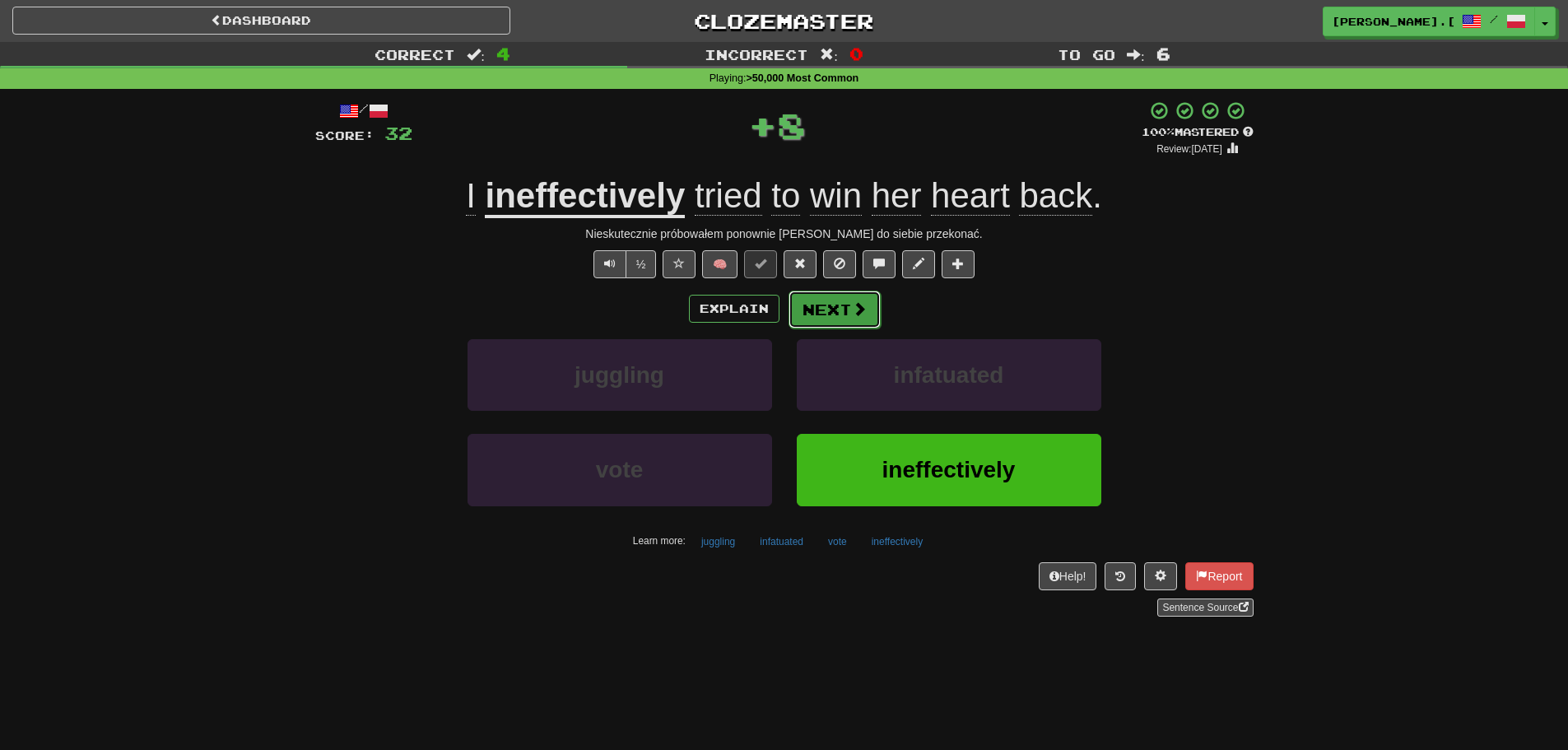
click at [846, 313] on button "Next" at bounding box center [834, 310] width 92 height 38
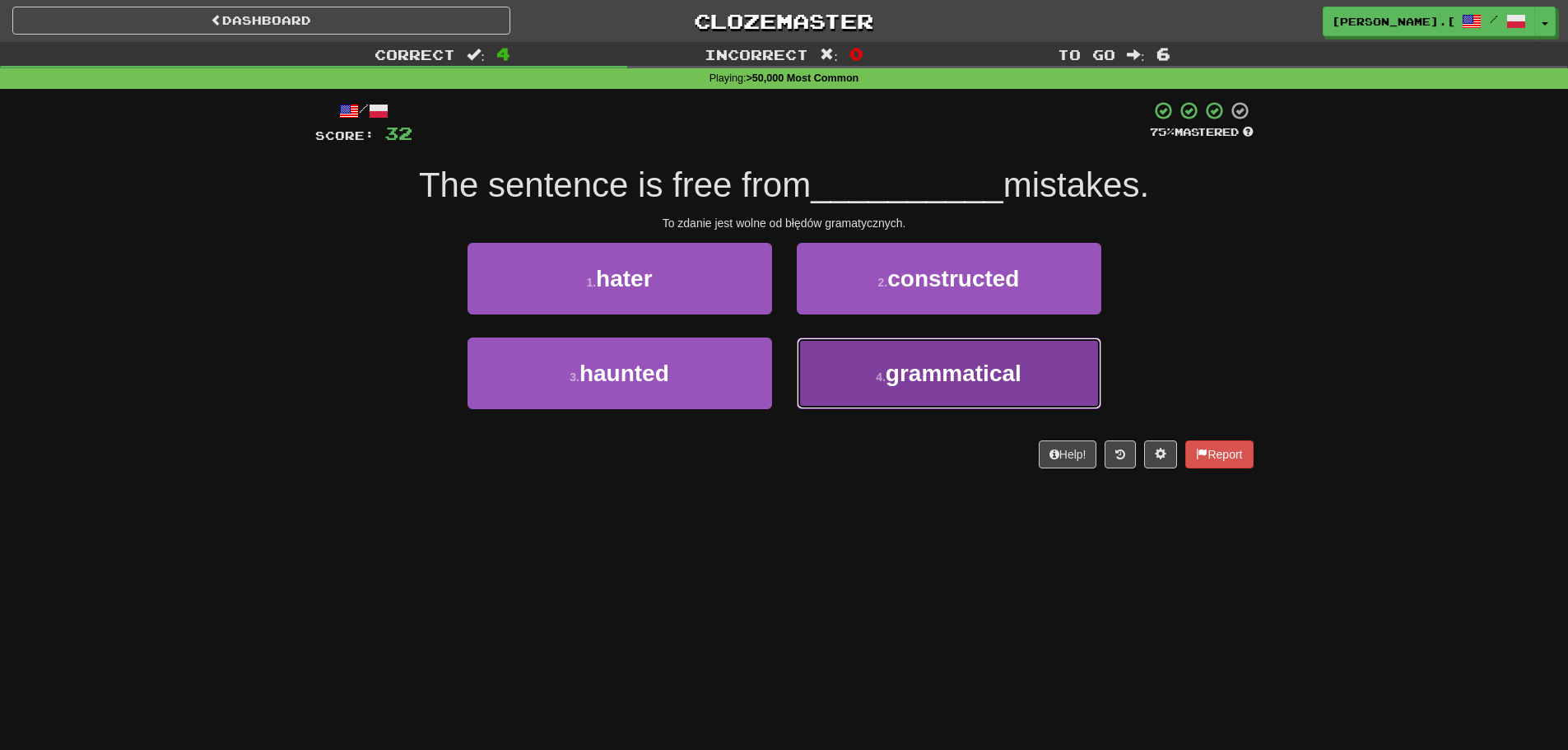
click at [926, 389] on button "4 . grammatical" at bounding box center [948, 374] width 305 height 72
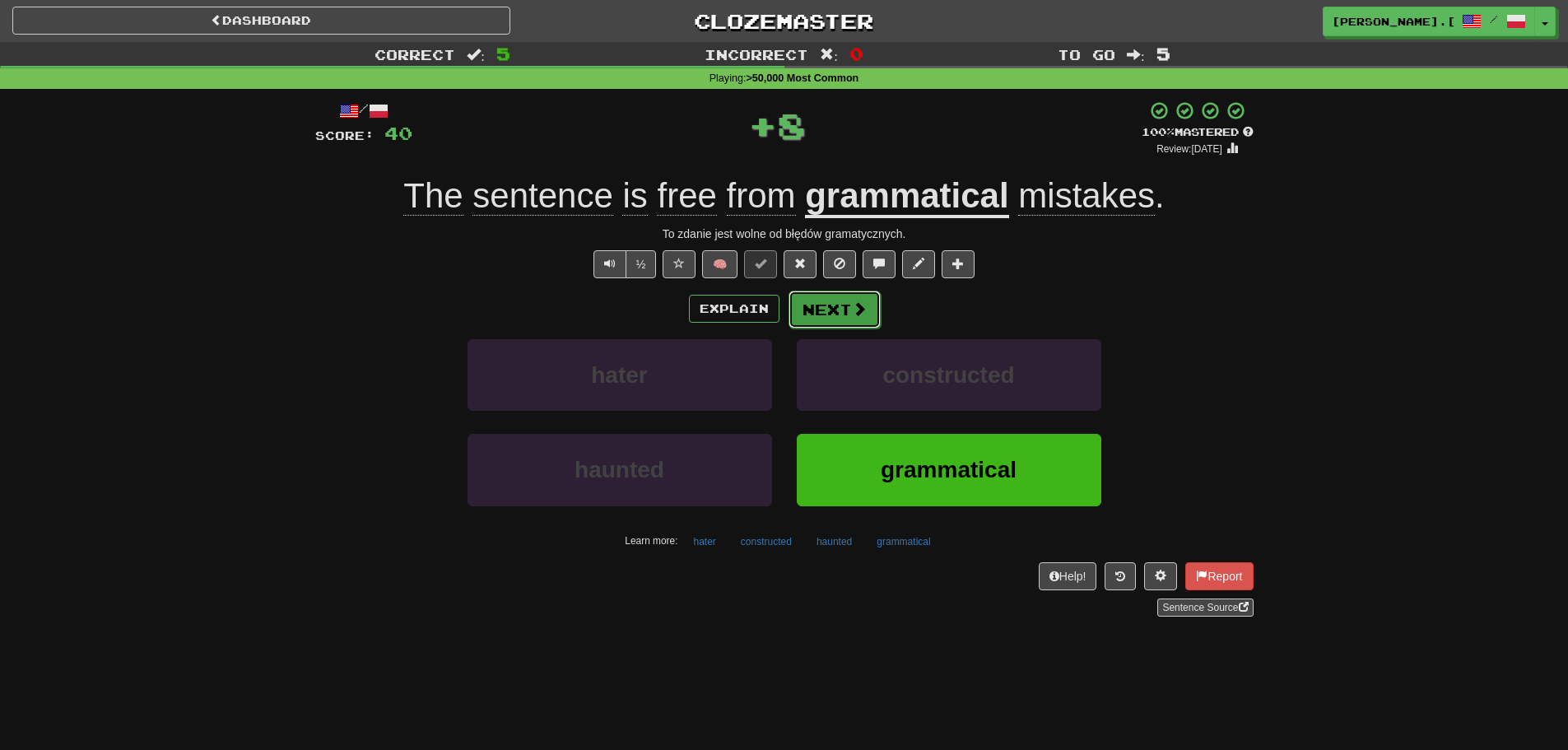
click at [852, 314] on span at bounding box center [858, 308] width 15 height 15
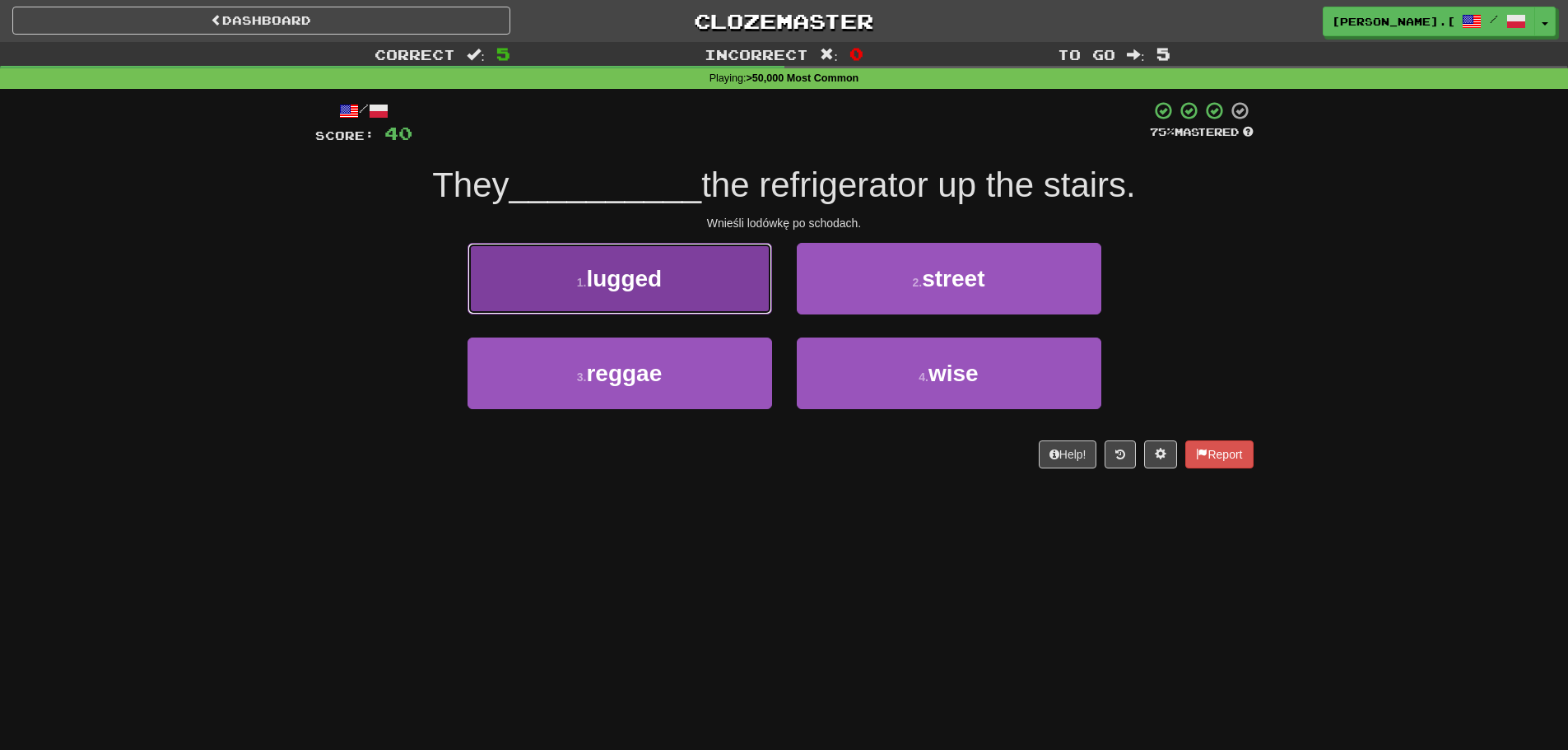
click at [648, 298] on button "1 . lugged" at bounding box center [620, 279] width 305 height 72
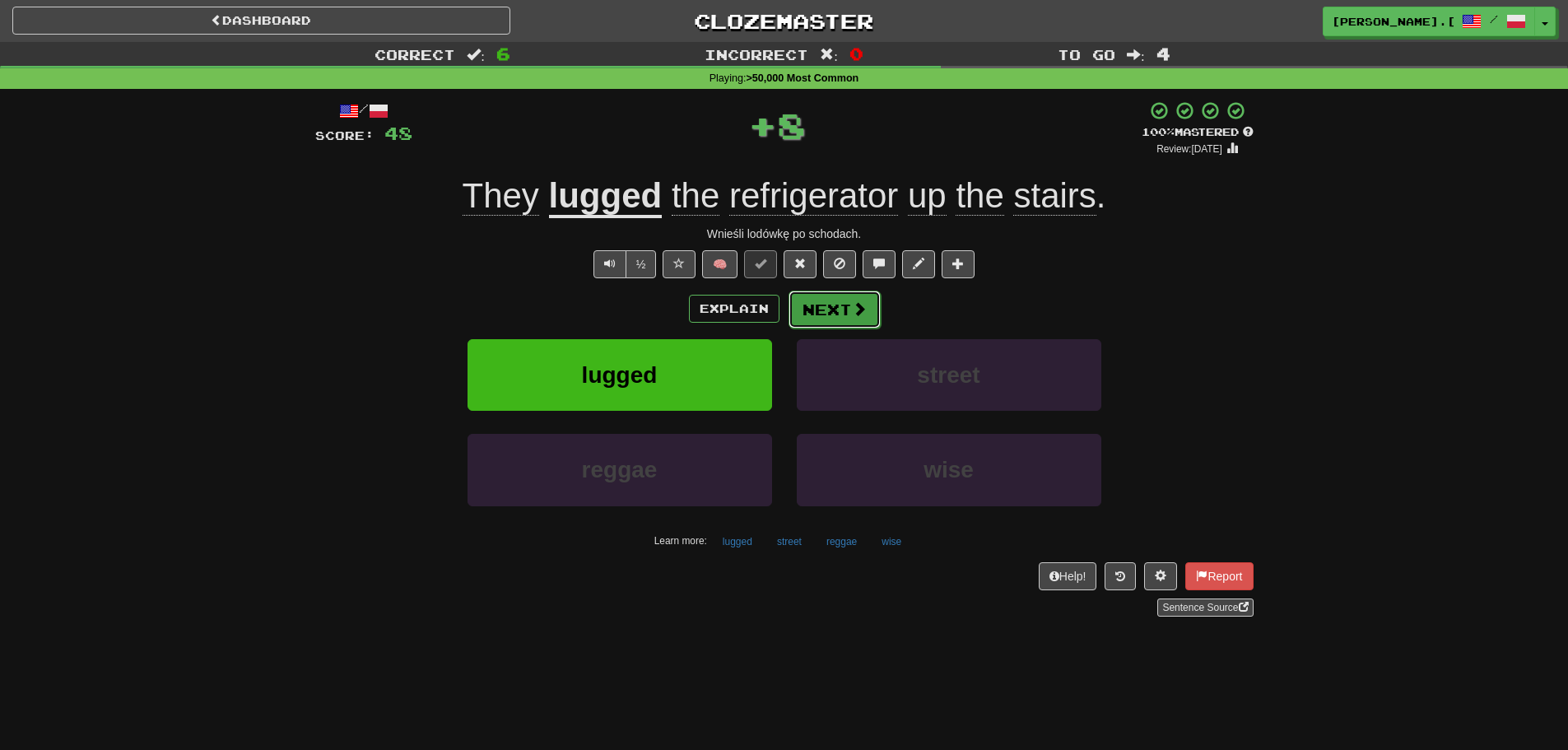
click at [835, 313] on button "Next" at bounding box center [834, 310] width 92 height 38
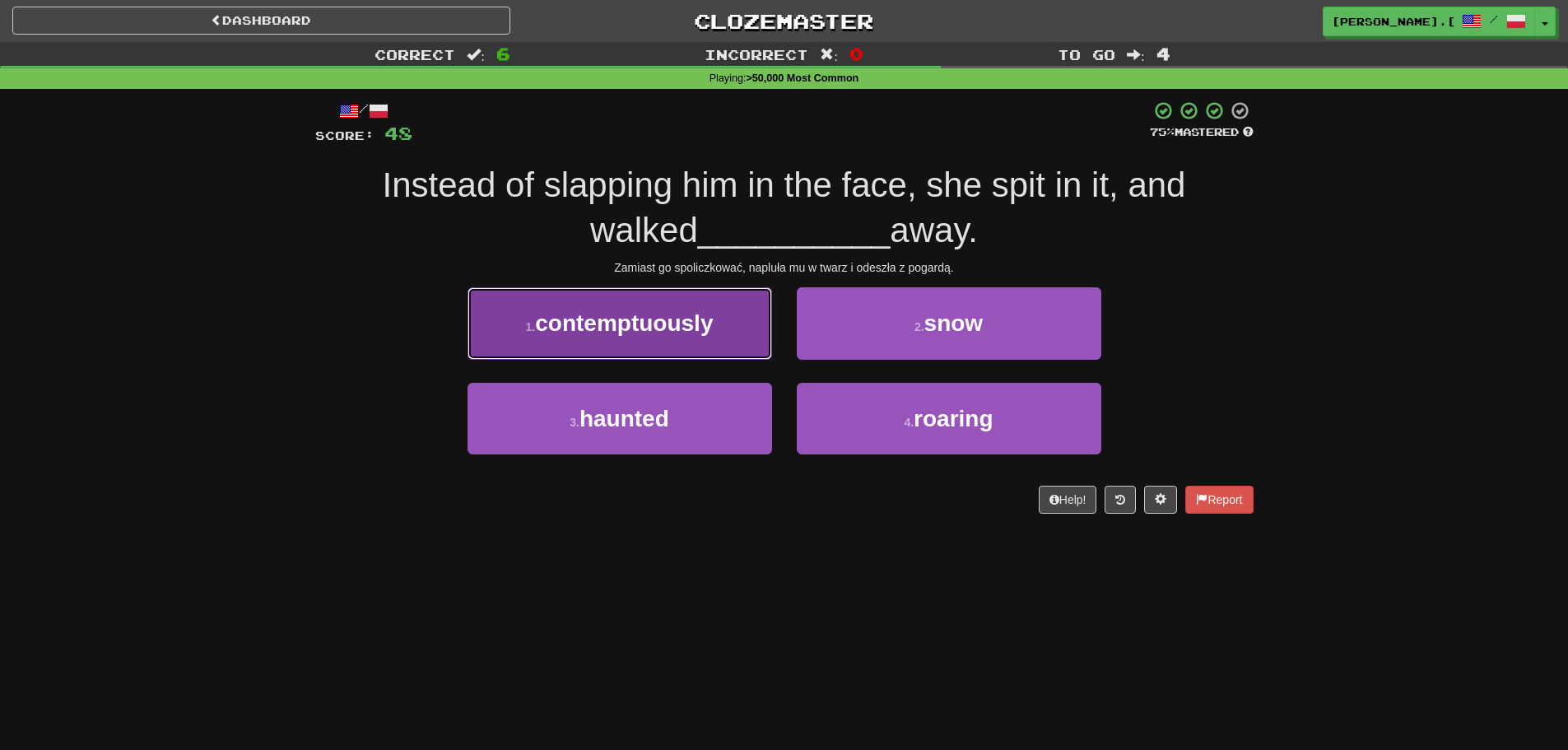
click at [734, 347] on button "1 . contemptuously" at bounding box center [620, 323] width 305 height 72
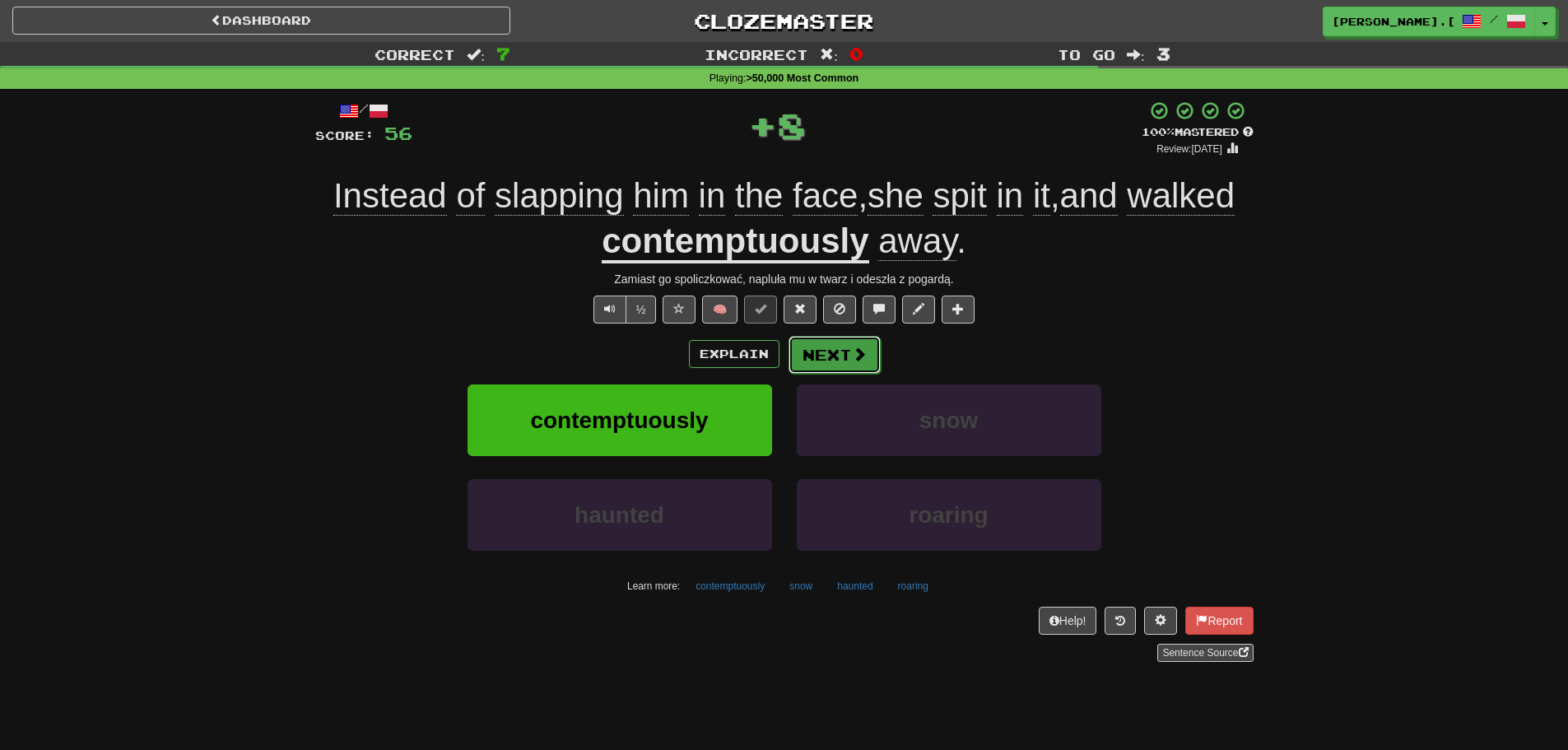
click at [865, 364] on button "Next" at bounding box center [834, 355] width 92 height 38
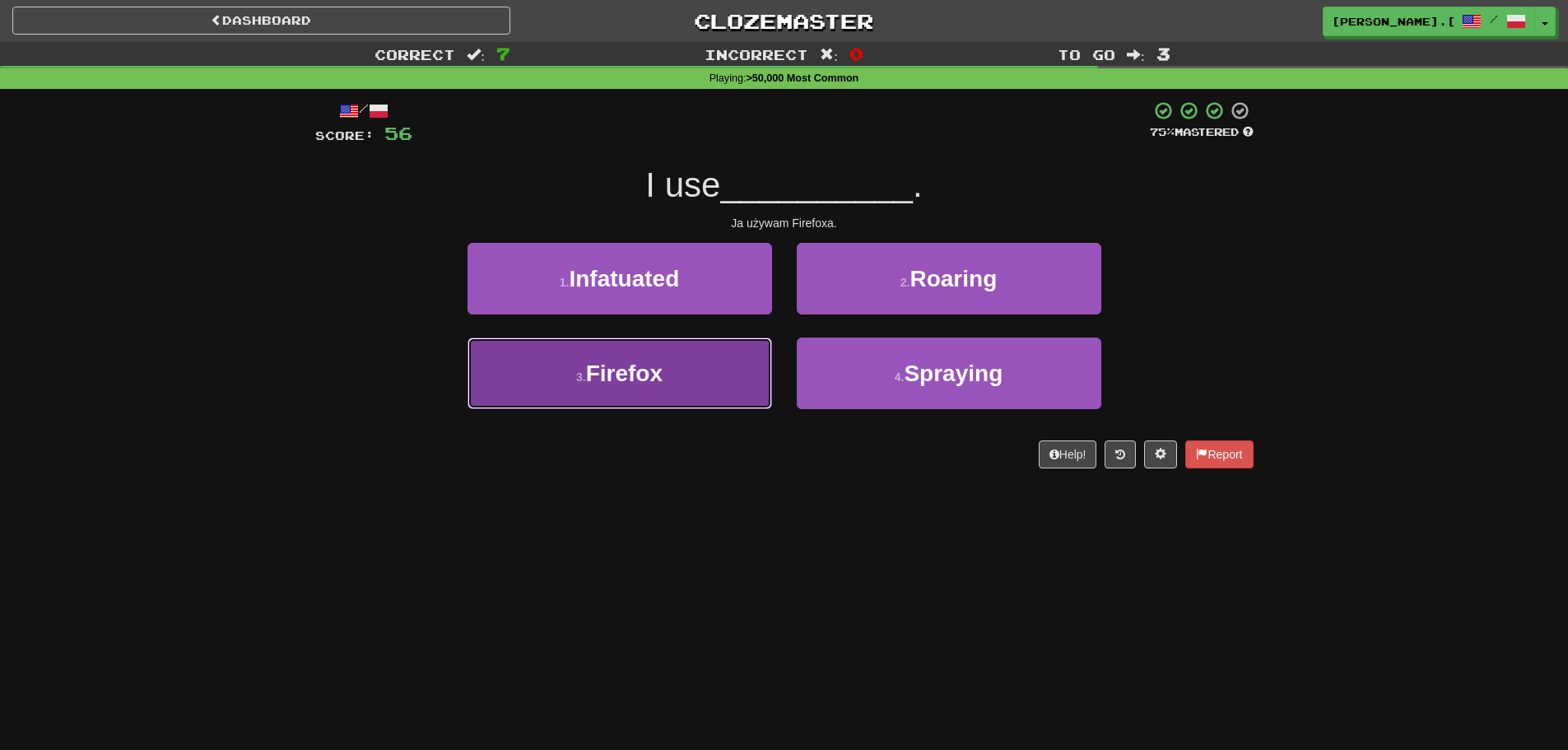
click at [718, 393] on button "3 . Firefox" at bounding box center [620, 374] width 305 height 72
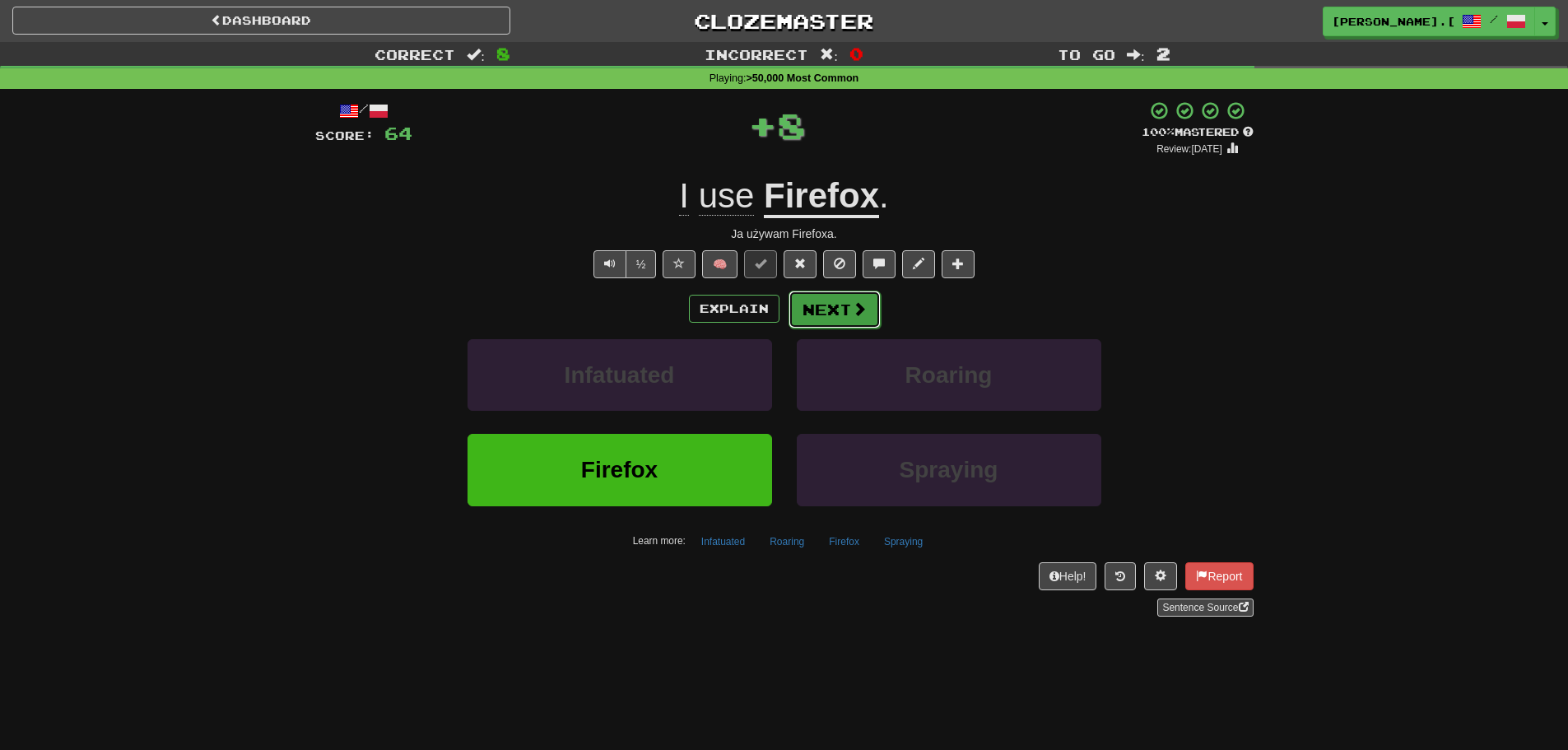
click at [838, 323] on button "Next" at bounding box center [834, 310] width 92 height 38
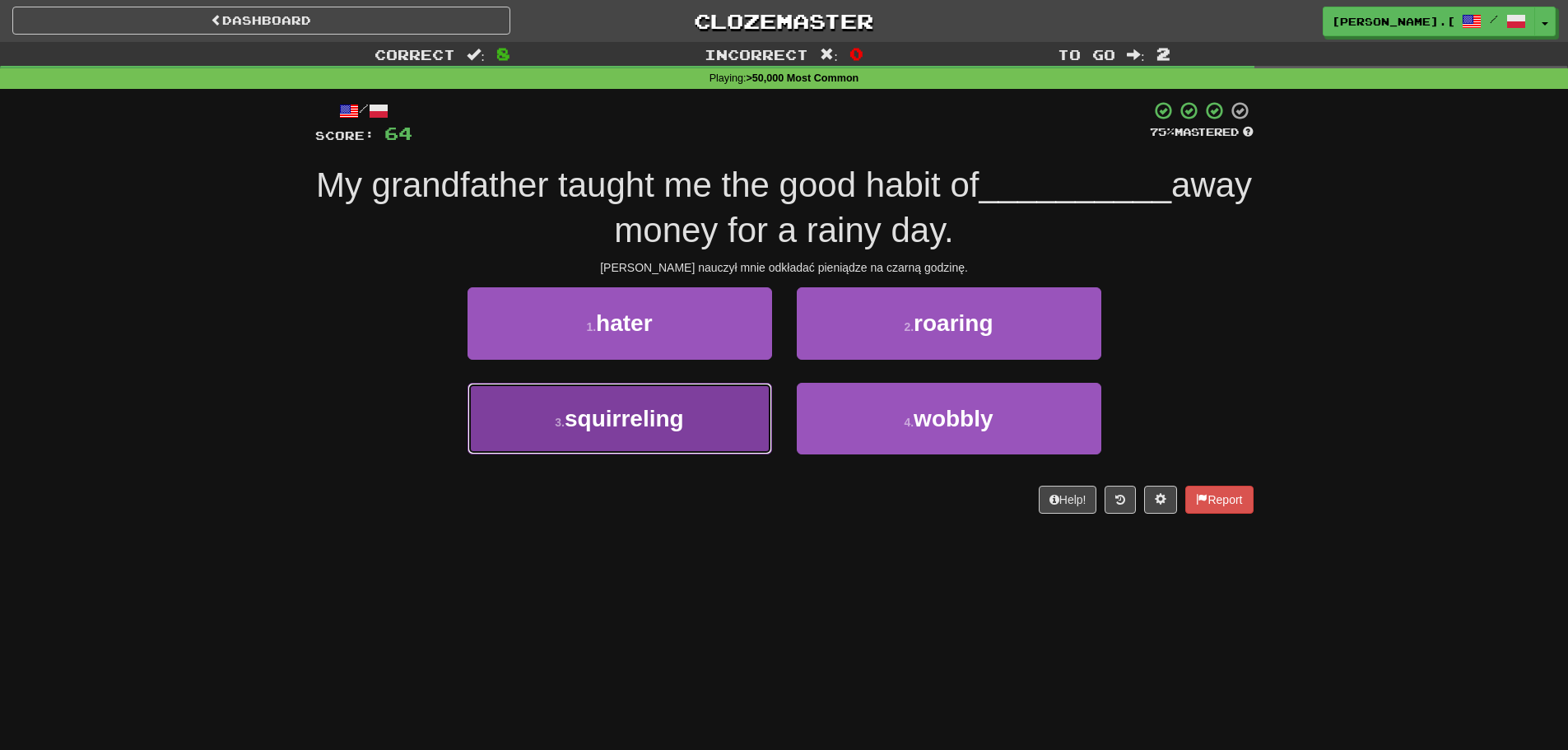
click at [657, 445] on button "3 . squirreling" at bounding box center [620, 419] width 305 height 72
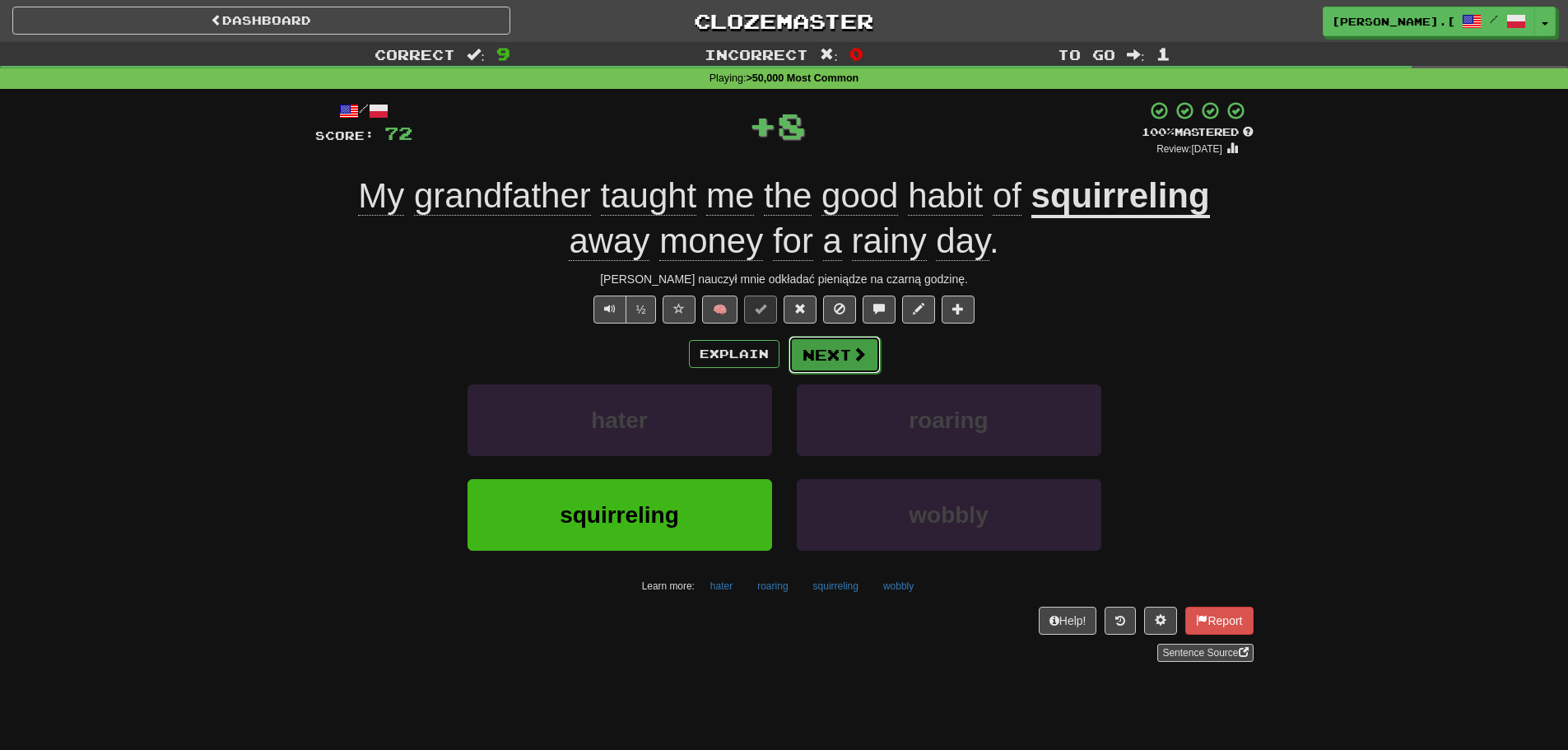
click at [830, 354] on button "Next" at bounding box center [834, 355] width 92 height 38
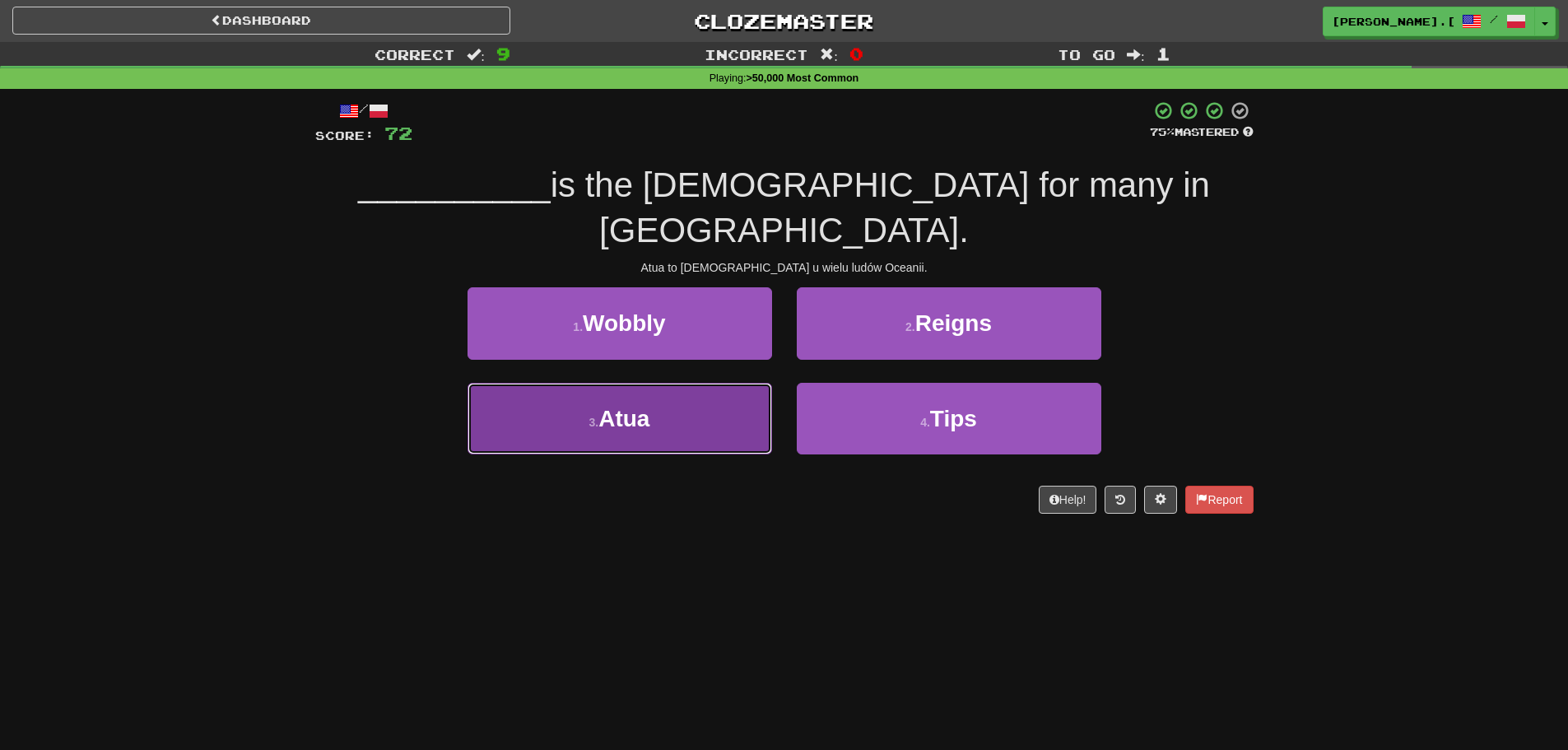
click at [679, 383] on button "3 . Atua" at bounding box center [620, 419] width 305 height 72
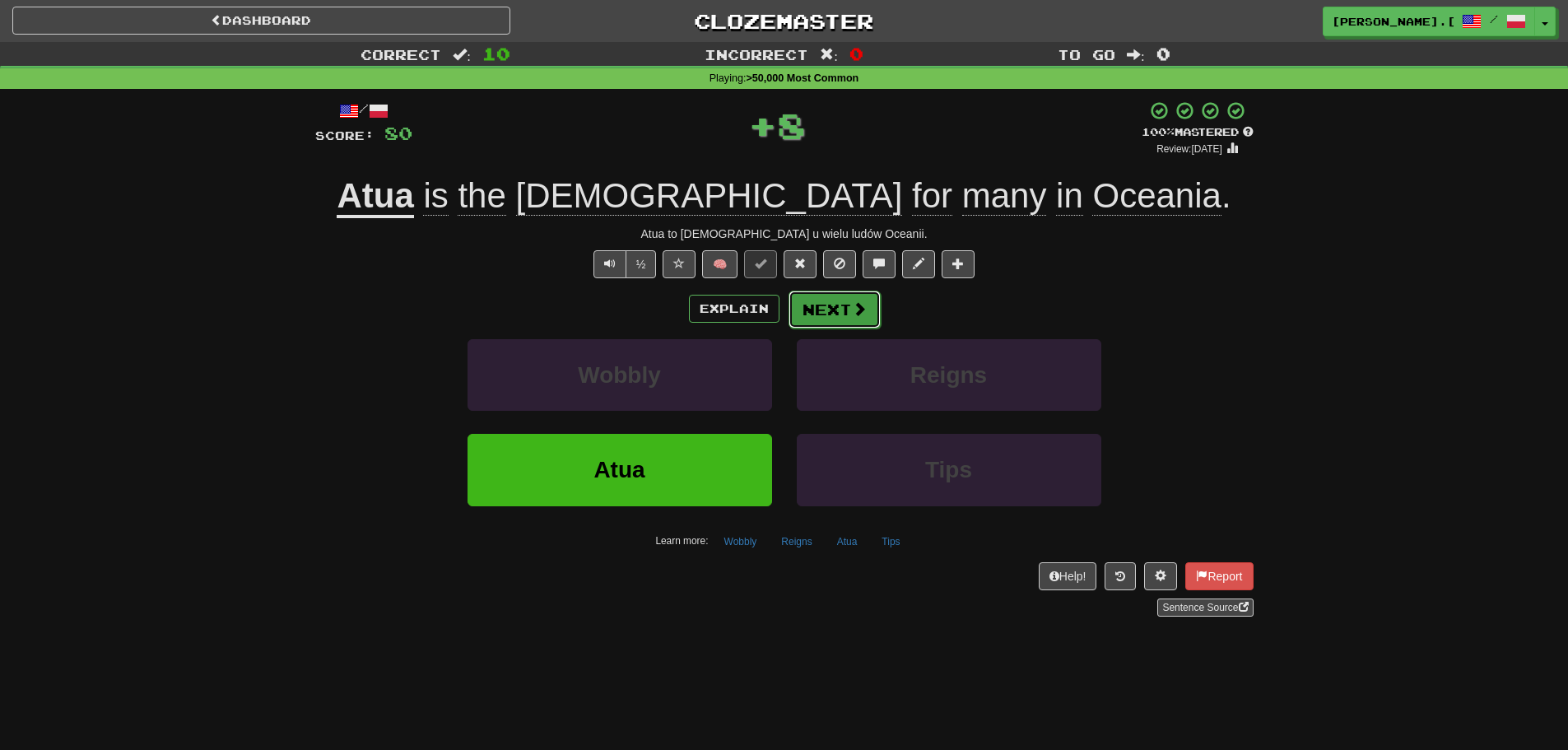
click at [841, 312] on button "Next" at bounding box center [834, 310] width 92 height 38
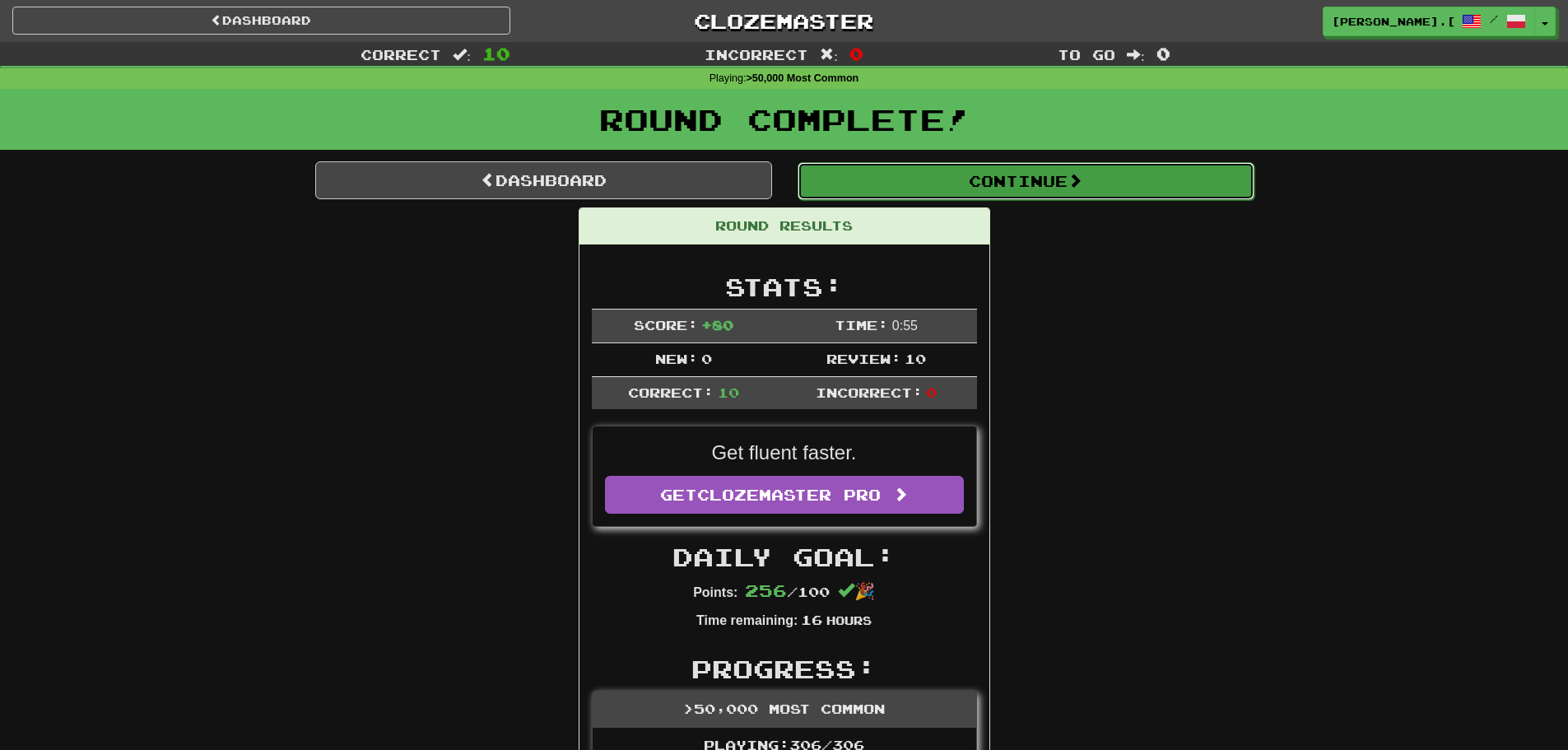
click at [1042, 184] on button "Continue" at bounding box center [1025, 181] width 457 height 38
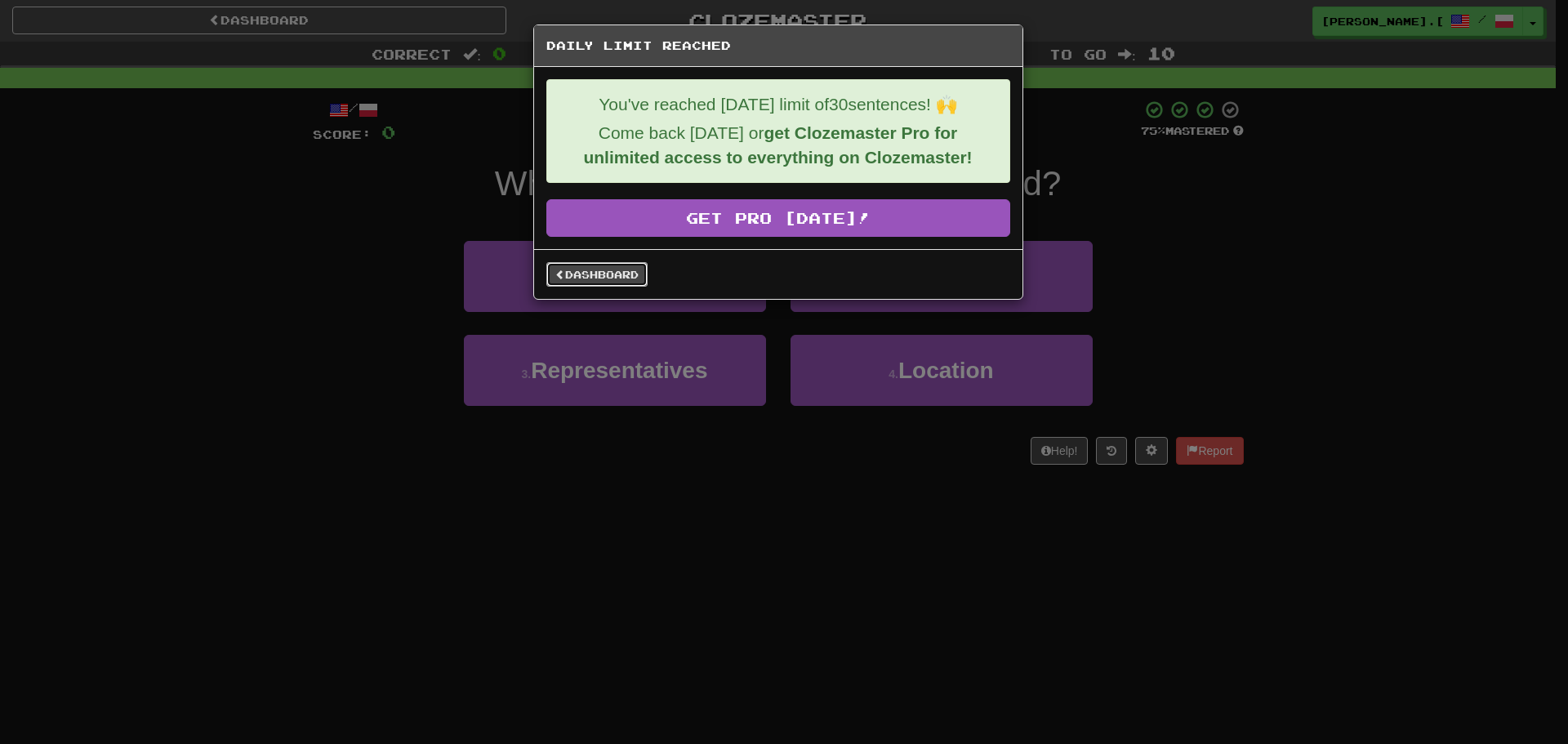
click at [609, 279] on link "Dashboard" at bounding box center [597, 274] width 101 height 25
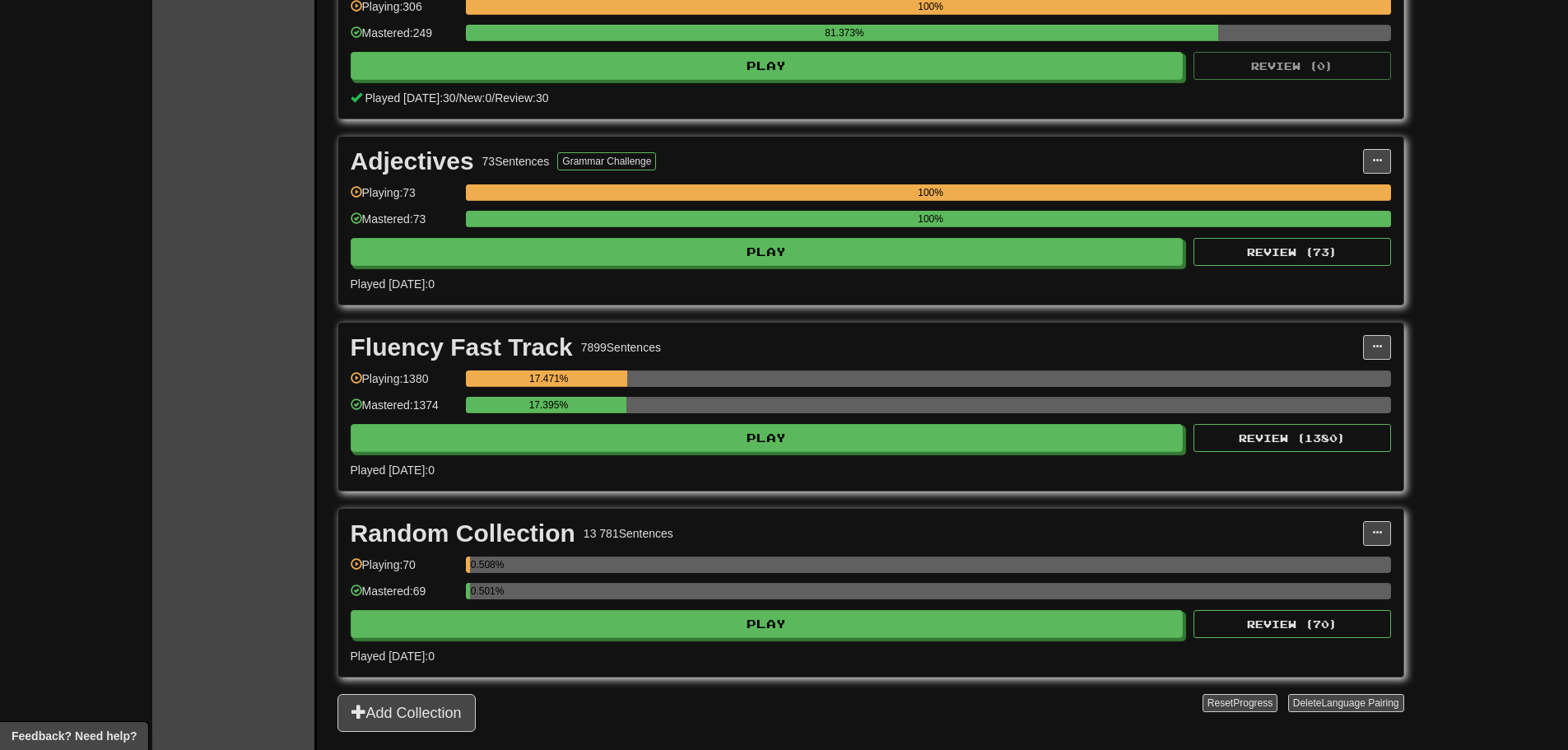
scroll to position [824, 0]
